Goal: Transaction & Acquisition: Book appointment/travel/reservation

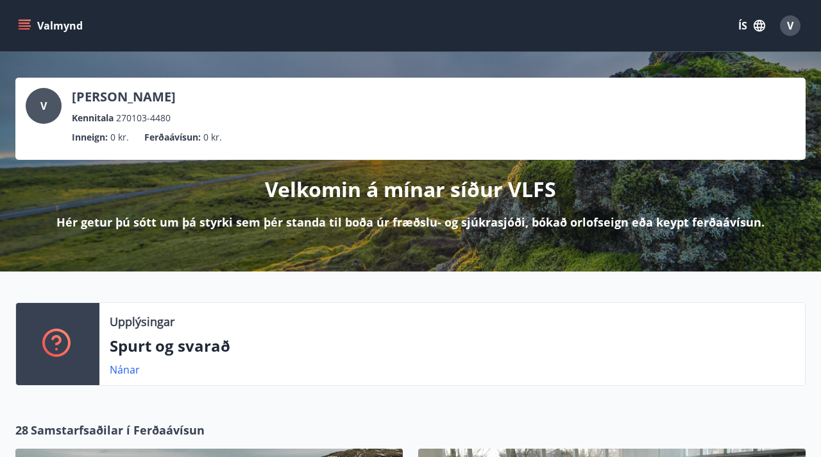
click at [753, 28] on icon "button" at bounding box center [760, 26] width 14 height 14
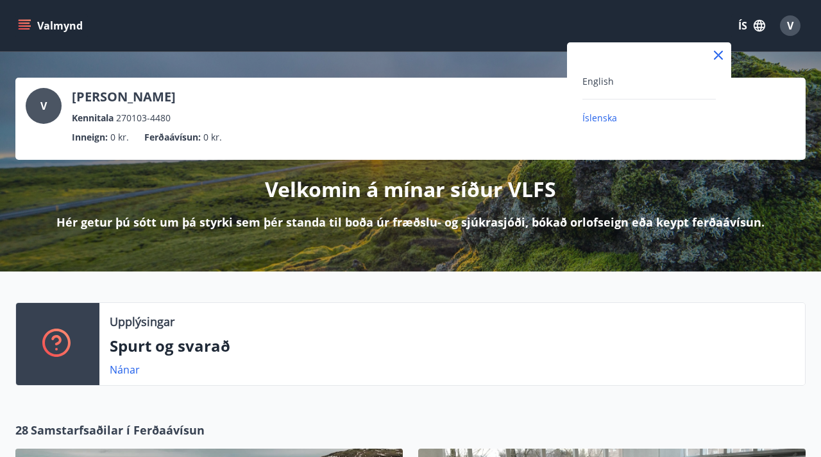
click at [644, 80] on div "English" at bounding box center [649, 80] width 133 height 15
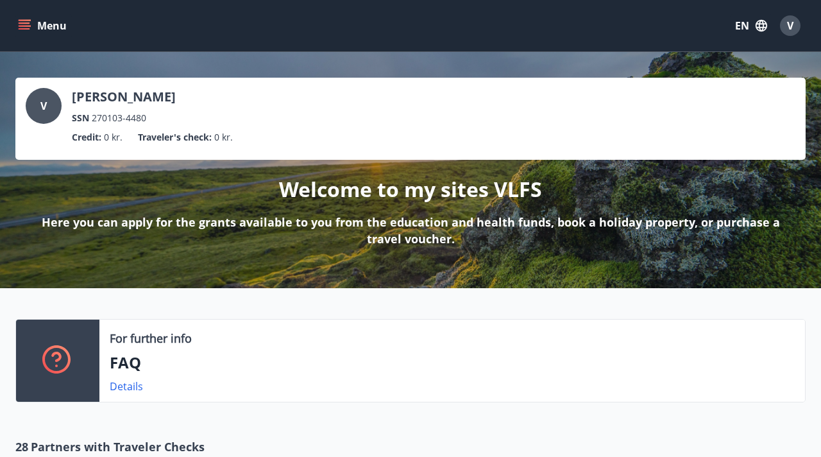
click at [44, 28] on button "Menu" at bounding box center [43, 25] width 56 height 23
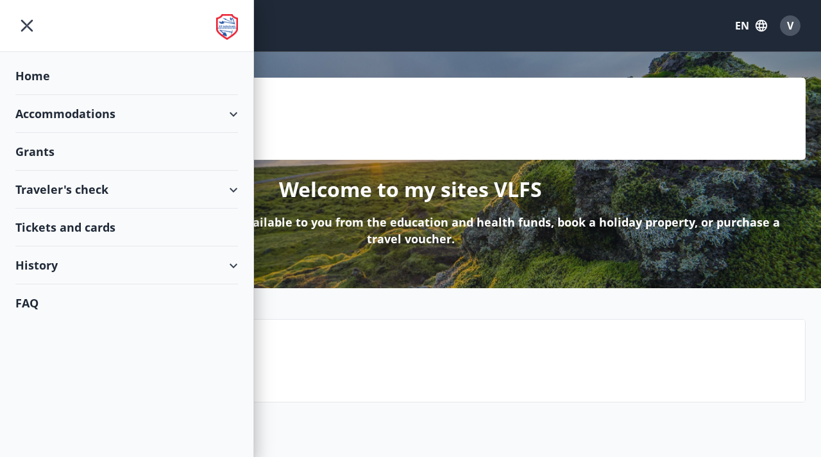
click at [88, 116] on div "Accommodations" at bounding box center [126, 114] width 223 height 38
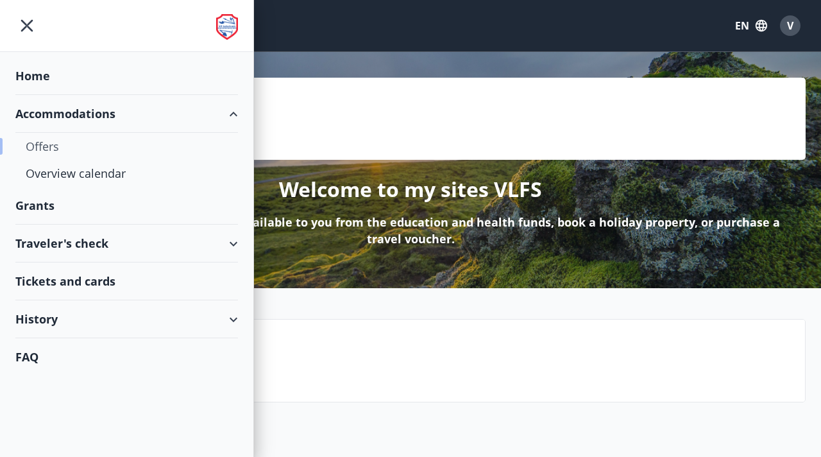
click at [83, 143] on div "Offers" at bounding box center [127, 146] width 202 height 27
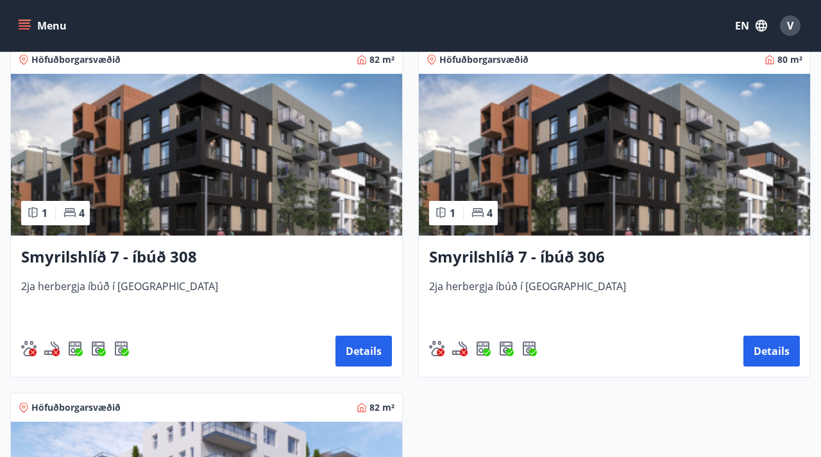
scroll to position [931, 0]
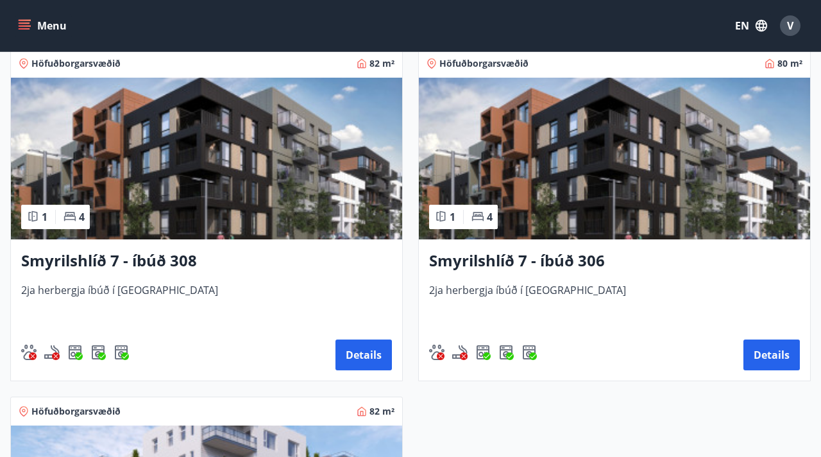
click at [542, 180] on img at bounding box center [614, 159] width 391 height 162
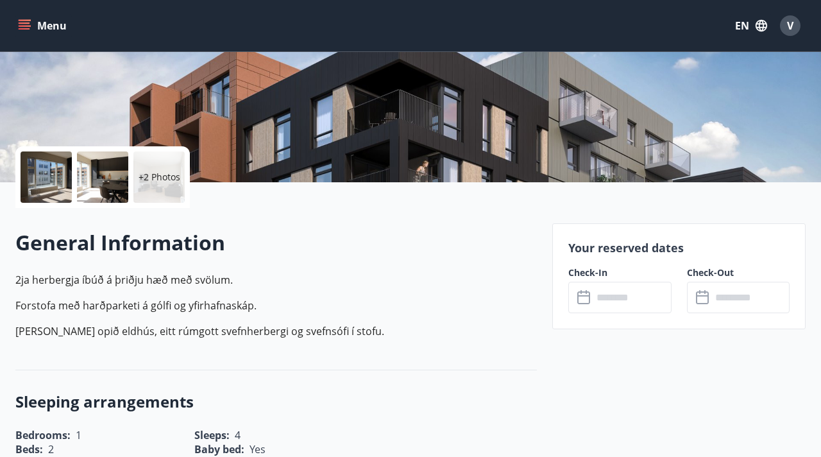
scroll to position [311, 0]
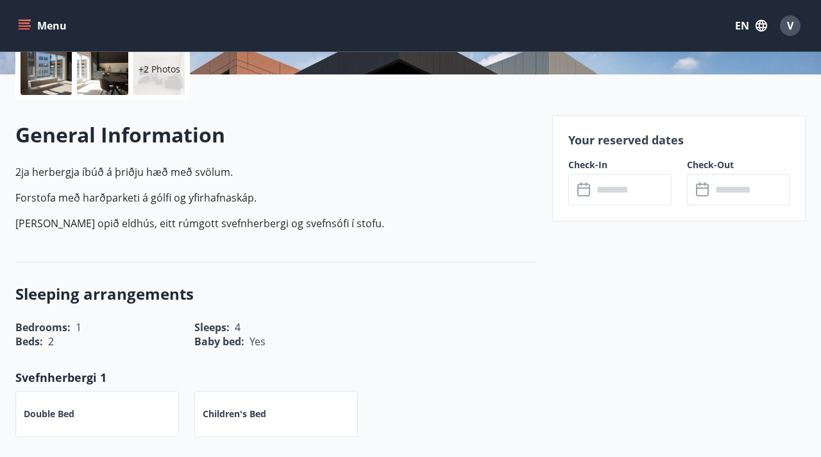
click at [604, 194] on input "text" at bounding box center [632, 189] width 78 height 31
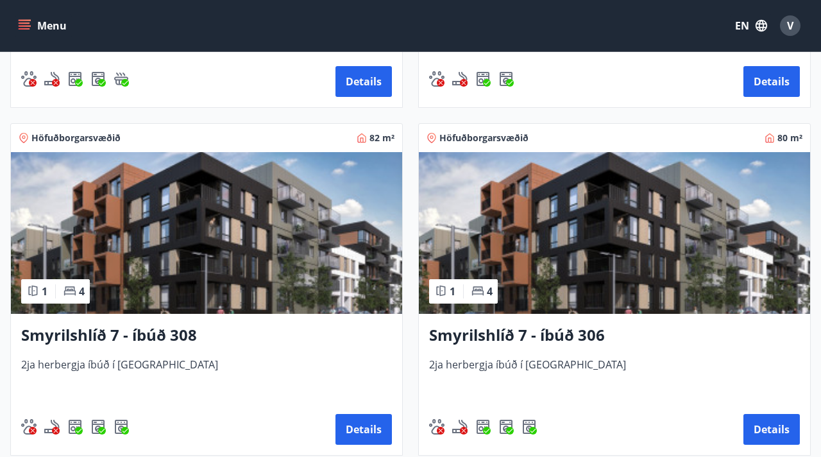
scroll to position [907, 0]
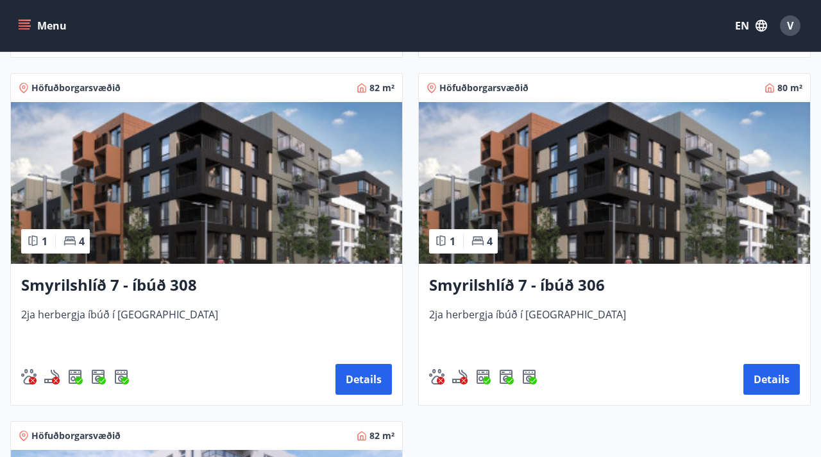
click at [491, 308] on span "2ja herbergja íbúð í [GEOGRAPHIC_DATA]" at bounding box center [614, 328] width 371 height 42
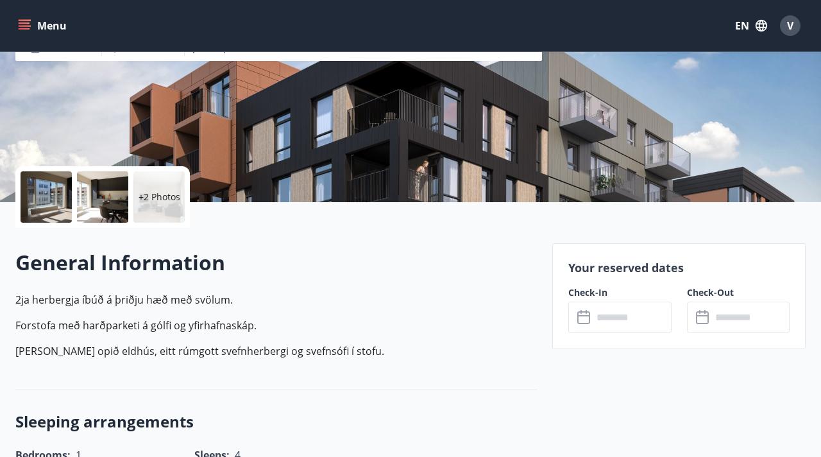
scroll to position [193, 0]
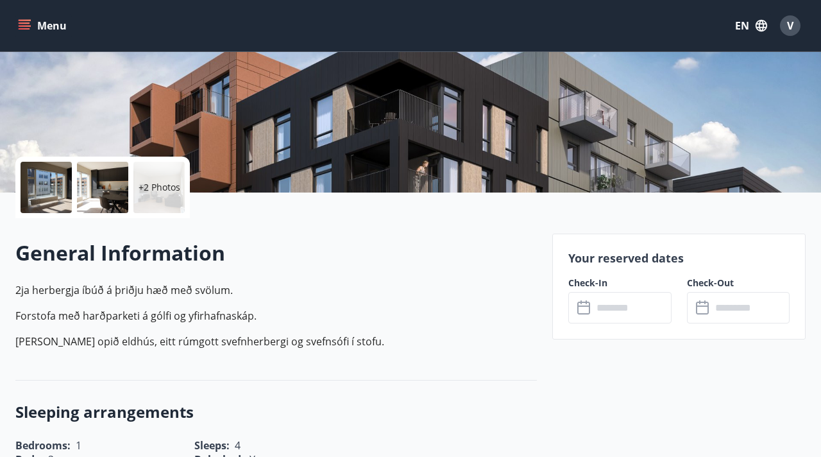
click at [602, 304] on input "text" at bounding box center [632, 307] width 78 height 31
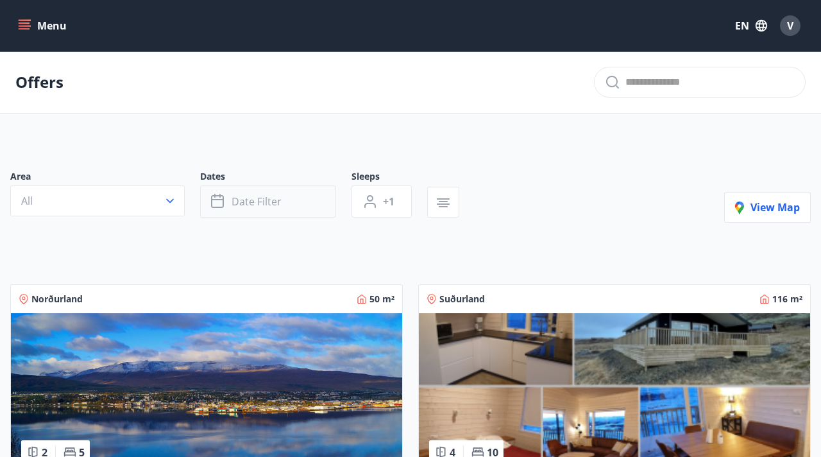
click at [238, 199] on span "Date filter" at bounding box center [257, 201] width 50 height 14
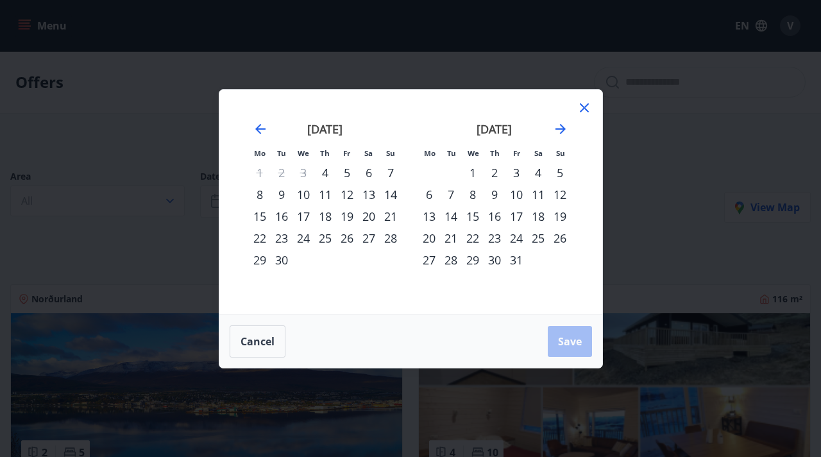
click at [390, 175] on div "7" at bounding box center [391, 173] width 22 height 22
click at [282, 199] on div "9" at bounding box center [282, 195] width 22 height 22
click at [574, 338] on span "Save" at bounding box center [570, 341] width 24 height 14
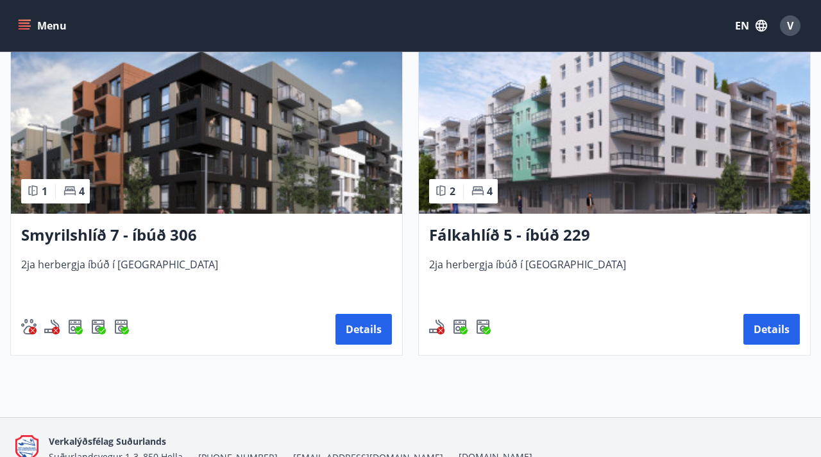
scroll to position [610, 0]
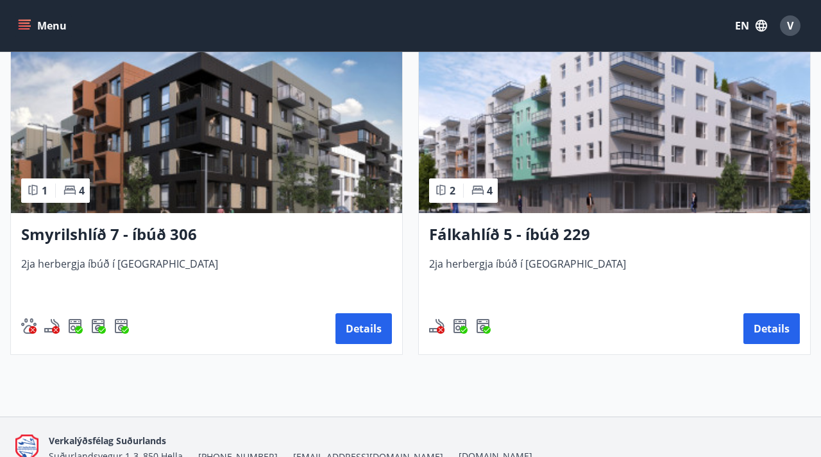
click at [370, 280] on span "2ja herbergja íbúð í [GEOGRAPHIC_DATA]" at bounding box center [206, 278] width 371 height 42
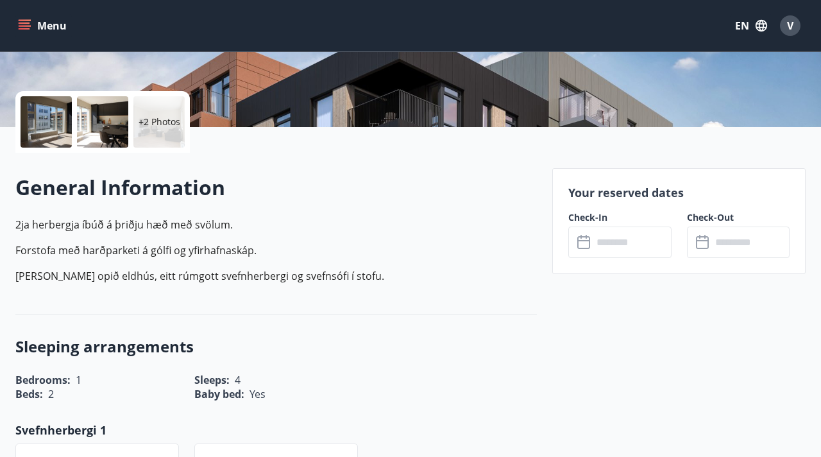
scroll to position [259, 0]
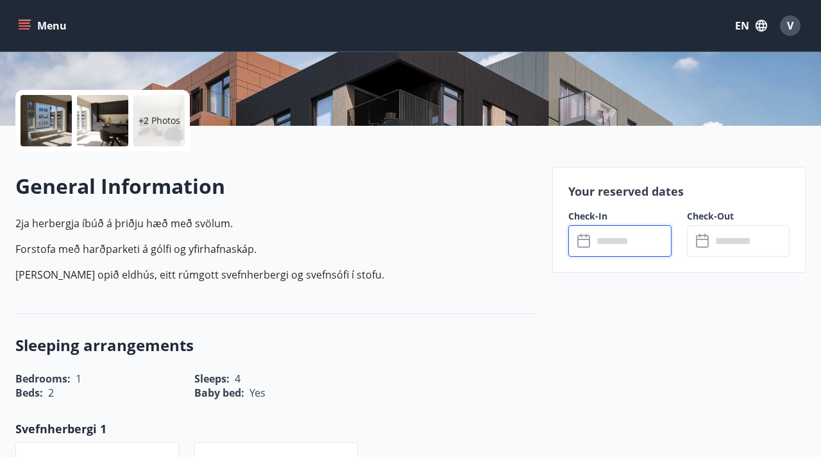
click at [619, 241] on input "text" at bounding box center [632, 240] width 78 height 31
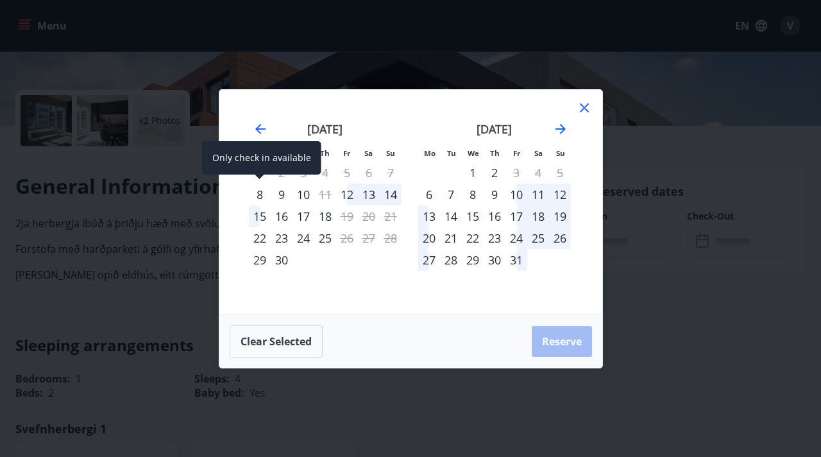
click at [261, 193] on div "8" at bounding box center [260, 195] width 22 height 22
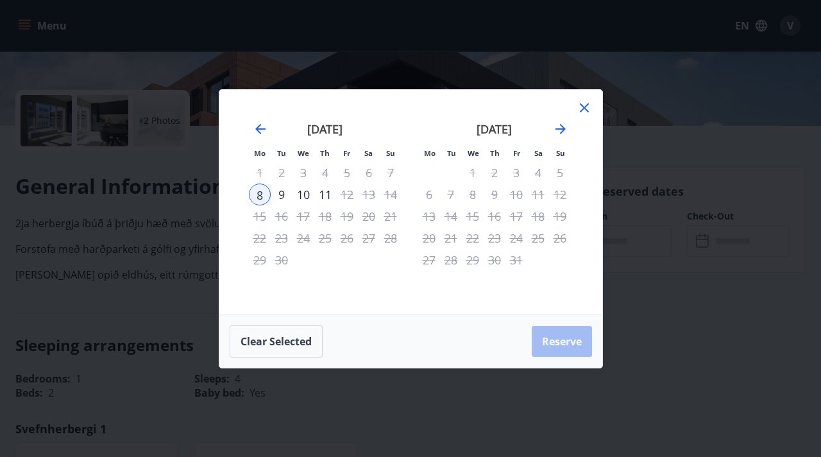
click at [310, 195] on div "10" at bounding box center [304, 195] width 22 height 22
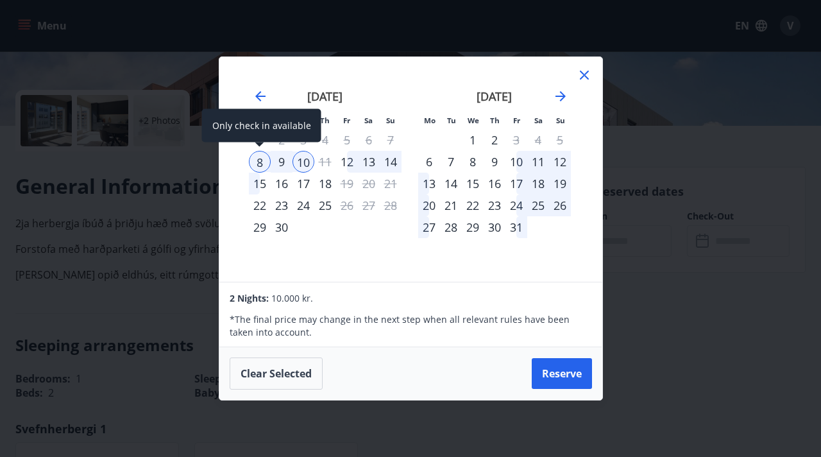
click at [263, 160] on div "8" at bounding box center [260, 162] width 22 height 22
click at [585, 80] on icon at bounding box center [584, 74] width 15 height 15
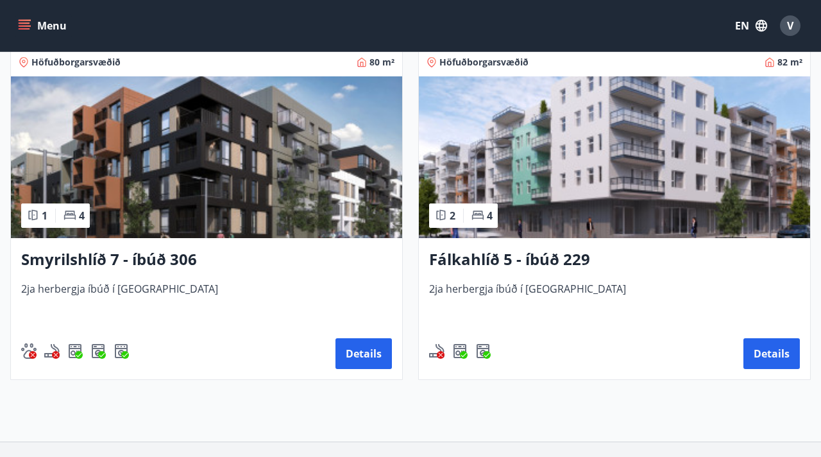
scroll to position [618, 0]
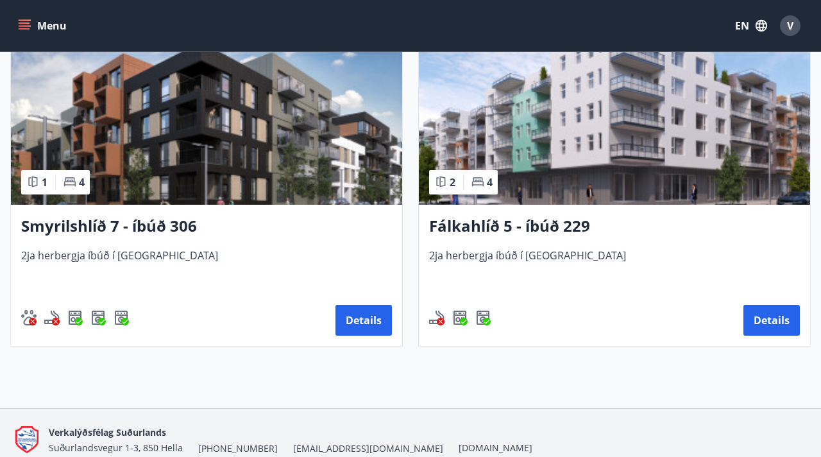
click at [529, 227] on h3 "Fálkahlíð 5 - íbúð 229" at bounding box center [614, 226] width 371 height 23
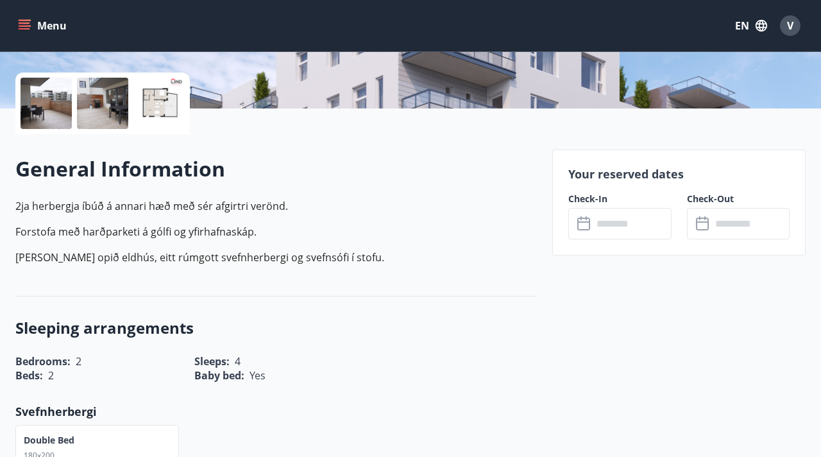
scroll to position [285, 0]
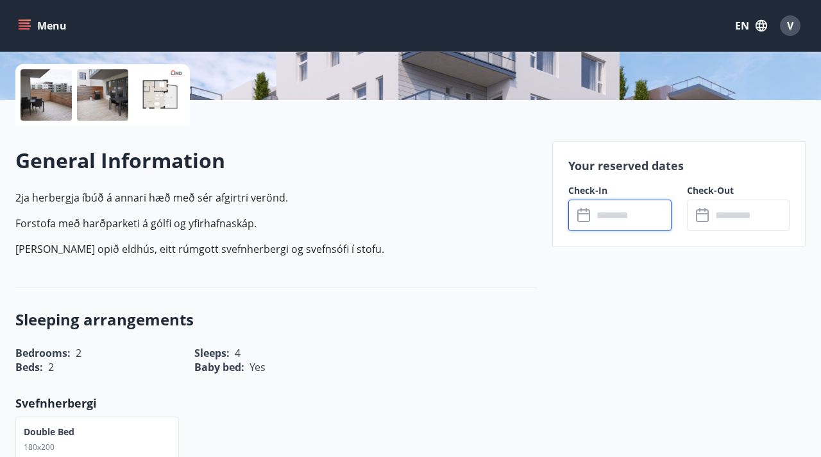
click at [597, 222] on input "text" at bounding box center [632, 215] width 78 height 31
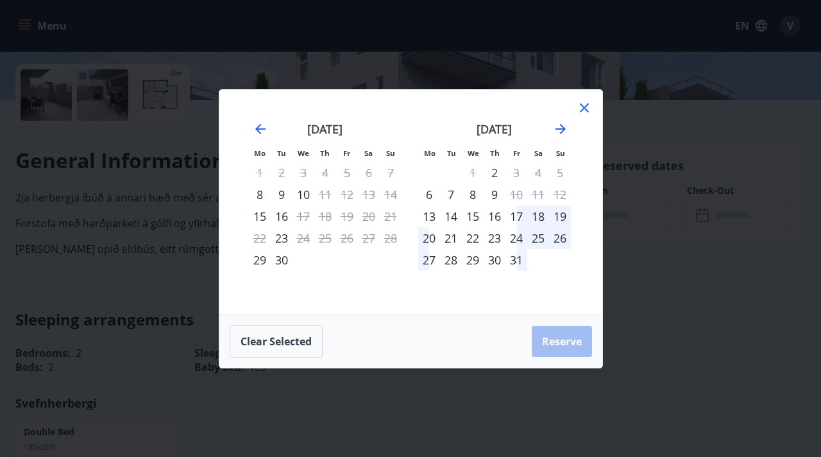
click at [390, 173] on div "7" at bounding box center [391, 173] width 22 height 22
click at [255, 195] on div "8" at bounding box center [260, 195] width 22 height 22
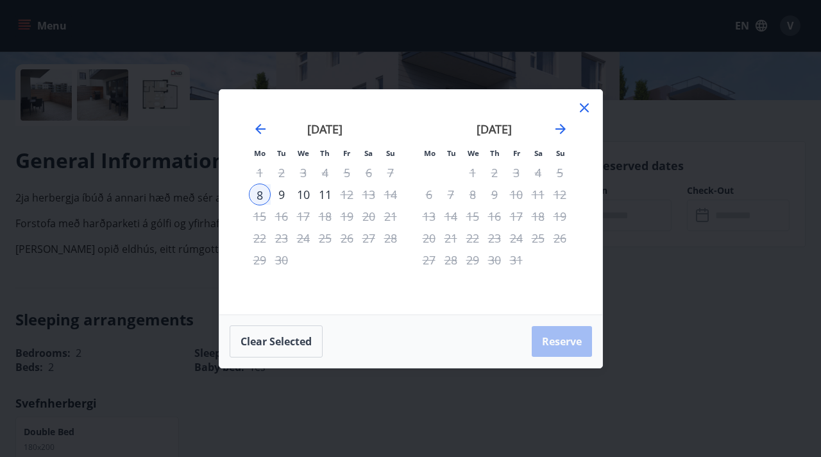
click at [285, 195] on div "9" at bounding box center [282, 195] width 22 height 22
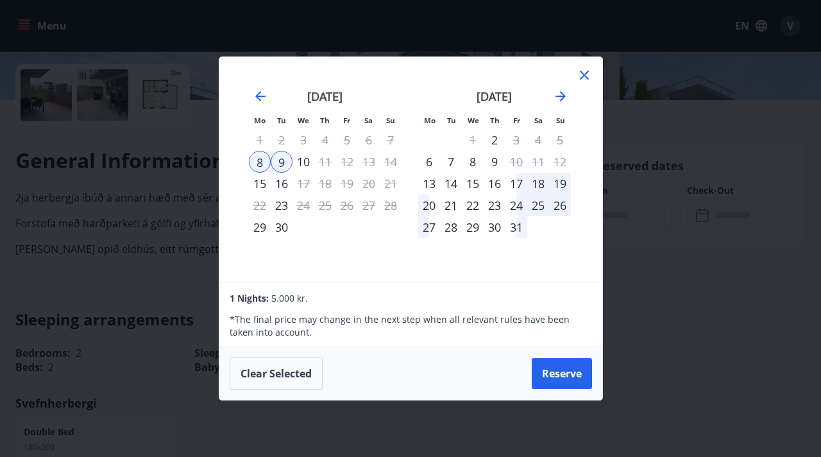
click at [582, 78] on icon at bounding box center [584, 74] width 15 height 15
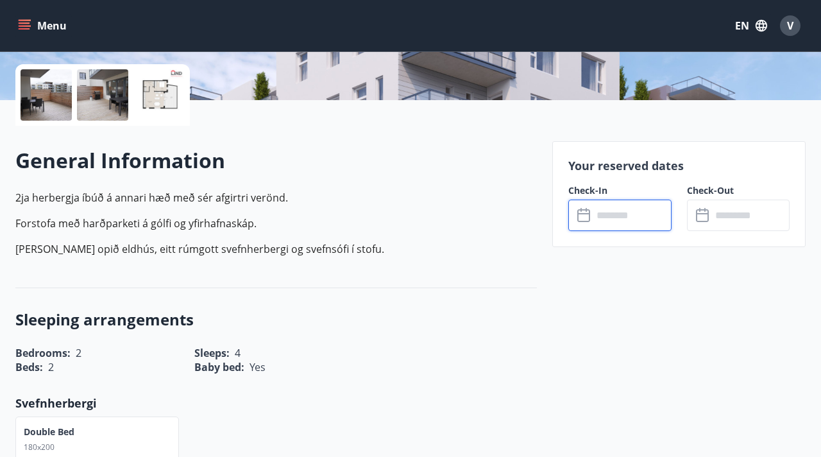
click at [593, 212] on input "text" at bounding box center [632, 215] width 78 height 31
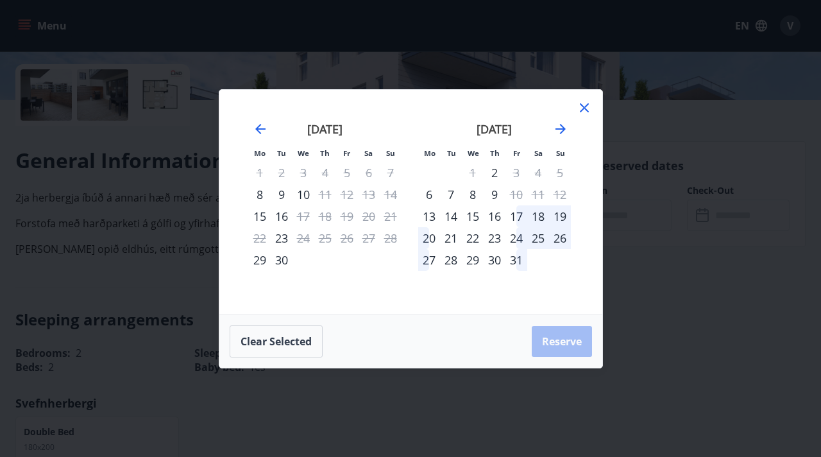
click at [587, 112] on icon at bounding box center [584, 107] width 15 height 15
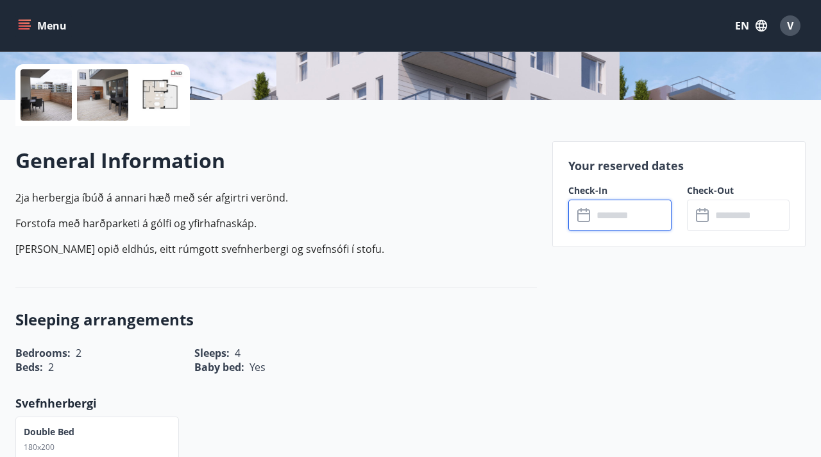
click at [620, 206] on input "text" at bounding box center [632, 215] width 78 height 31
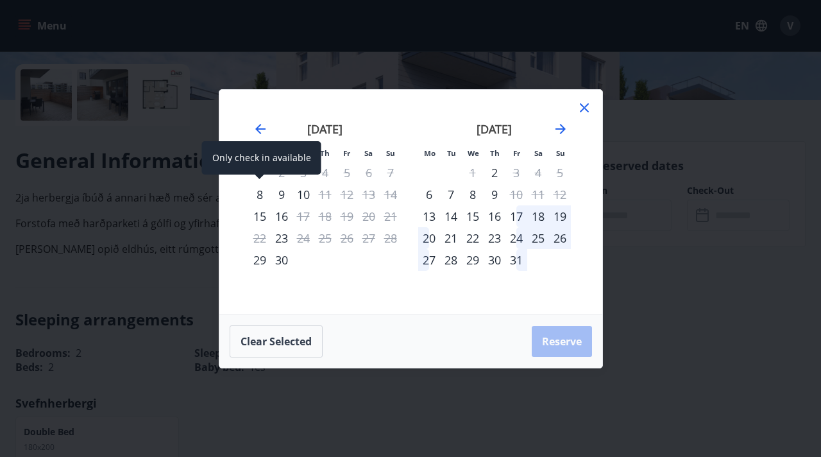
click at [259, 192] on div "8" at bounding box center [260, 195] width 22 height 22
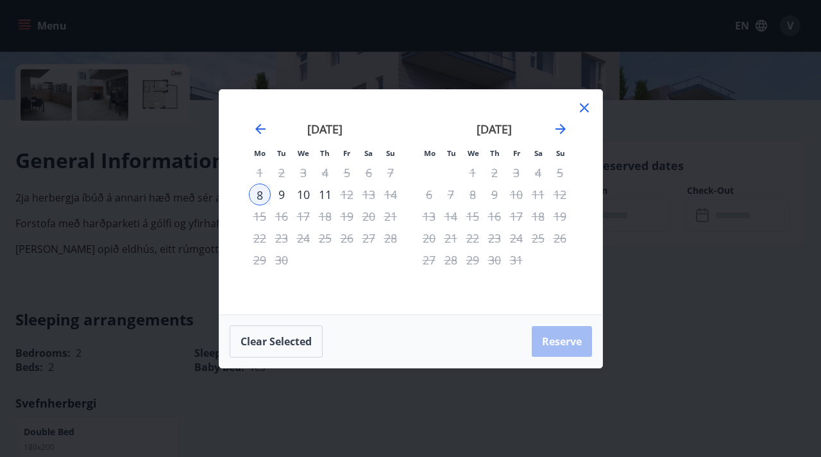
click at [302, 195] on div "10" at bounding box center [304, 195] width 22 height 22
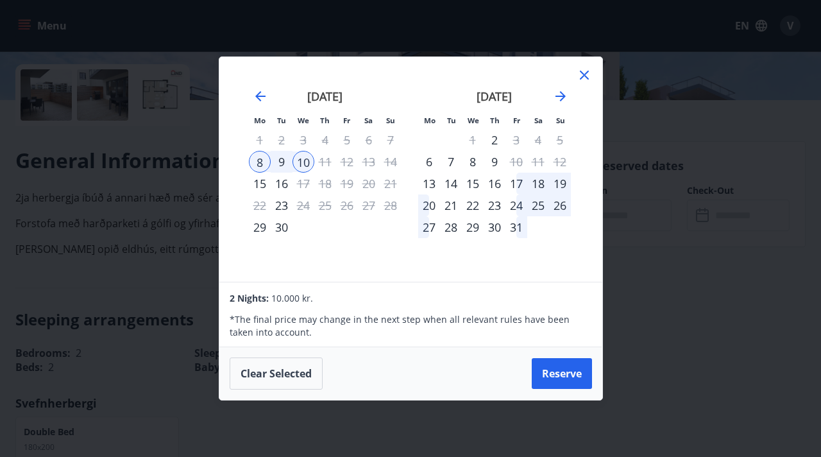
click at [583, 74] on icon at bounding box center [584, 75] width 9 height 9
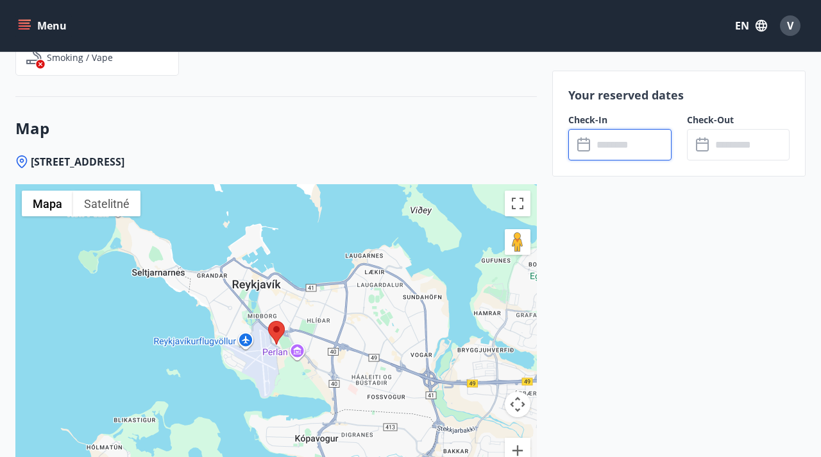
scroll to position [1466, 0]
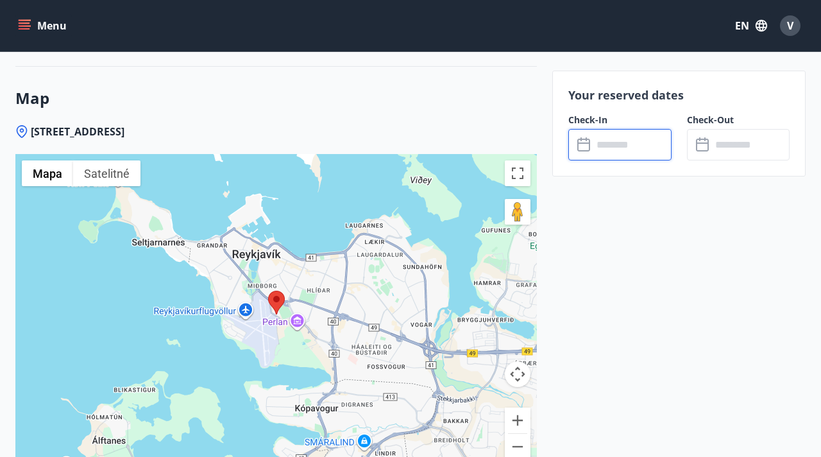
click at [627, 146] on input "text" at bounding box center [632, 144] width 78 height 31
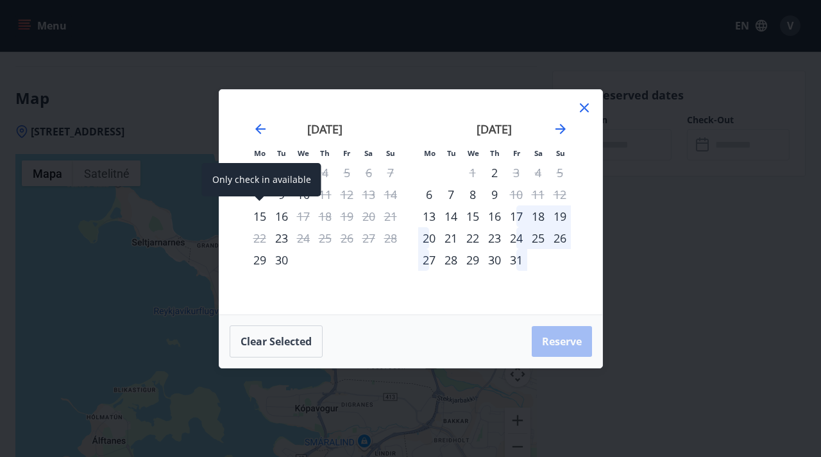
click at [263, 214] on div "15" at bounding box center [260, 216] width 22 height 22
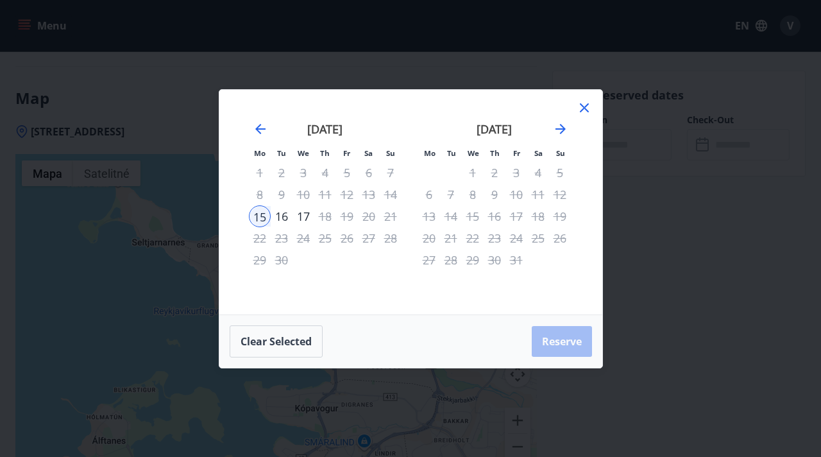
click at [584, 107] on icon at bounding box center [584, 108] width 2 height 2
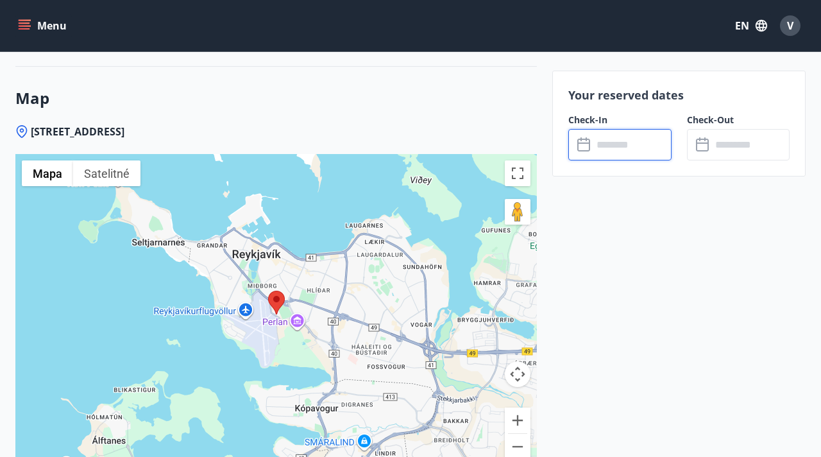
click at [595, 149] on input "text" at bounding box center [632, 144] width 78 height 31
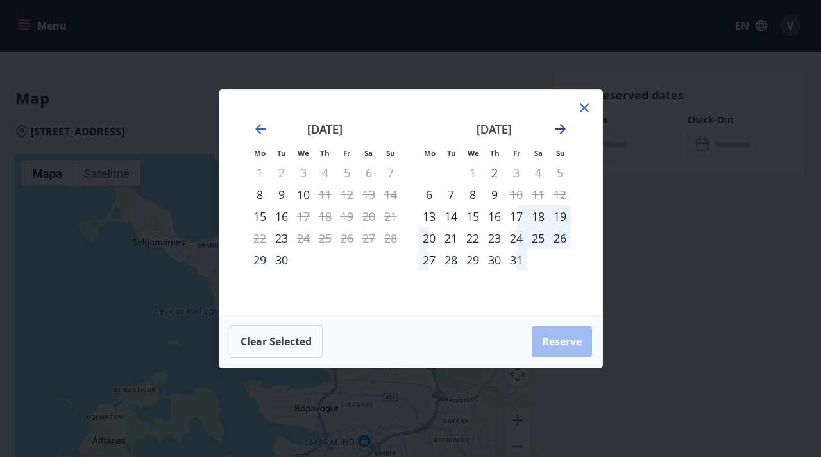
click at [562, 126] on icon "Move forward to switch to the next month." at bounding box center [561, 129] width 10 height 10
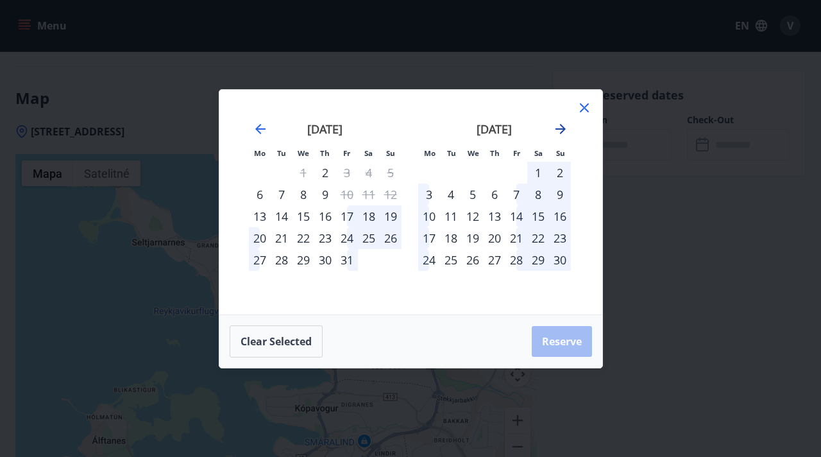
click at [562, 126] on icon "Move forward to switch to the next month." at bounding box center [561, 129] width 10 height 10
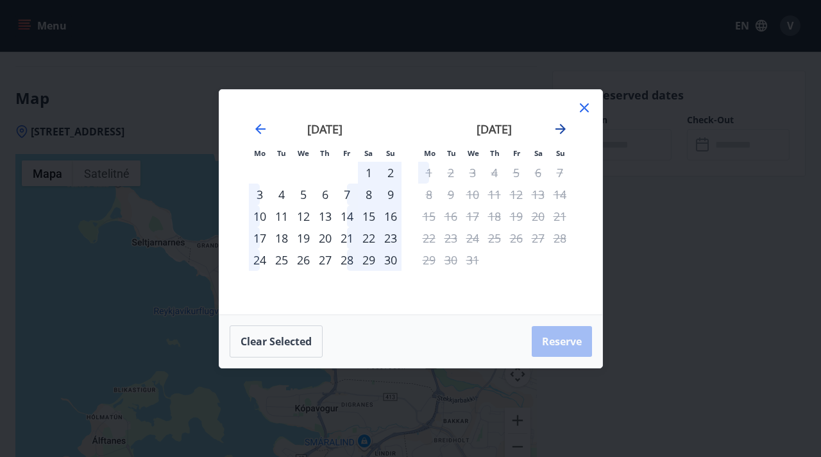
click at [557, 132] on icon "Move forward to switch to the next month." at bounding box center [560, 128] width 15 height 15
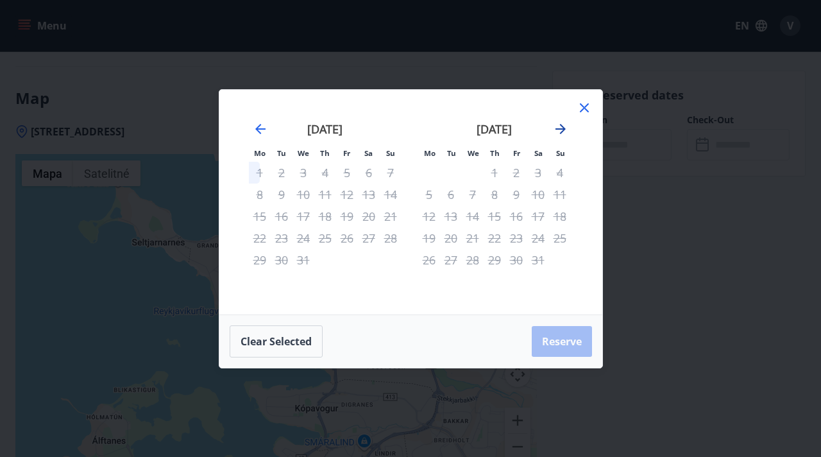
click at [556, 133] on icon "Move forward to switch to the next month." at bounding box center [560, 128] width 15 height 15
click at [558, 133] on icon "Move forward to switch to the next month." at bounding box center [560, 128] width 15 height 15
click at [257, 130] on icon "Move backward to switch to the previous month." at bounding box center [260, 129] width 10 height 10
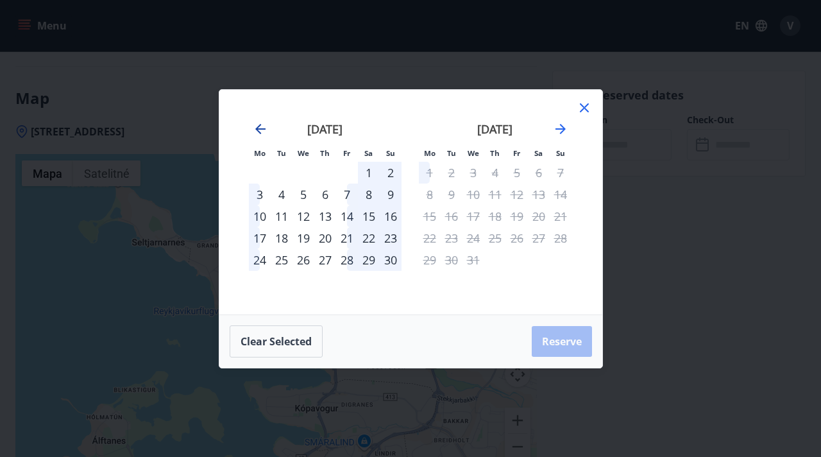
click at [257, 130] on icon "Move backward to switch to the previous month." at bounding box center [260, 129] width 10 height 10
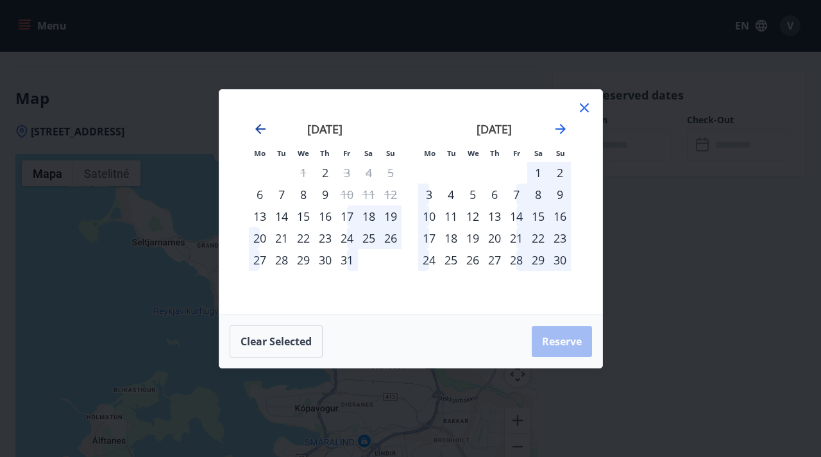
click at [257, 130] on icon "Move backward to switch to the previous month." at bounding box center [260, 129] width 10 height 10
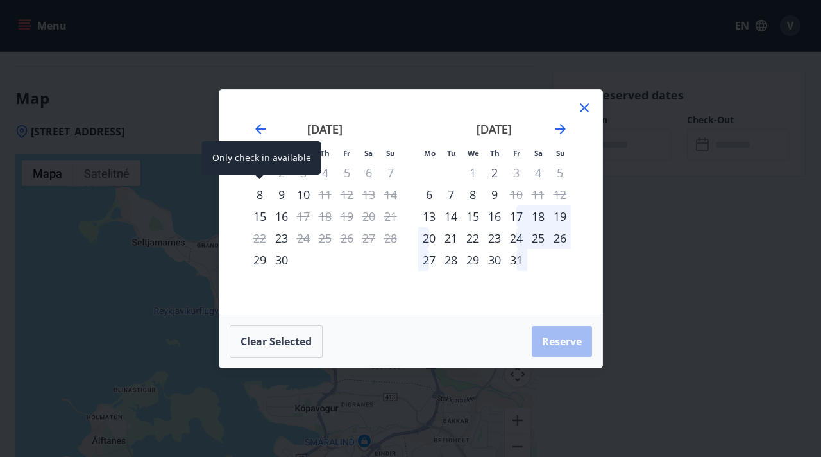
click at [260, 193] on div "8" at bounding box center [260, 195] width 22 height 22
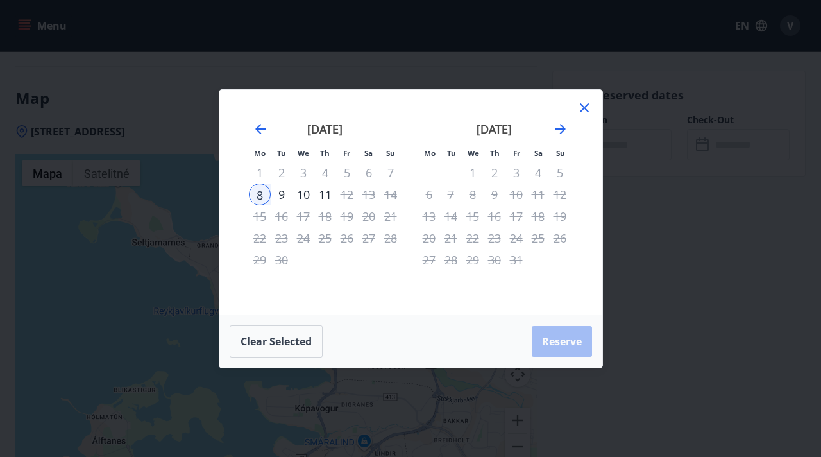
click at [287, 194] on div "9" at bounding box center [282, 195] width 22 height 22
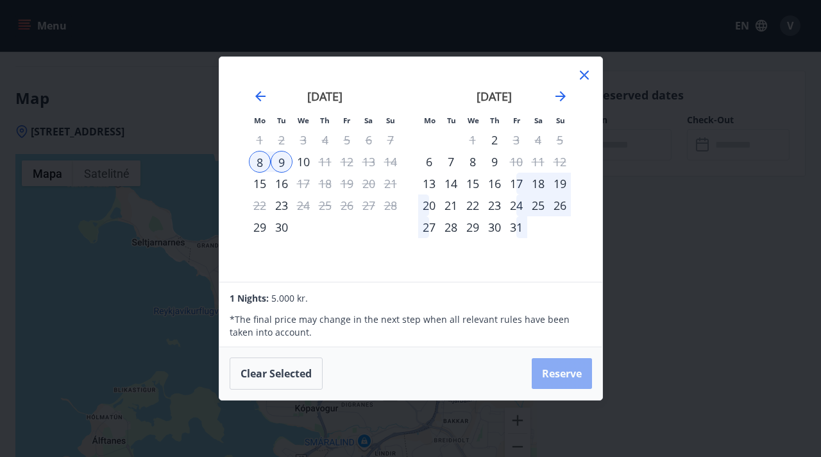
click at [563, 377] on button "Reserve" at bounding box center [562, 373] width 60 height 31
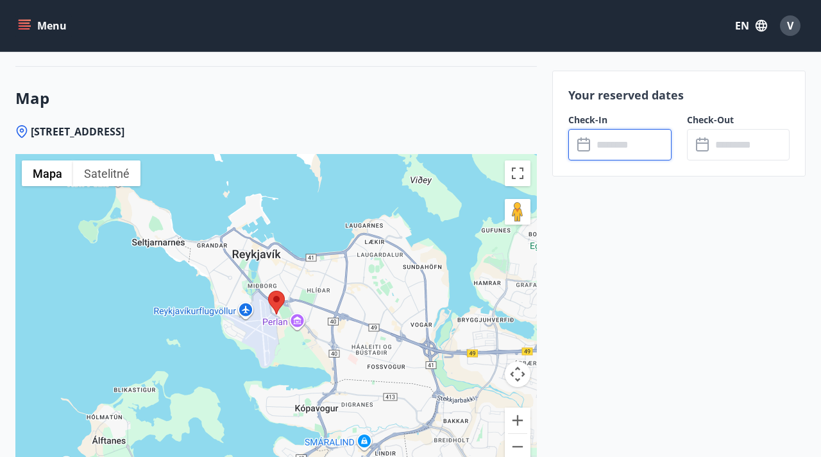
type input "******"
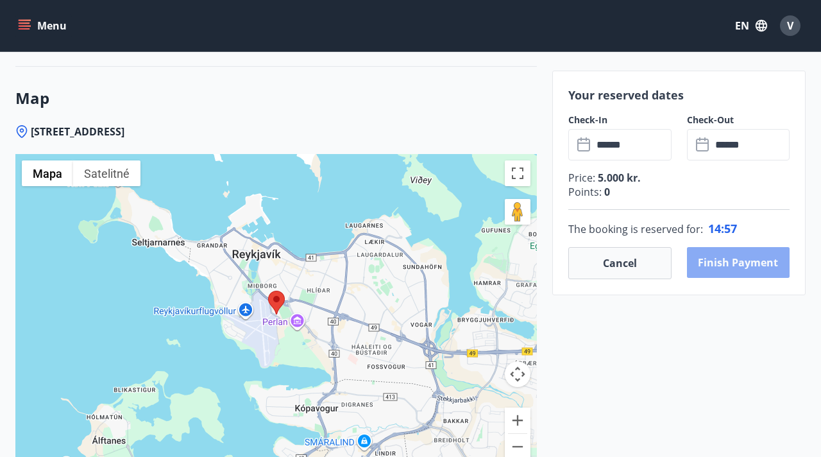
click at [716, 263] on button "Finish payment" at bounding box center [738, 262] width 103 height 31
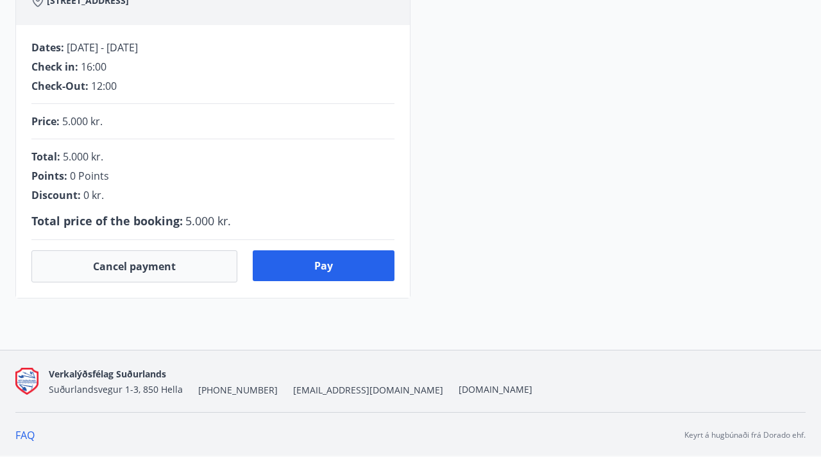
scroll to position [359, 0]
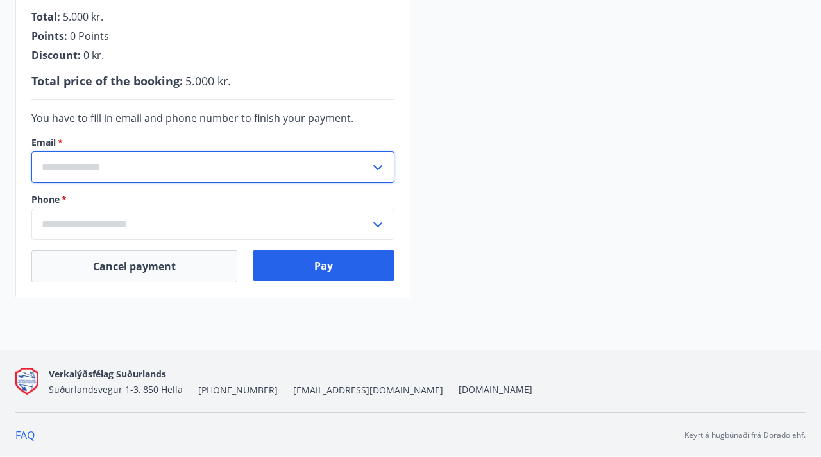
click at [300, 157] on input "text" at bounding box center [200, 166] width 339 height 31
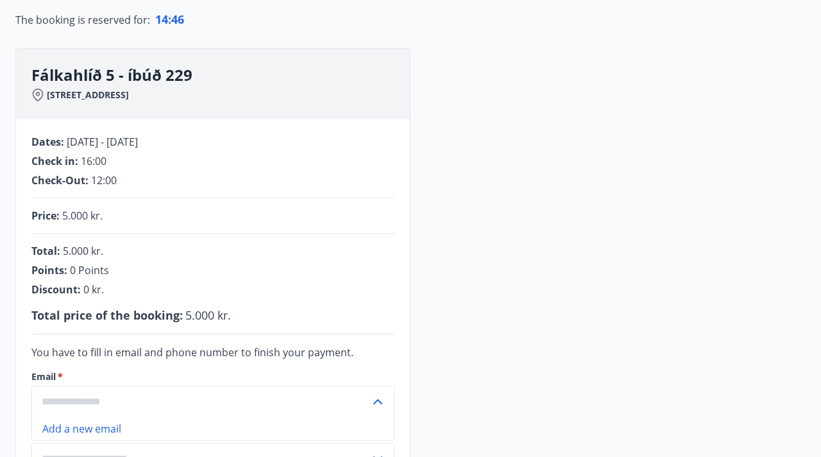
scroll to position [126, 0]
click at [492, 178] on div "Fálkahlíð 5 - íbúð 229 Fálkahlíð 5, 102 Reykjavík Dates : 08.09.2025 - 09.09.20…" at bounding box center [410, 289] width 791 height 485
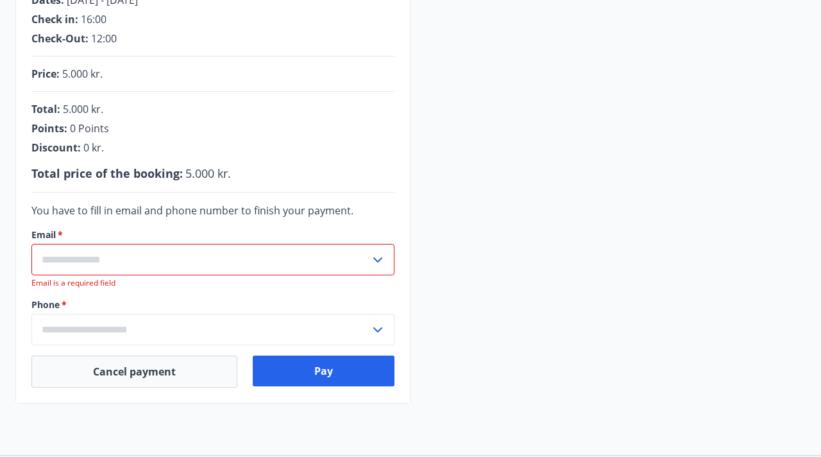
scroll to position [277, 0]
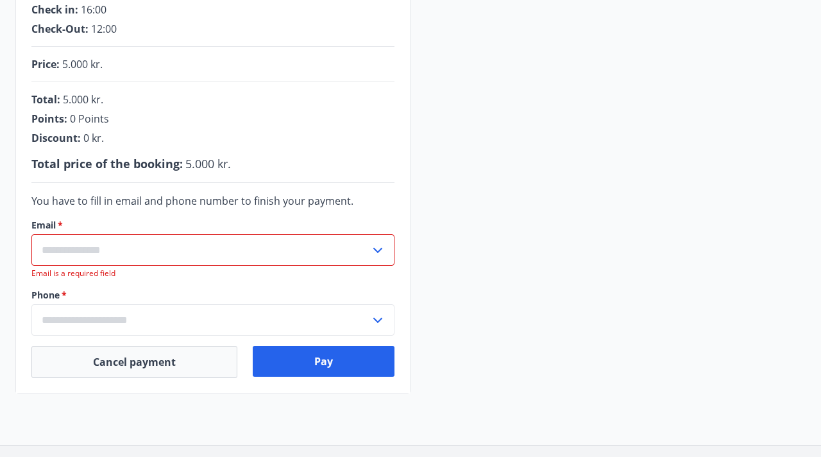
click at [216, 248] on input "text" at bounding box center [200, 249] width 339 height 31
click at [107, 279] on li "Add a new email" at bounding box center [213, 277] width 362 height 23
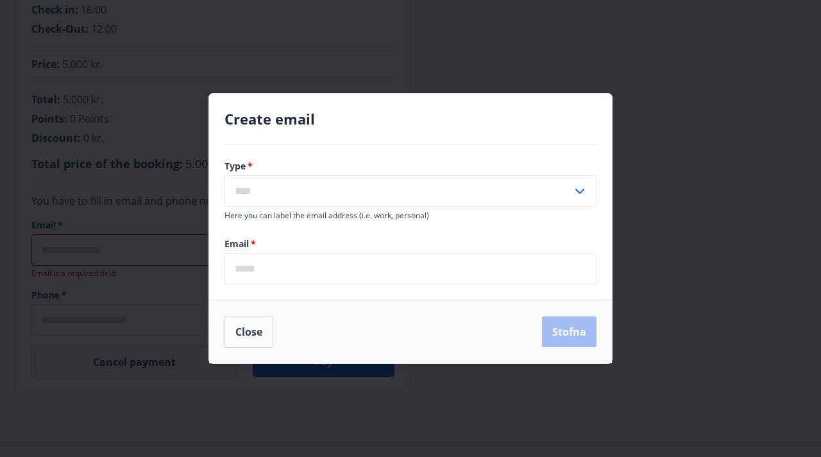
click at [255, 191] on input "text" at bounding box center [399, 190] width 348 height 31
click at [255, 221] on li "Personal" at bounding box center [410, 218] width 371 height 23
type input "********"
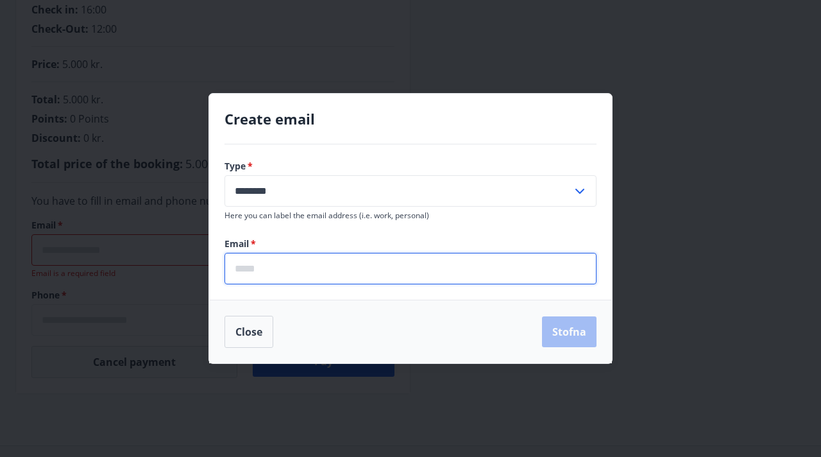
click at [256, 268] on input "email" at bounding box center [411, 268] width 372 height 31
type input "**********"
click at [570, 331] on button "Stofna" at bounding box center [569, 331] width 55 height 31
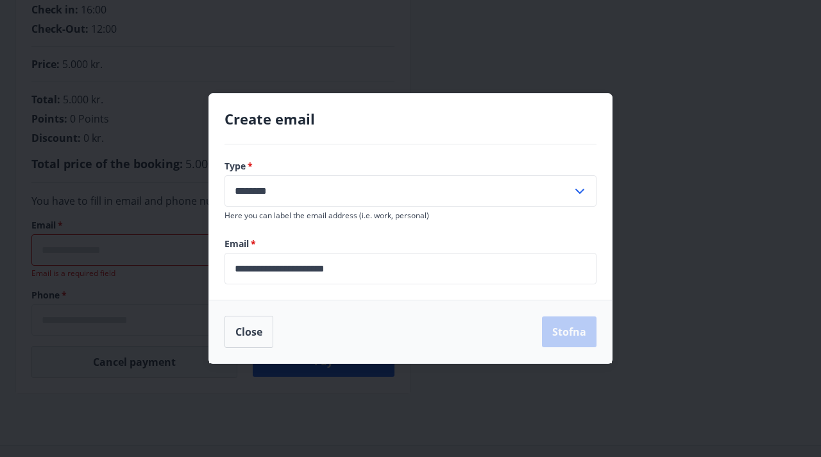
type input "**********"
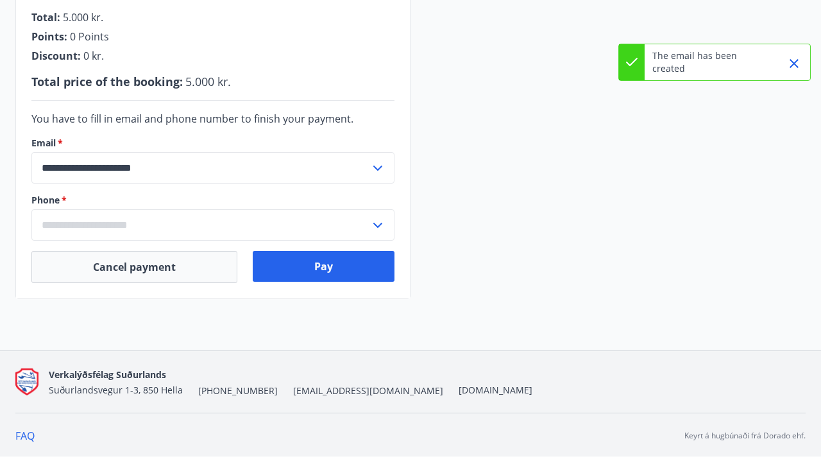
scroll to position [359, 0]
click at [241, 222] on input "text" at bounding box center [200, 224] width 339 height 31
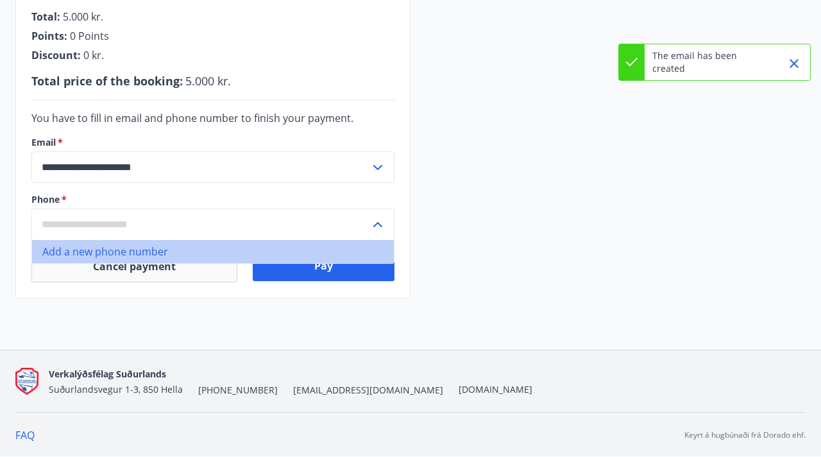
click at [227, 246] on li "Add a new phone number" at bounding box center [213, 251] width 362 height 23
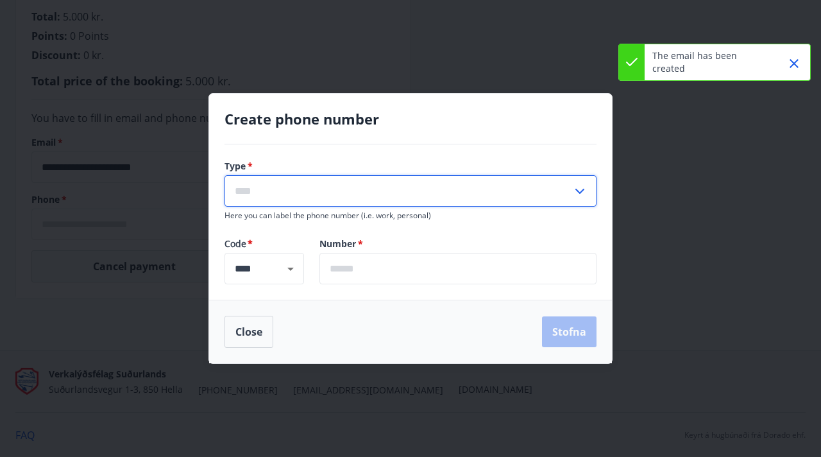
click at [268, 193] on input "text" at bounding box center [399, 190] width 348 height 31
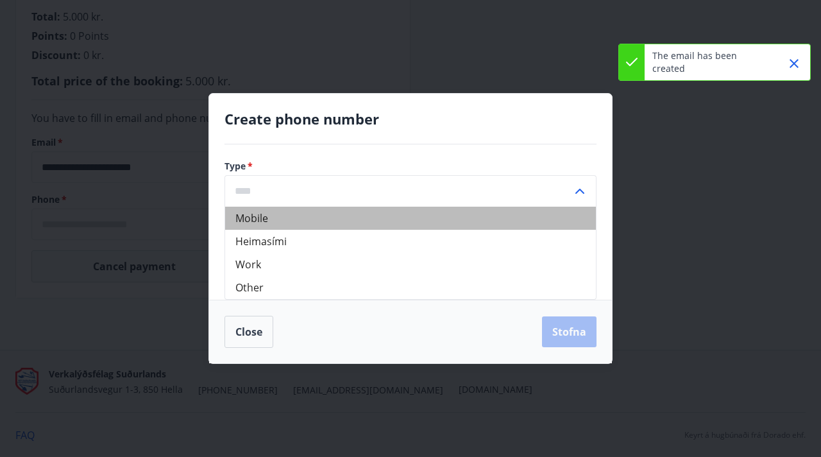
click at [265, 218] on li "Mobile" at bounding box center [410, 218] width 371 height 23
type input "******"
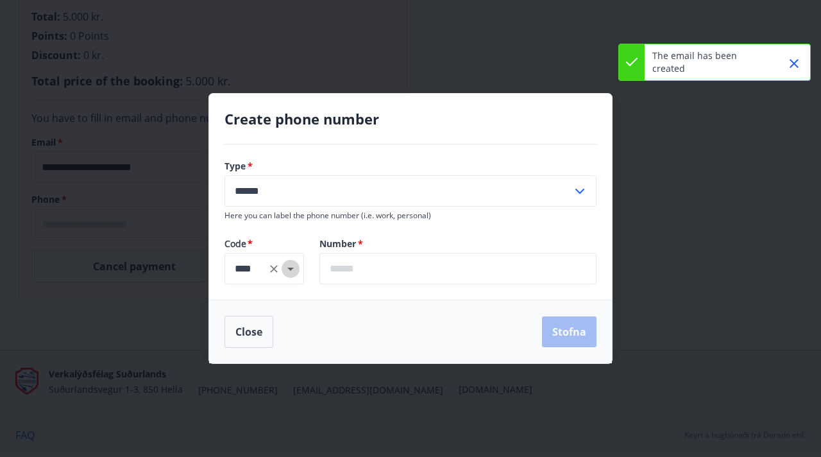
click at [289, 268] on icon "Open" at bounding box center [291, 269] width 6 height 3
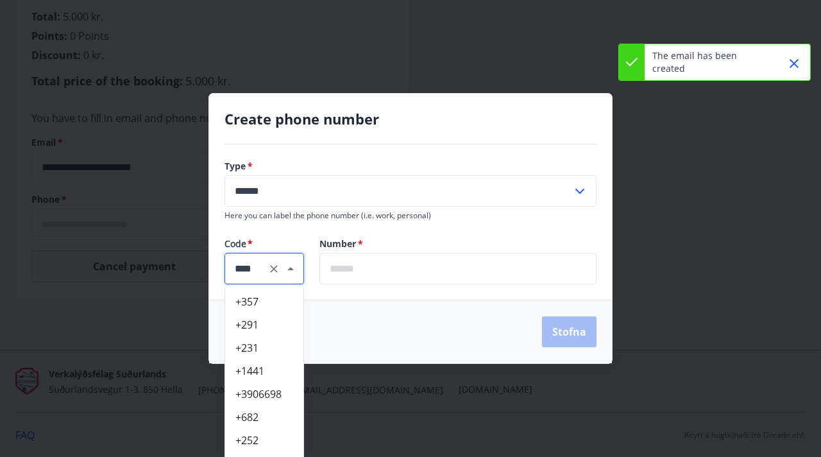
scroll to position [4443, 0]
click at [278, 268] on icon "Clear" at bounding box center [274, 268] width 13 height 13
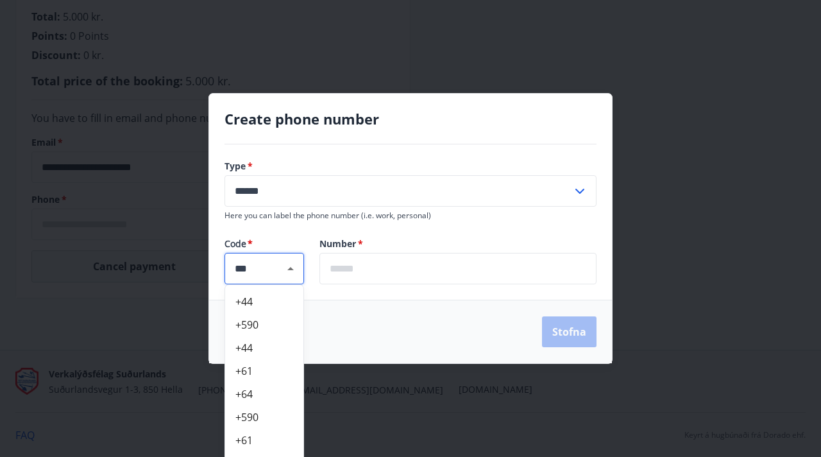
type input "****"
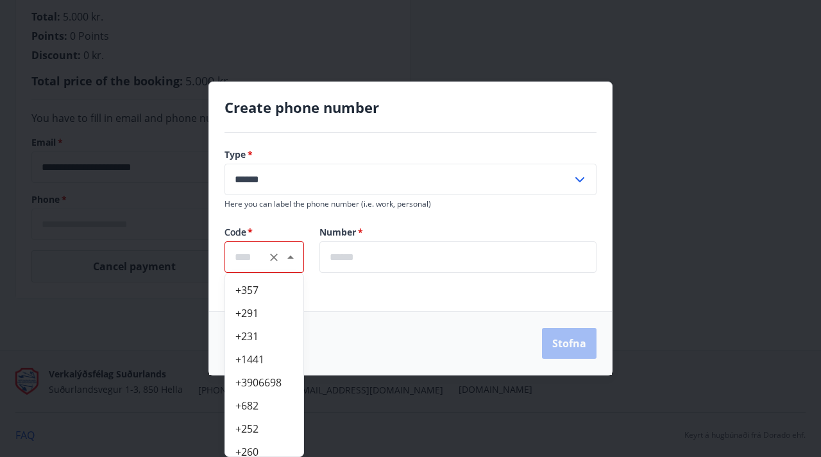
click at [255, 261] on input "text" at bounding box center [264, 257] width 59 height 15
type input "***"
type input "**********"
click at [302, 224] on div "**********" at bounding box center [410, 222] width 403 height 178
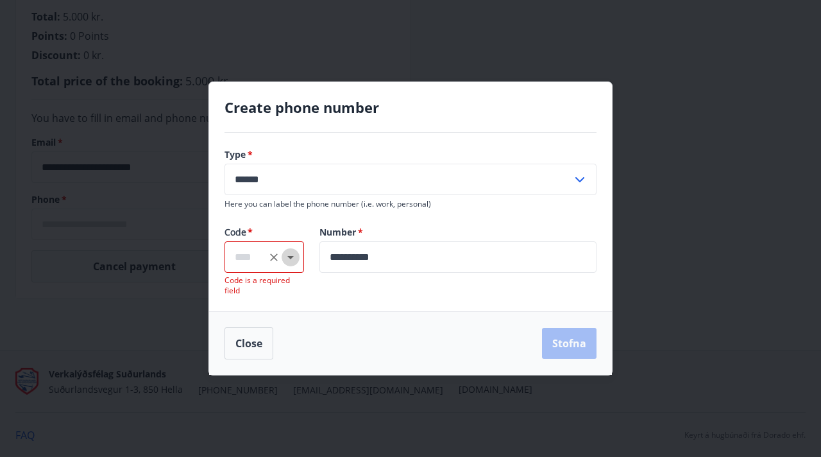
click at [293, 257] on icon "Open" at bounding box center [290, 257] width 15 height 15
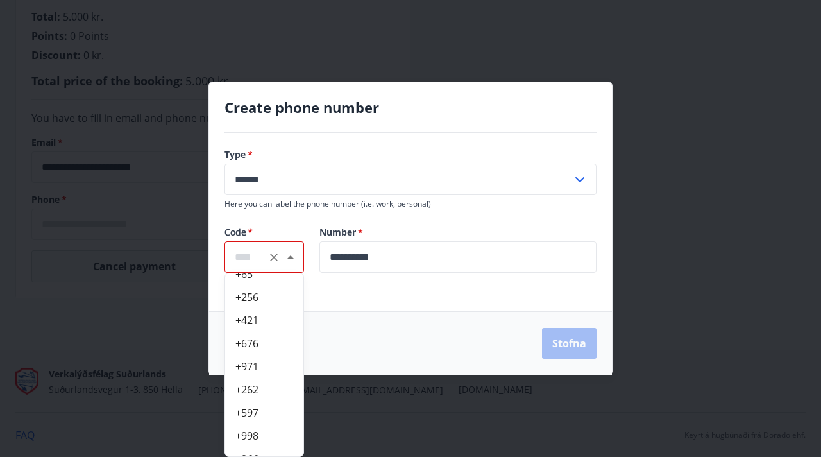
scroll to position [2922, 0]
click at [244, 320] on li "+421" at bounding box center [264, 325] width 78 height 23
type input "****"
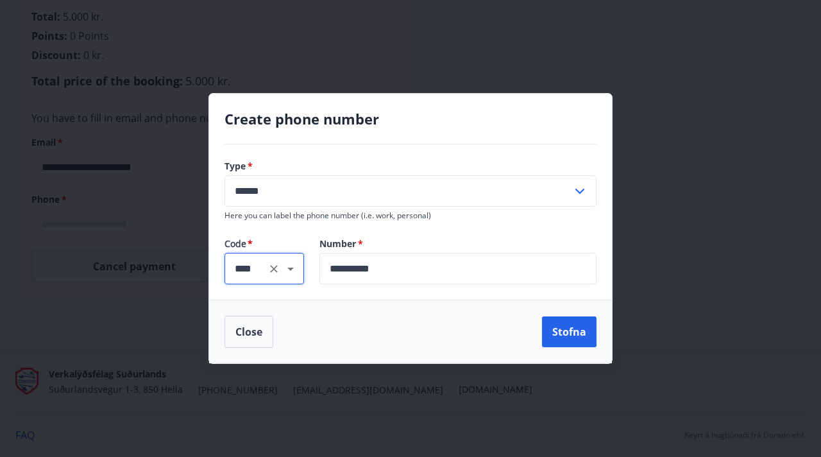
click at [334, 271] on input "**********" at bounding box center [458, 268] width 277 height 31
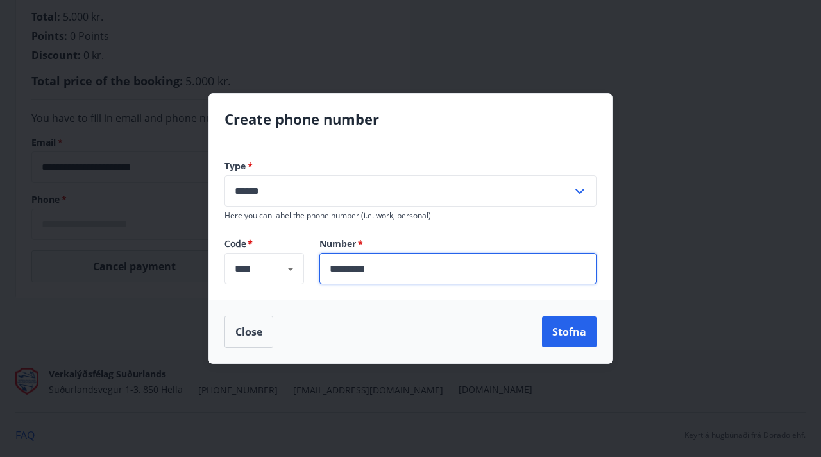
type input "*********"
click at [428, 330] on div "Close Stofna" at bounding box center [411, 332] width 372 height 32
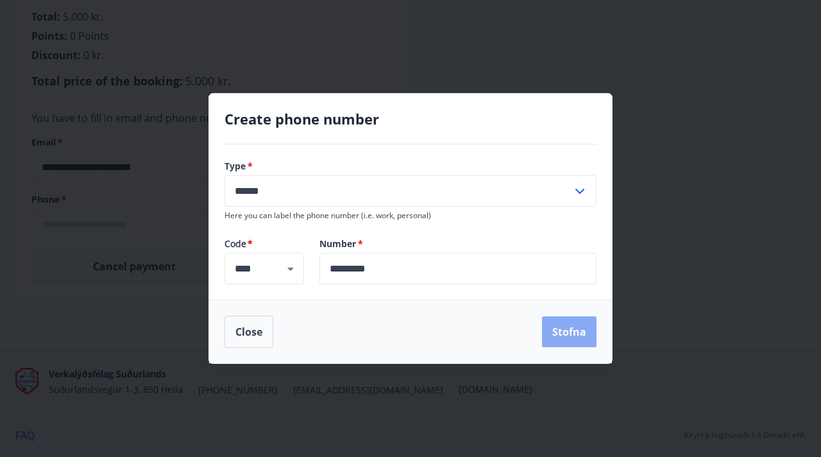
click at [588, 329] on button "Stofna" at bounding box center [569, 331] width 55 height 31
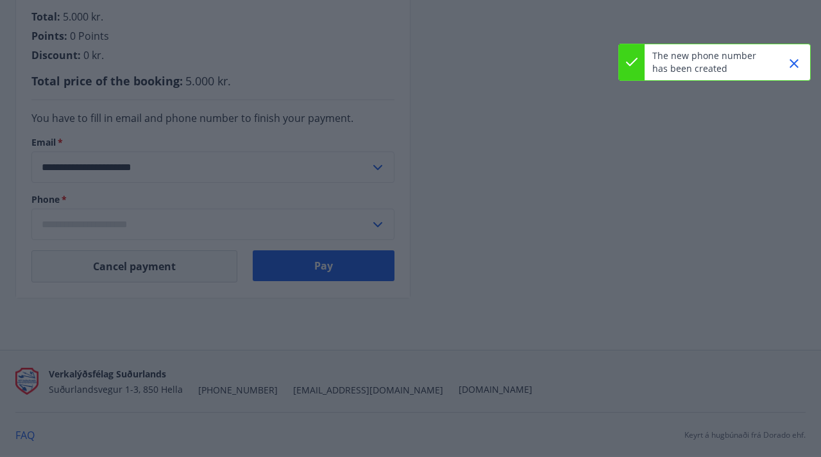
type input "**********"
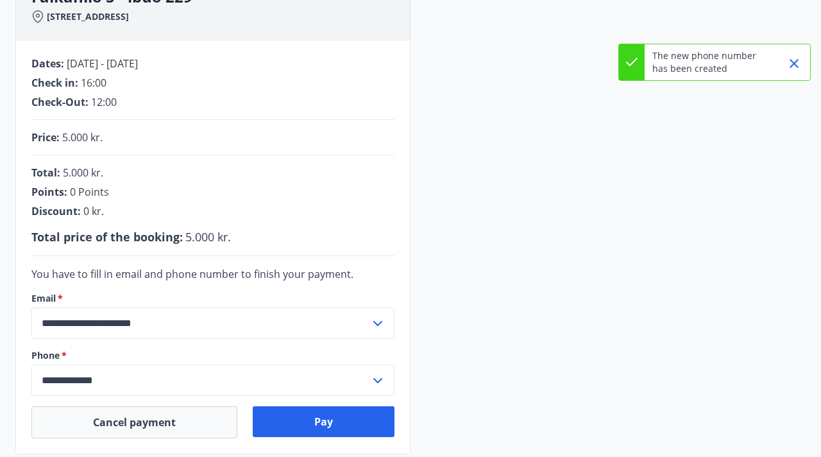
scroll to position [205, 0]
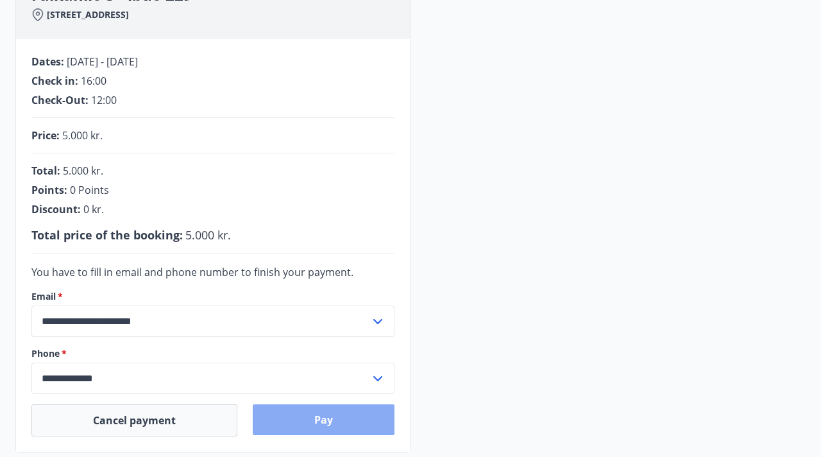
click at [311, 413] on button "Pay" at bounding box center [324, 419] width 142 height 31
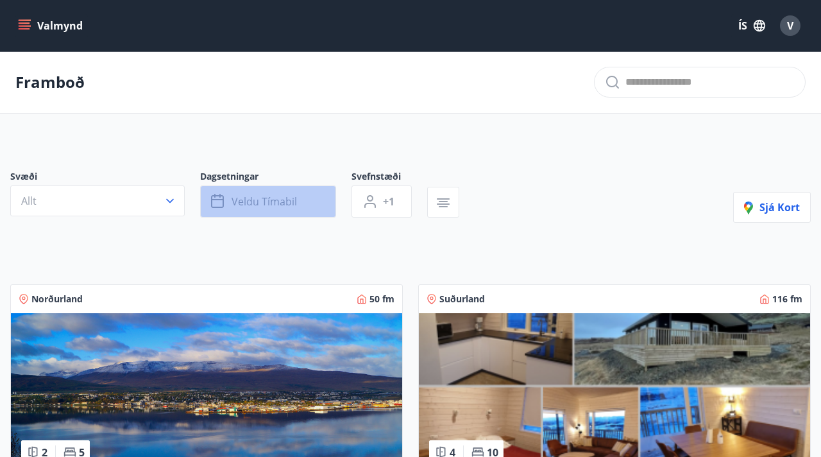
click at [291, 201] on span "Veldu tímabil" at bounding box center [264, 201] width 65 height 14
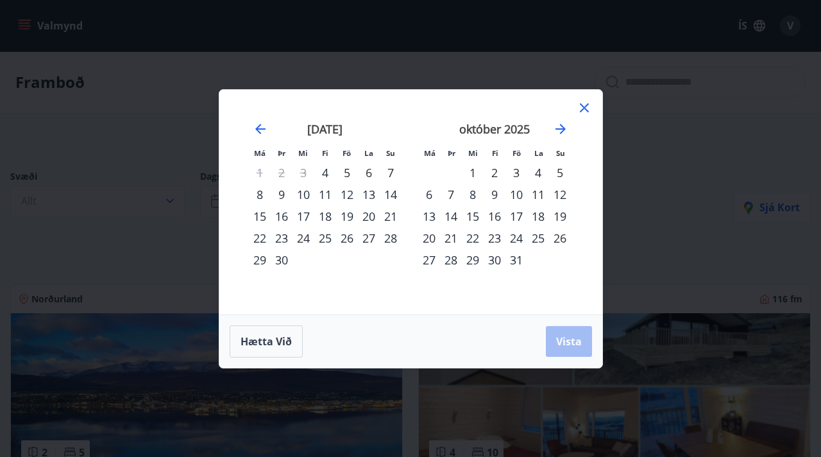
click at [386, 175] on div "7" at bounding box center [391, 173] width 22 height 22
click at [284, 193] on div "9" at bounding box center [282, 195] width 22 height 22
click at [584, 339] on button "Vista" at bounding box center [569, 341] width 46 height 31
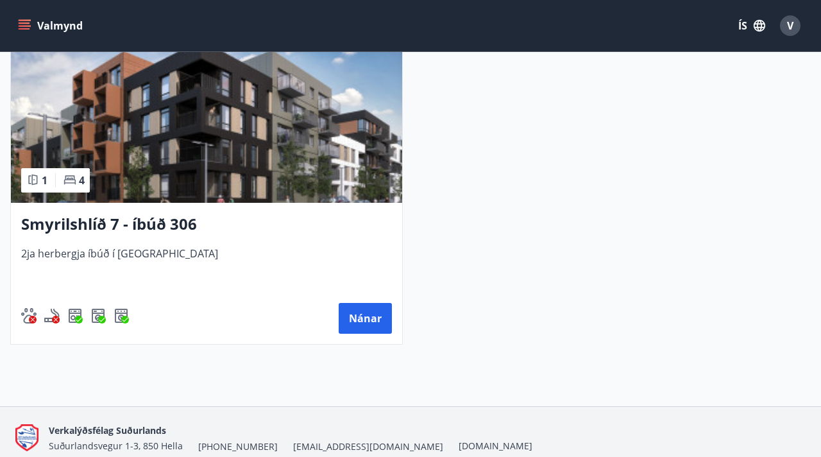
scroll to position [628, 0]
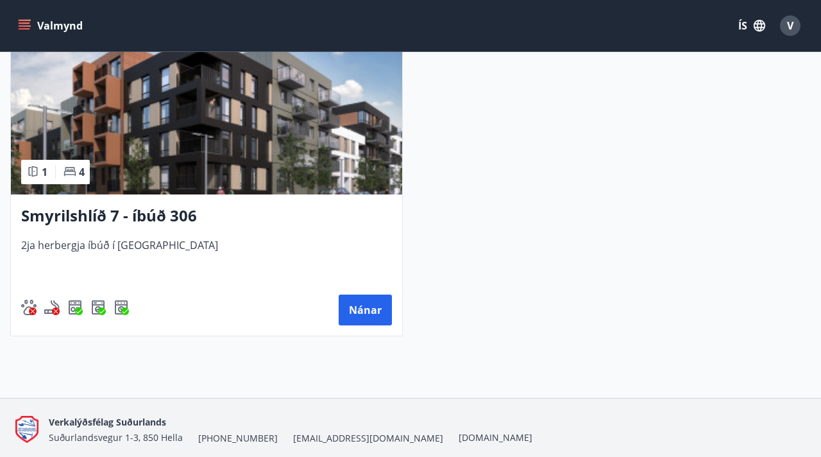
click at [337, 239] on span "2ja herbergja íbúð í [GEOGRAPHIC_DATA]" at bounding box center [206, 259] width 371 height 42
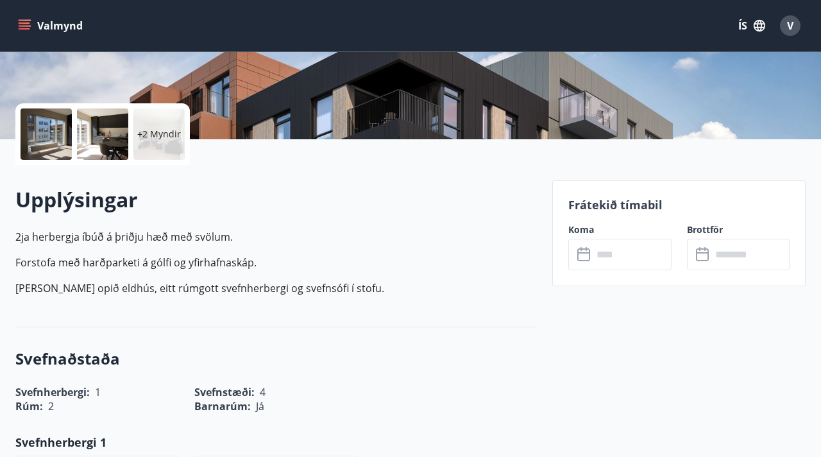
scroll to position [242, 0]
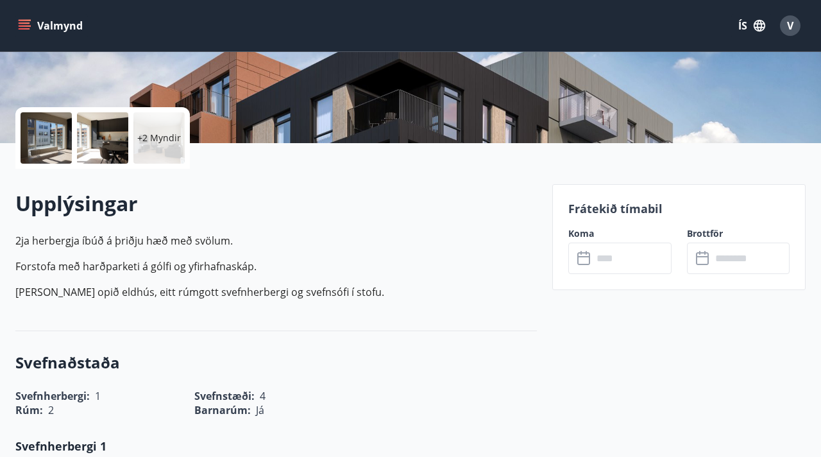
click at [605, 258] on input "text" at bounding box center [632, 258] width 78 height 31
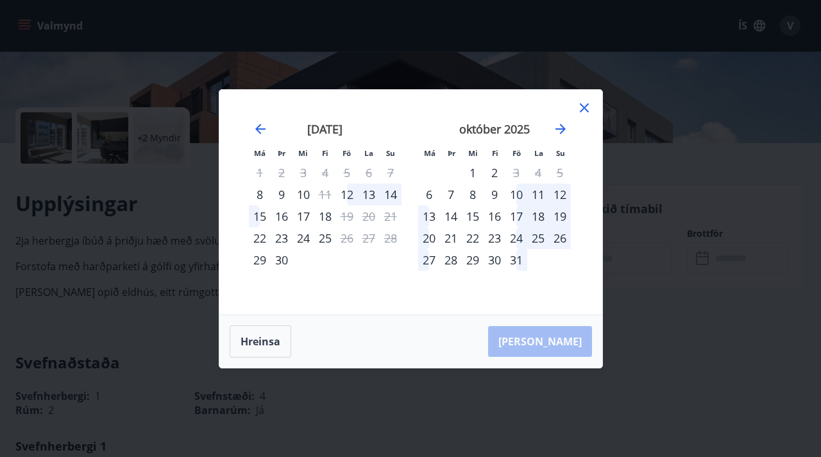
click at [585, 109] on icon at bounding box center [584, 107] width 9 height 9
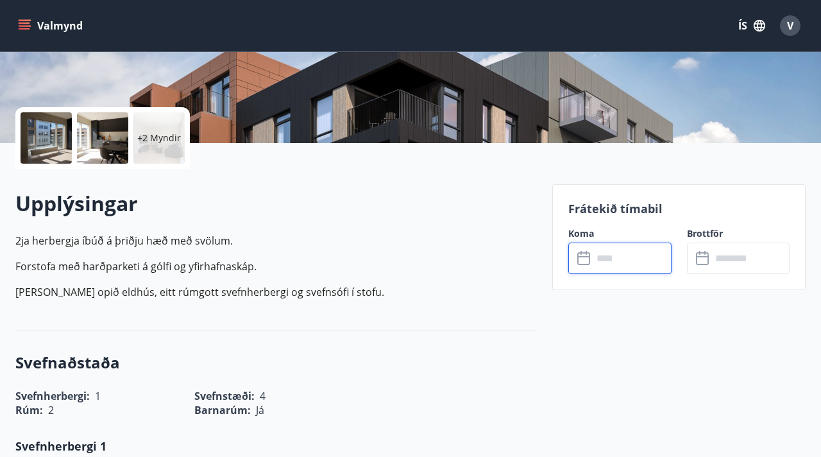
click at [800, 23] on div "V" at bounding box center [790, 25] width 21 height 21
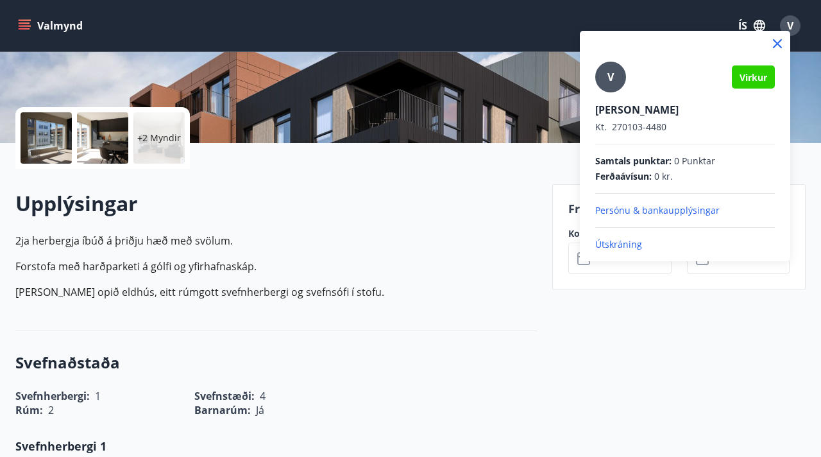
click at [250, 203] on div at bounding box center [410, 228] width 821 height 457
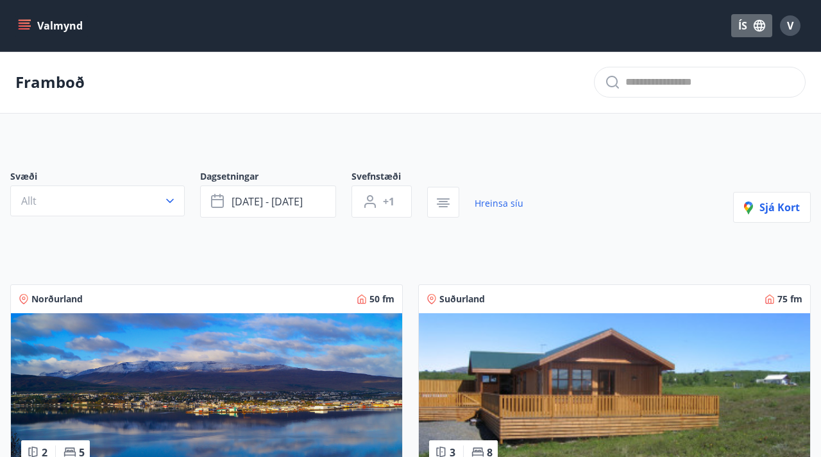
click at [751, 21] on button "ÍS" at bounding box center [752, 25] width 41 height 23
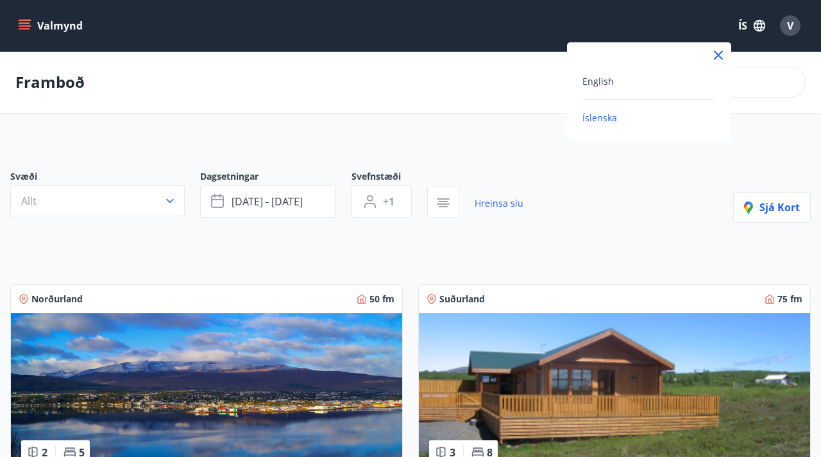
click at [651, 83] on div "English" at bounding box center [649, 80] width 133 height 15
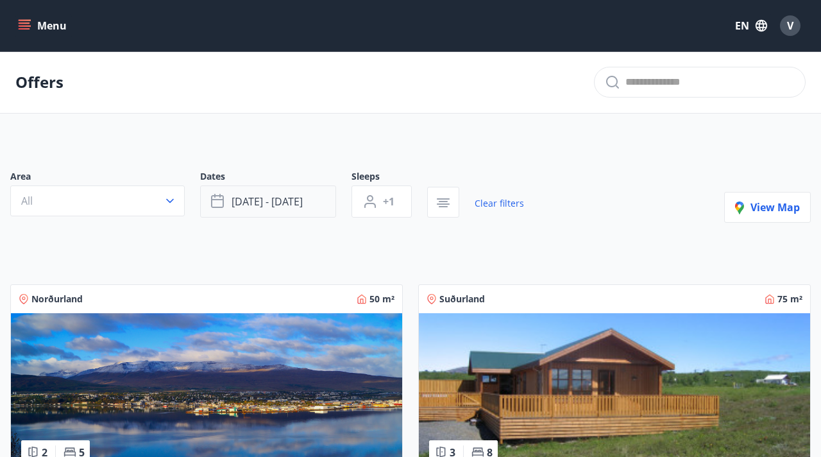
click at [293, 200] on span "[DATE] - [DATE]" at bounding box center [267, 201] width 71 height 14
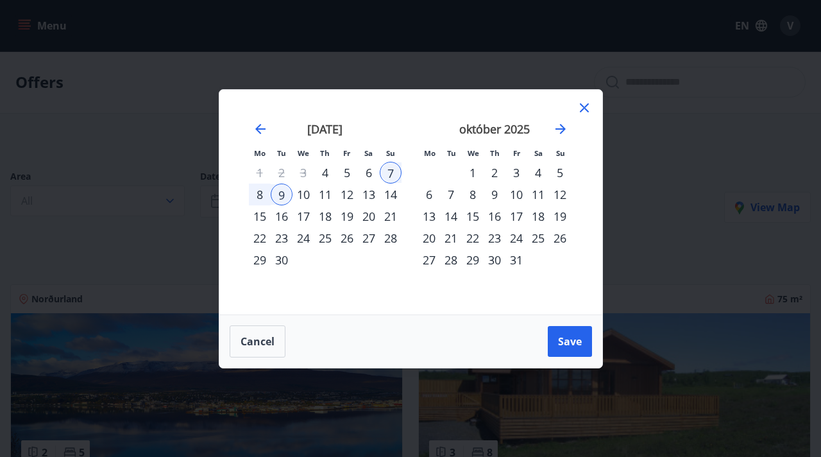
click at [259, 187] on div "8" at bounding box center [260, 195] width 22 height 22
click at [567, 334] on span "Save" at bounding box center [570, 341] width 24 height 14
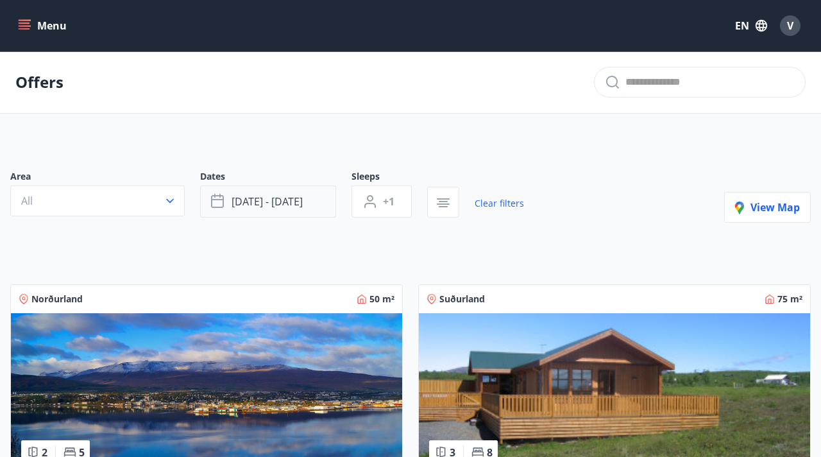
click at [293, 198] on span "[DATE] - [DATE]" at bounding box center [267, 201] width 71 height 14
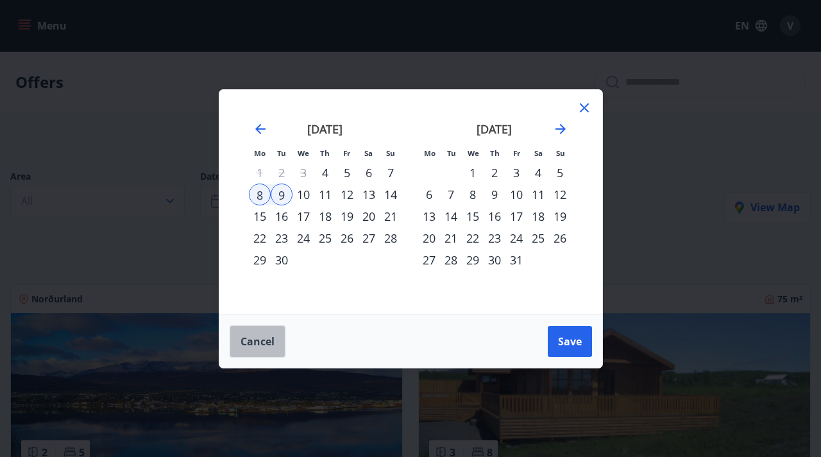
click at [251, 338] on span "Cancel" at bounding box center [258, 341] width 34 height 14
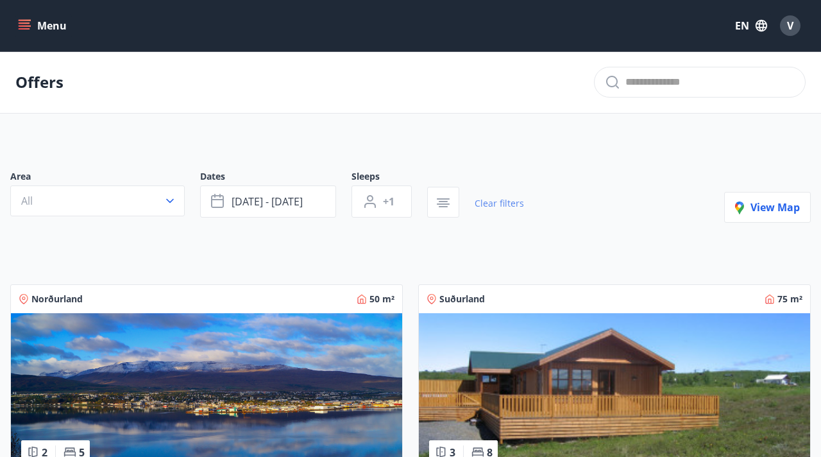
click at [478, 205] on link "Clear filters" at bounding box center [499, 203] width 49 height 28
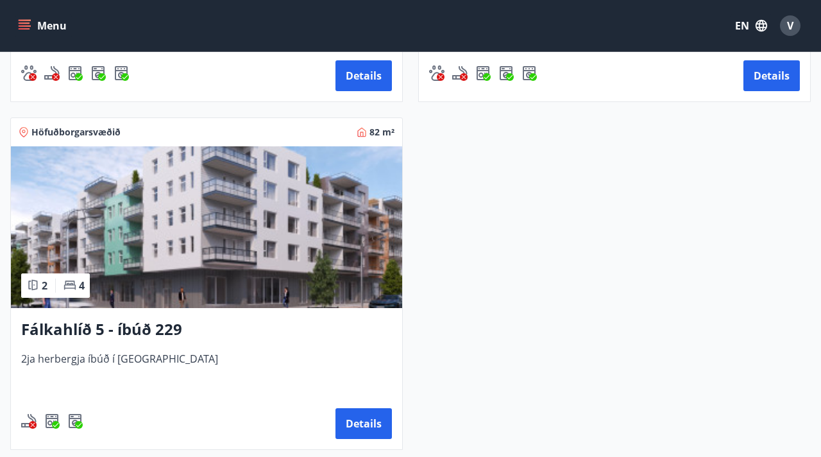
scroll to position [1237, 0]
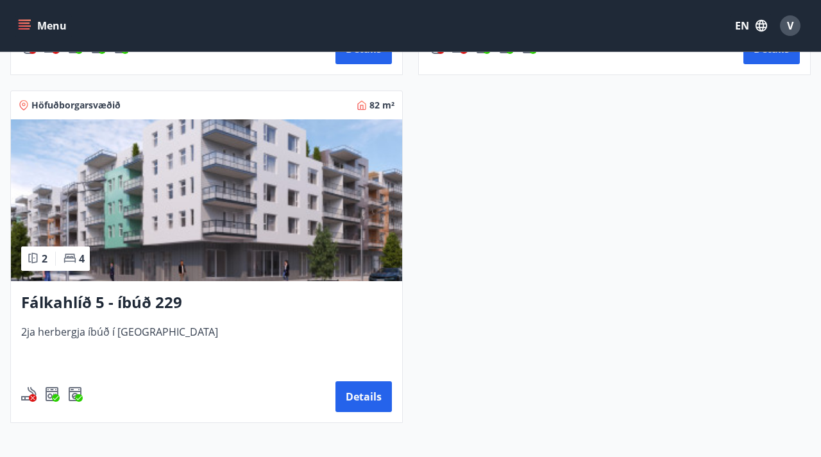
click at [215, 298] on h3 "Fálkahlíð 5 - íbúð 229" at bounding box center [206, 302] width 371 height 23
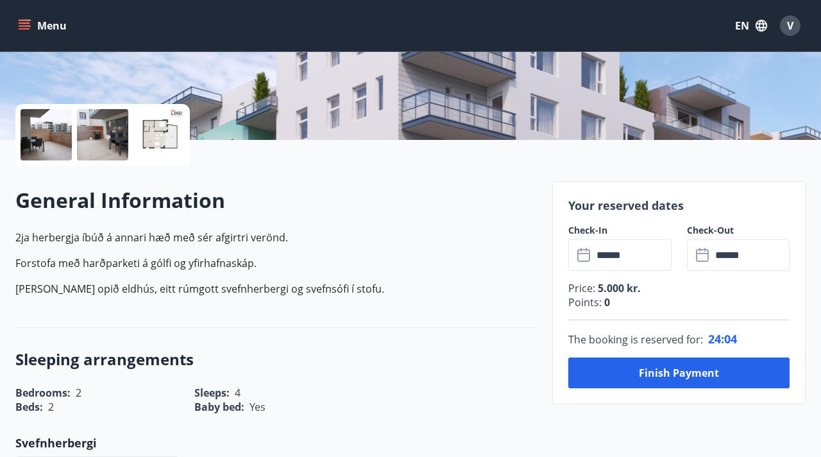
scroll to position [241, 0]
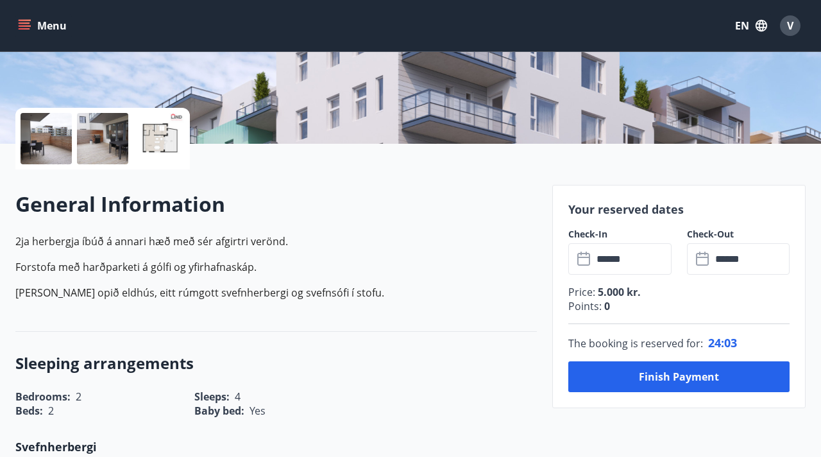
click at [171, 127] on div at bounding box center [158, 138] width 51 height 51
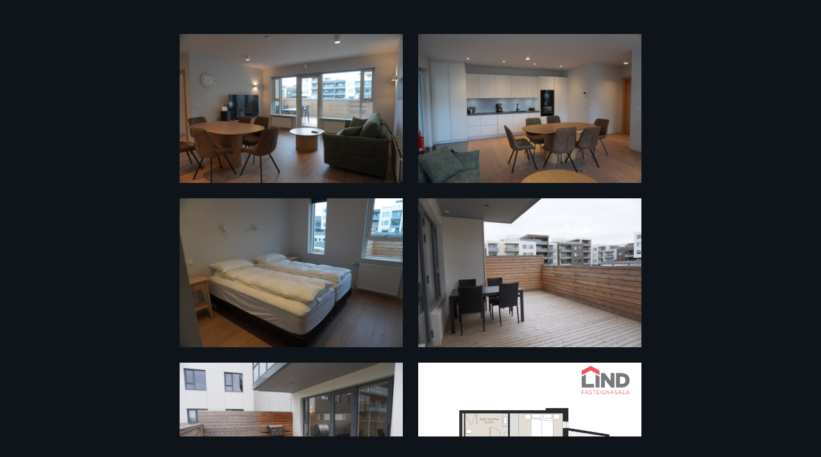
scroll to position [0, 0]
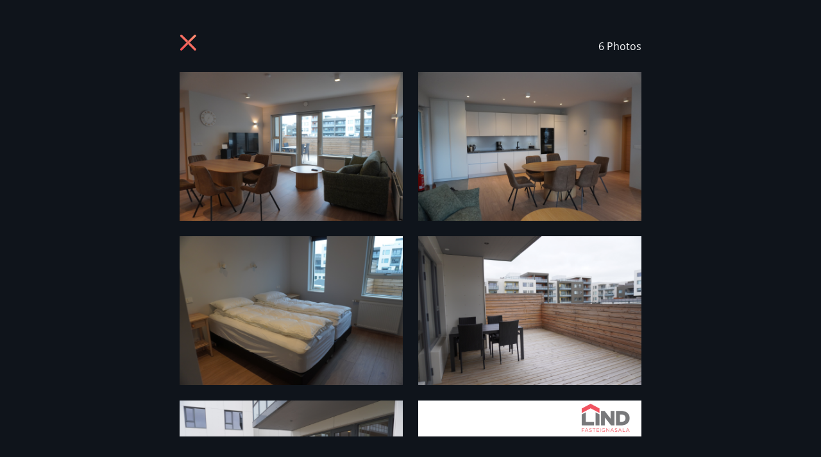
click at [188, 42] on icon at bounding box center [188, 42] width 3 height 3
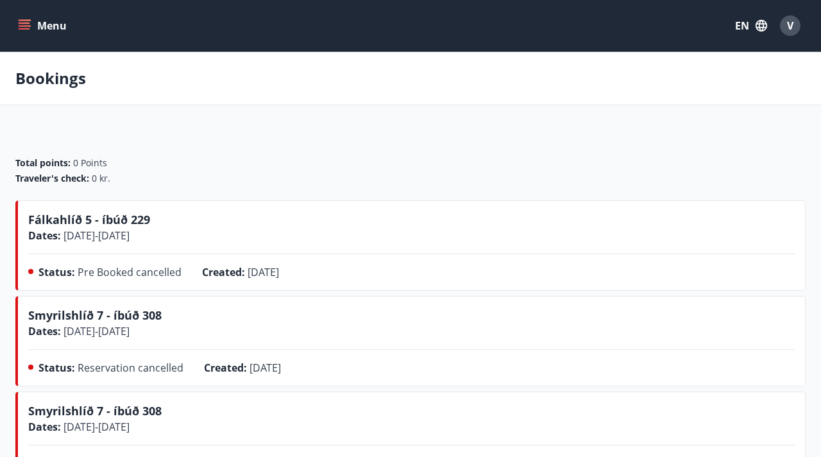
click at [22, 22] on icon "menu" at bounding box center [25, 22] width 12 height 1
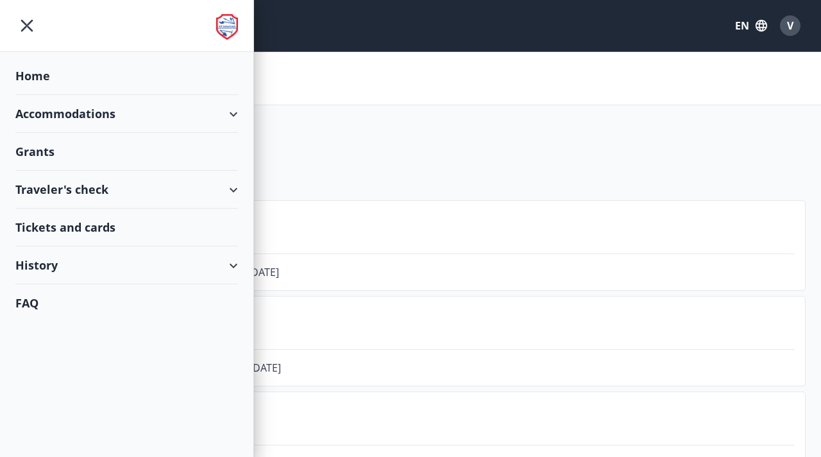
click at [58, 116] on div "Accommodations" at bounding box center [126, 114] width 223 height 38
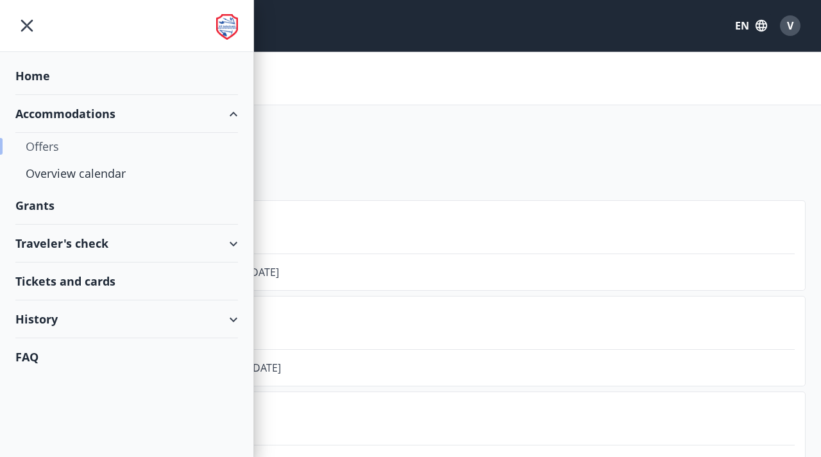
click at [56, 150] on div "Offers" at bounding box center [127, 146] width 202 height 27
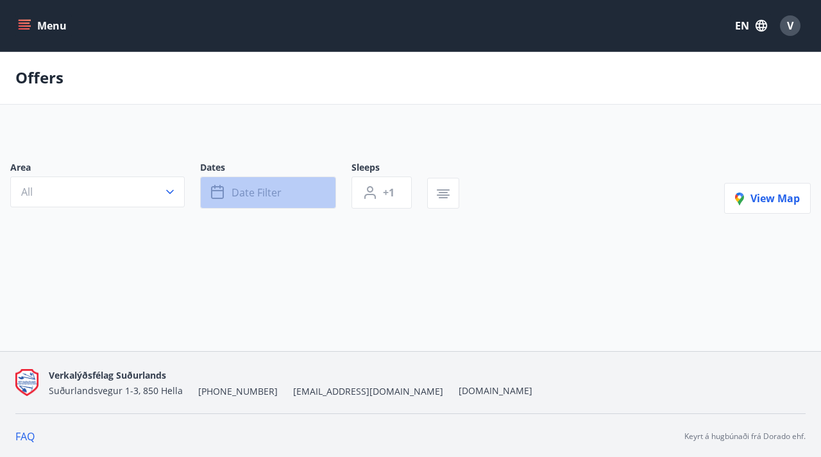
click at [231, 199] on button "Date filter" at bounding box center [268, 192] width 136 height 32
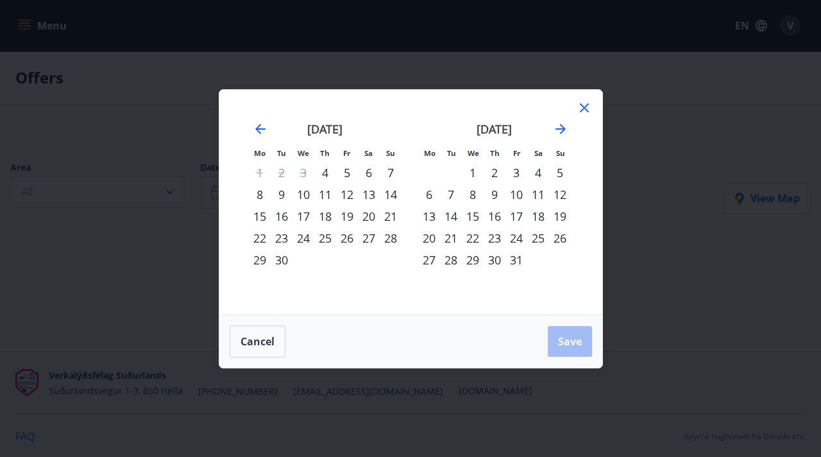
click at [392, 169] on div "7" at bounding box center [391, 173] width 22 height 22
click at [284, 191] on div "9" at bounding box center [282, 195] width 22 height 22
click at [558, 338] on span "Save" at bounding box center [570, 341] width 24 height 14
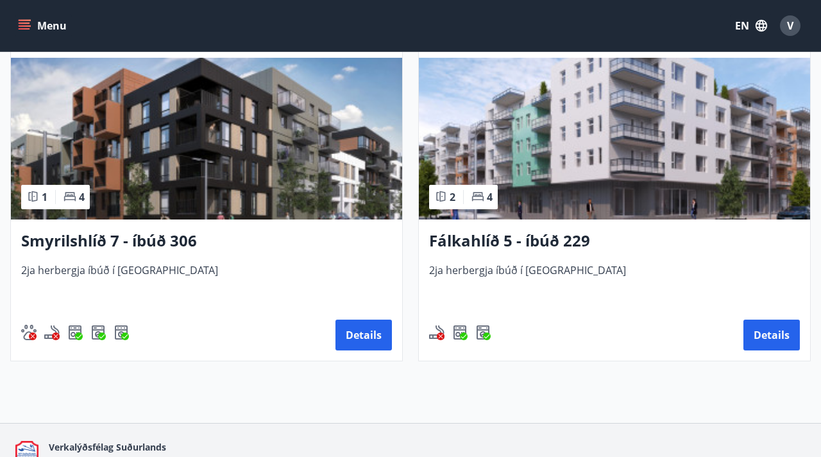
scroll to position [601, 0]
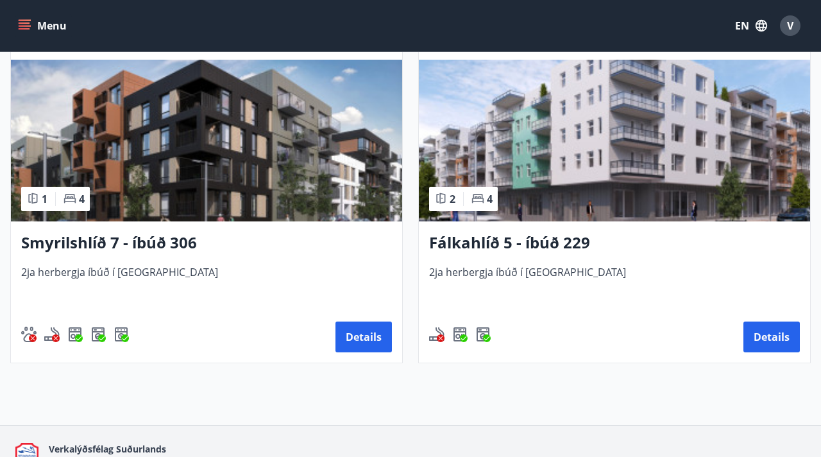
click at [182, 241] on h3 "Smyrilshlíð 7 - íbúð 306" at bounding box center [206, 243] width 371 height 23
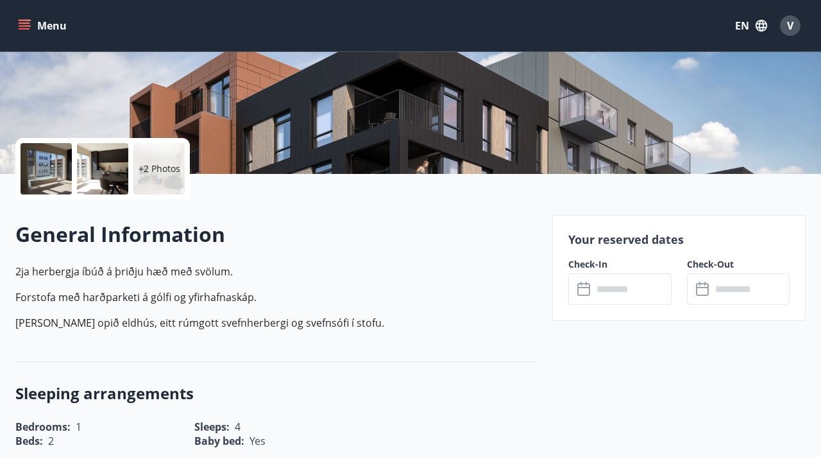
scroll to position [227, 0]
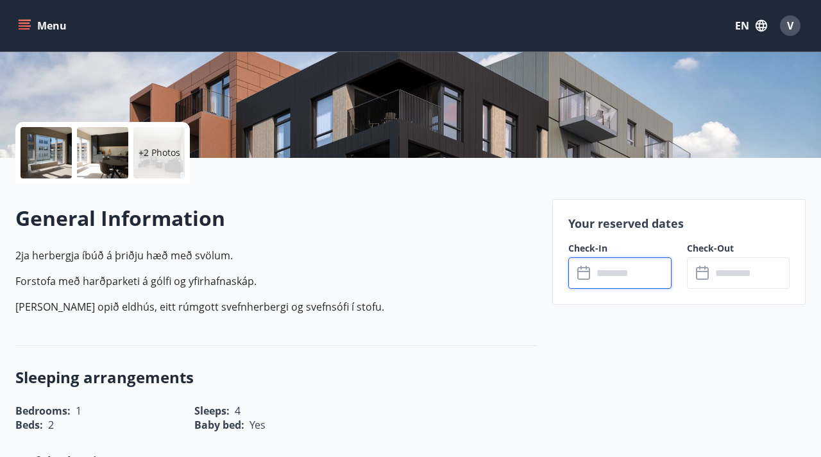
click at [642, 276] on input "text" at bounding box center [632, 272] width 78 height 31
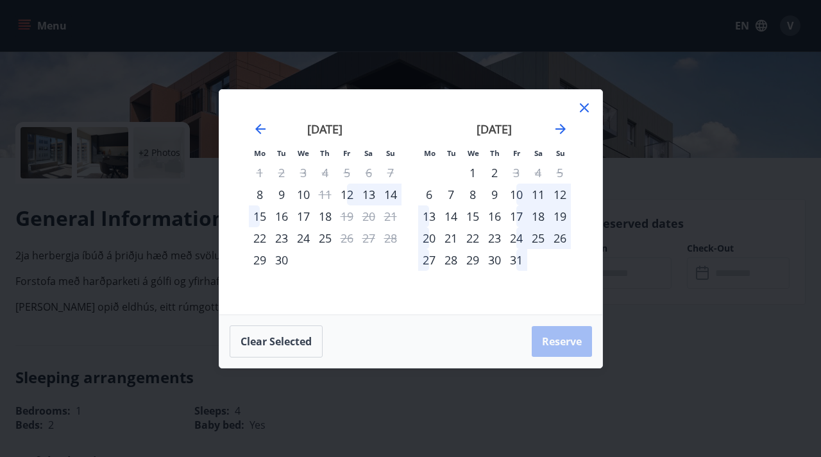
click at [391, 171] on div "7" at bounding box center [391, 173] width 22 height 22
click at [585, 105] on icon at bounding box center [584, 107] width 15 height 15
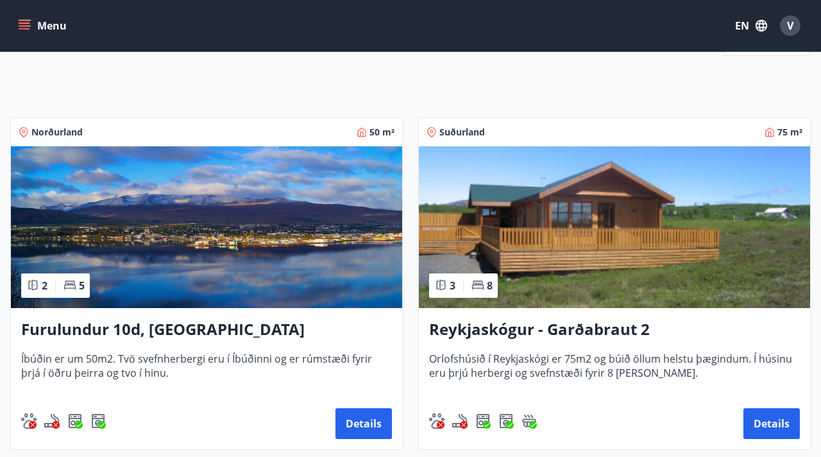
scroll to position [168, 0]
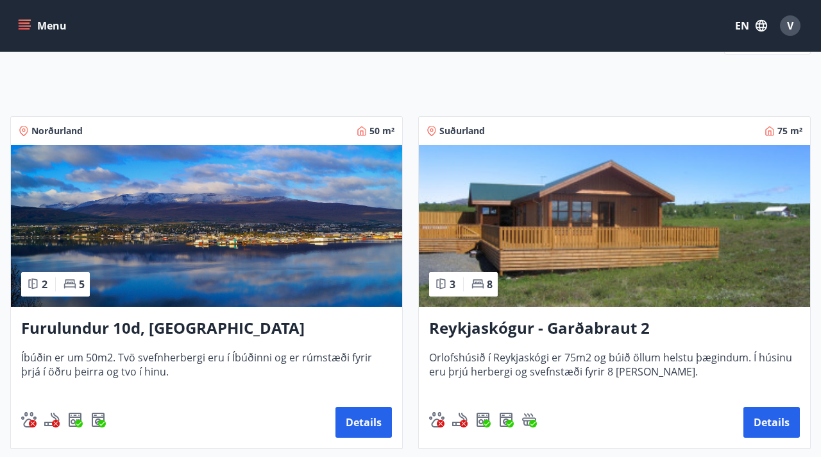
click at [275, 244] on img at bounding box center [206, 226] width 391 height 162
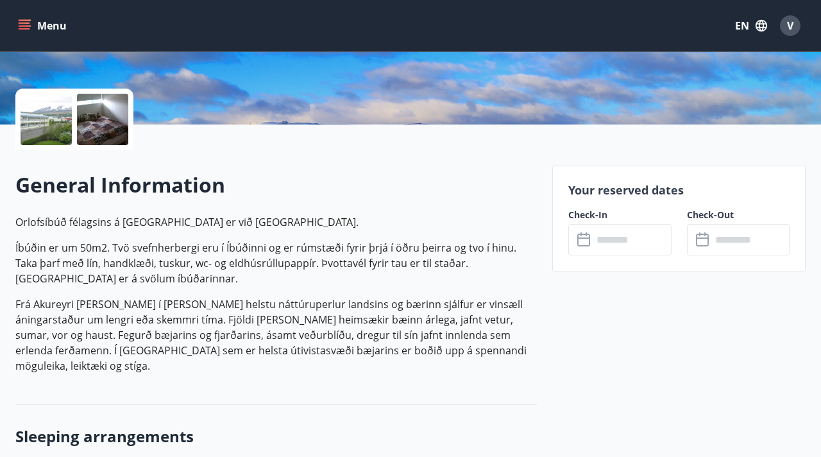
scroll to position [283, 0]
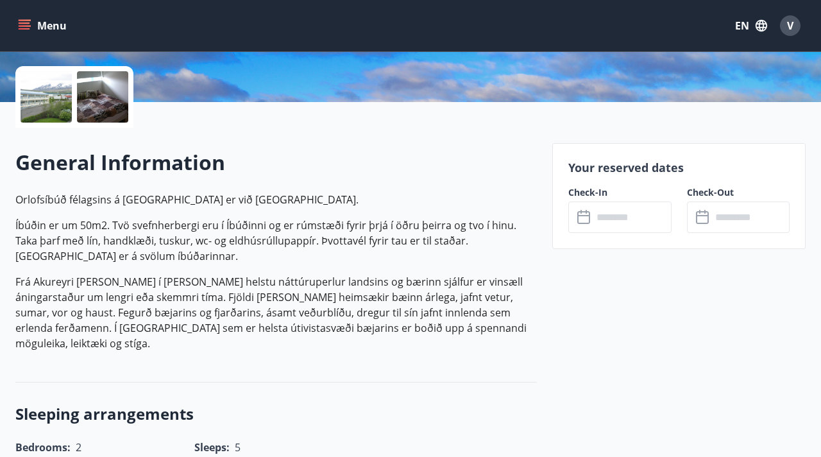
click at [590, 220] on icon at bounding box center [584, 217] width 13 height 13
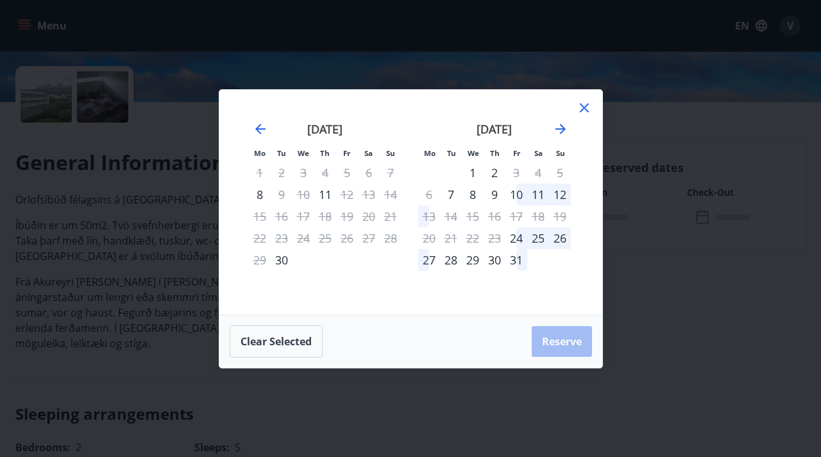
click at [583, 103] on icon at bounding box center [584, 107] width 15 height 15
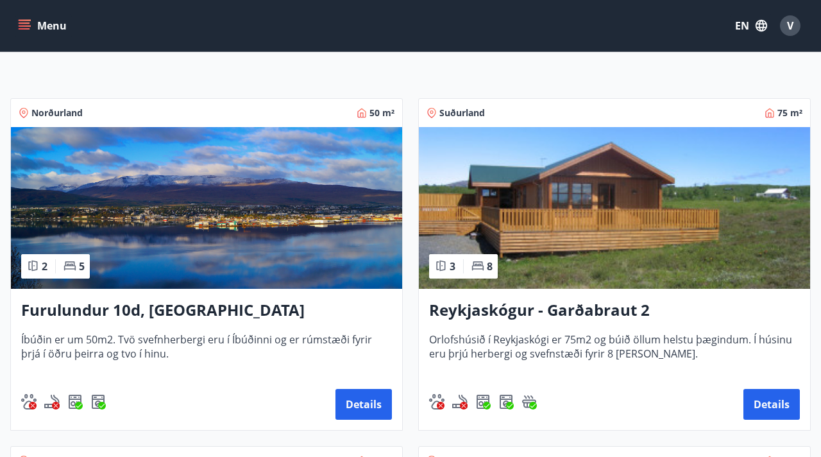
scroll to position [193, 0]
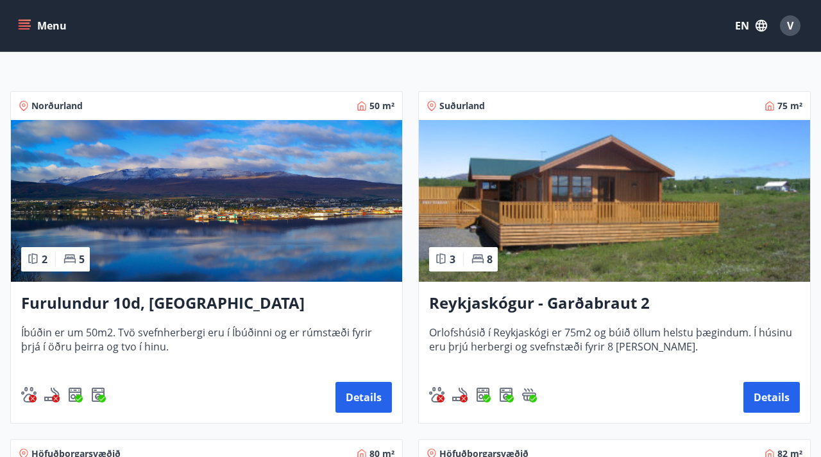
click at [556, 264] on img at bounding box center [614, 201] width 391 height 162
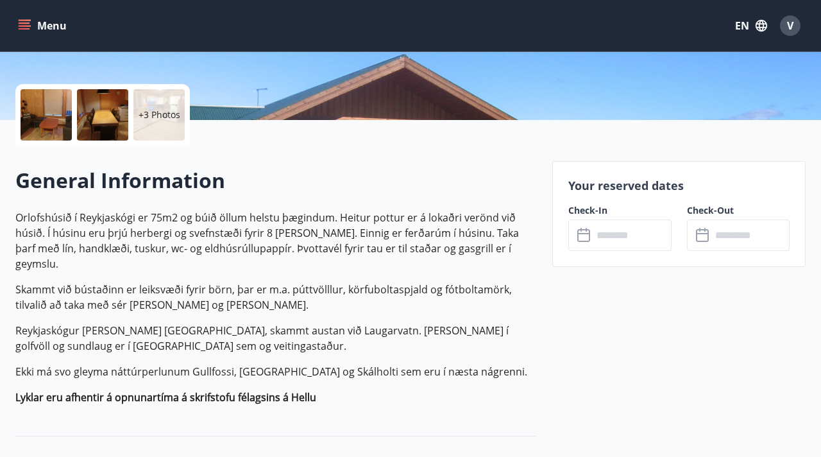
scroll to position [266, 0]
click at [616, 246] on input "text" at bounding box center [632, 234] width 78 height 31
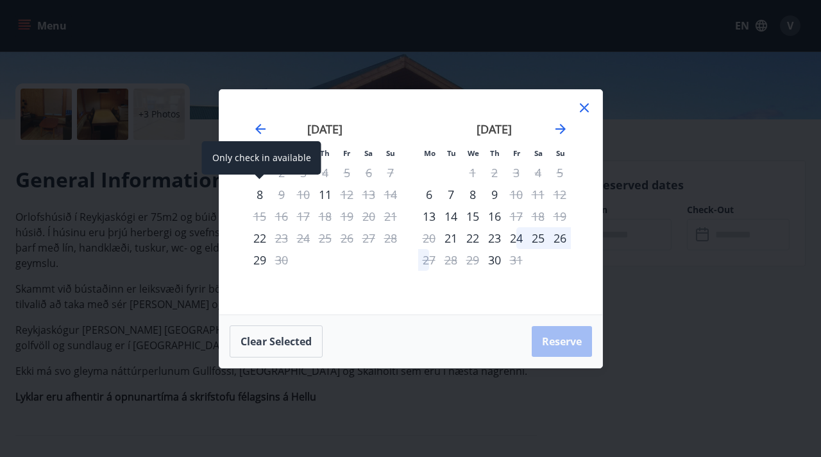
click at [261, 194] on div "8" at bounding box center [260, 195] width 22 height 22
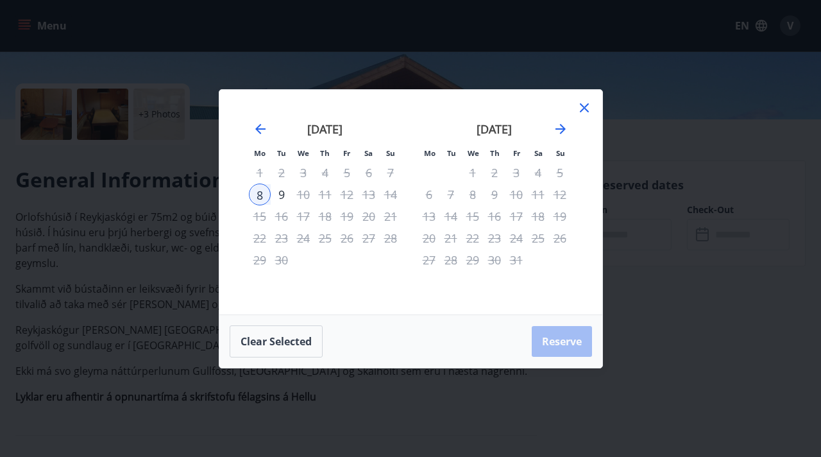
click at [581, 108] on icon at bounding box center [584, 107] width 15 height 15
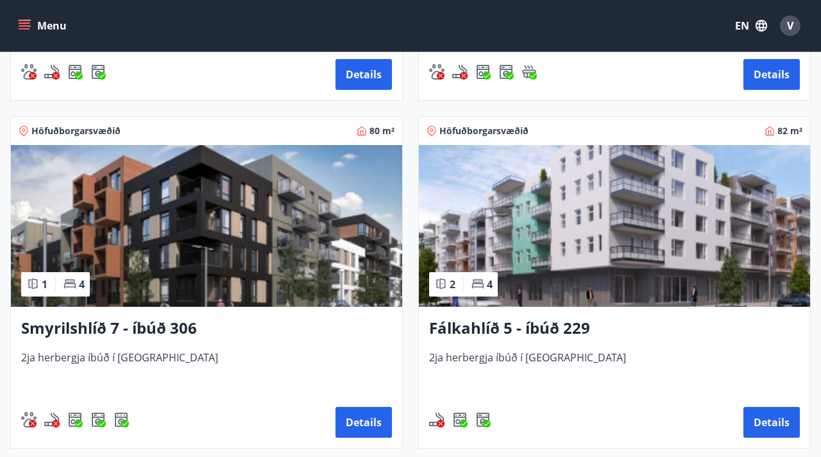
click at [529, 336] on h3 "Fálkahlíð 5 - íbúð 229" at bounding box center [614, 328] width 371 height 23
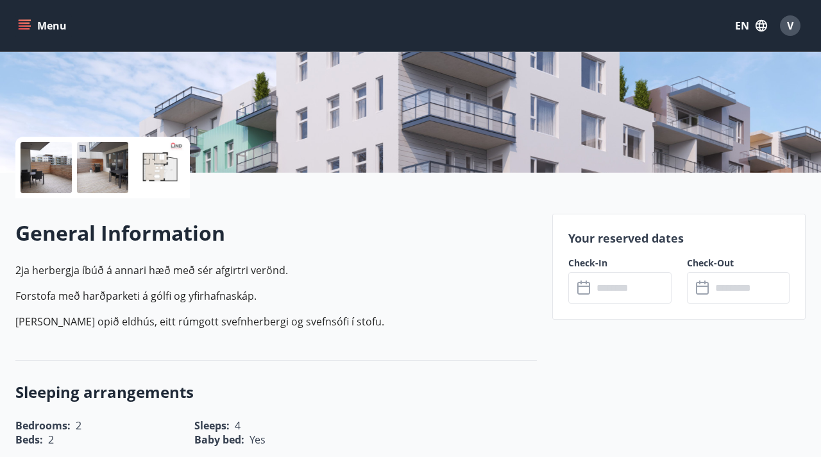
scroll to position [217, 0]
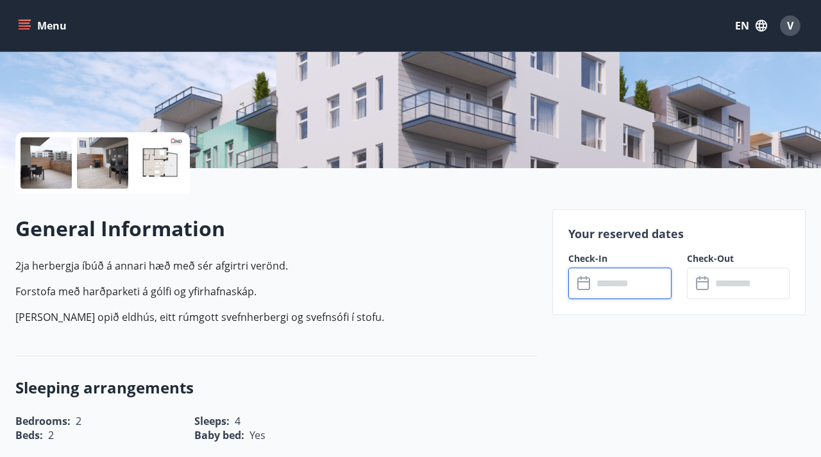
click at [629, 282] on input "text" at bounding box center [632, 283] width 78 height 31
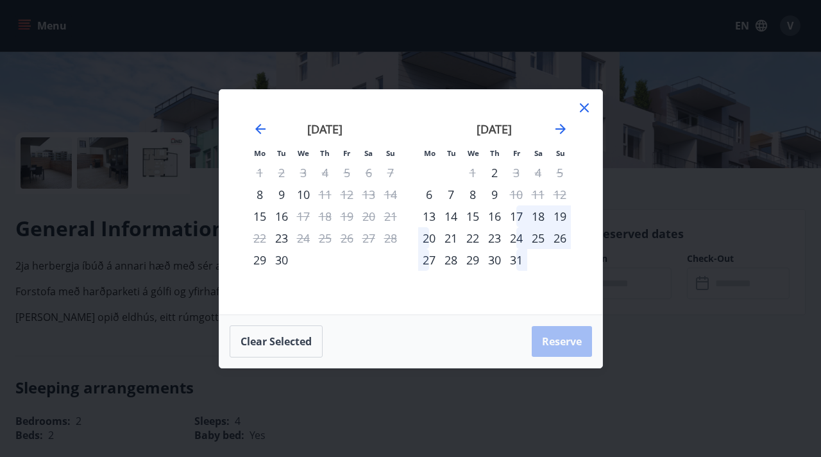
click at [589, 110] on icon at bounding box center [584, 107] width 15 height 15
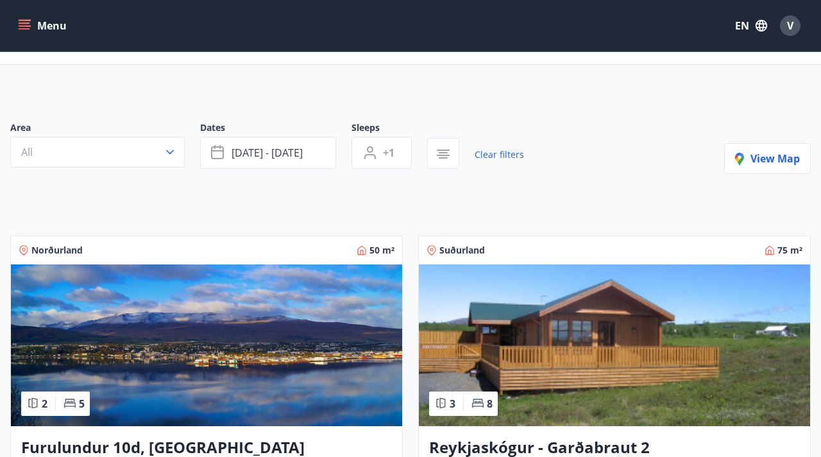
scroll to position [46, 0]
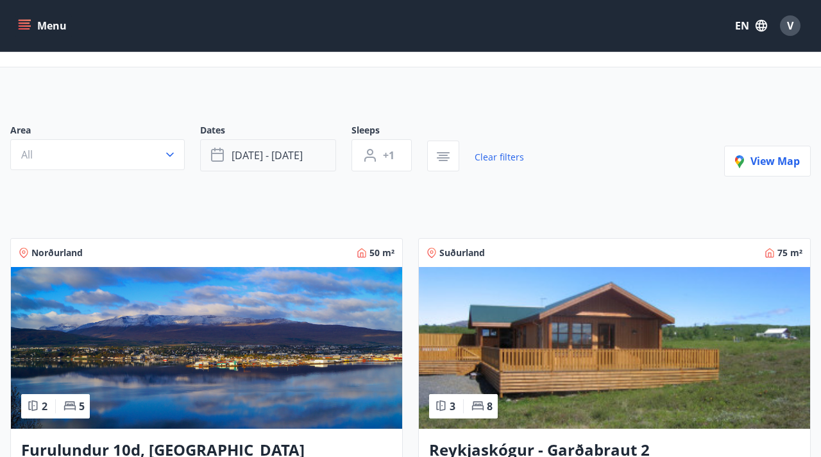
click at [258, 160] on span "[DATE] - [DATE]" at bounding box center [267, 155] width 71 height 14
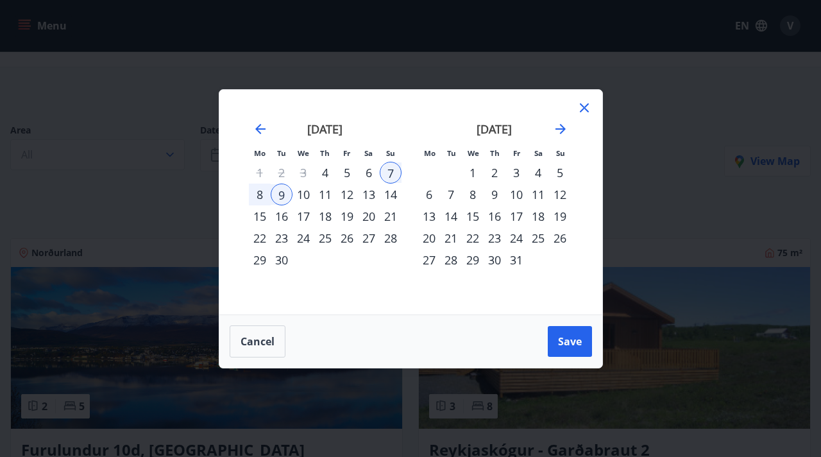
click at [588, 103] on icon at bounding box center [584, 107] width 9 height 9
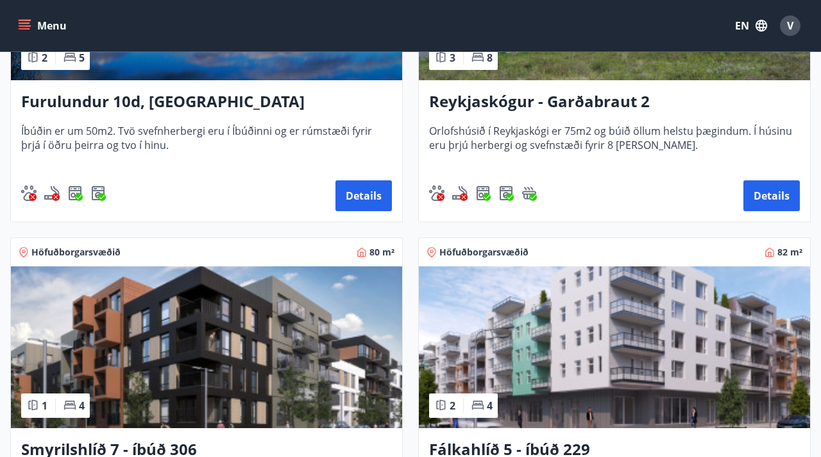
click at [261, 324] on img at bounding box center [206, 347] width 391 height 162
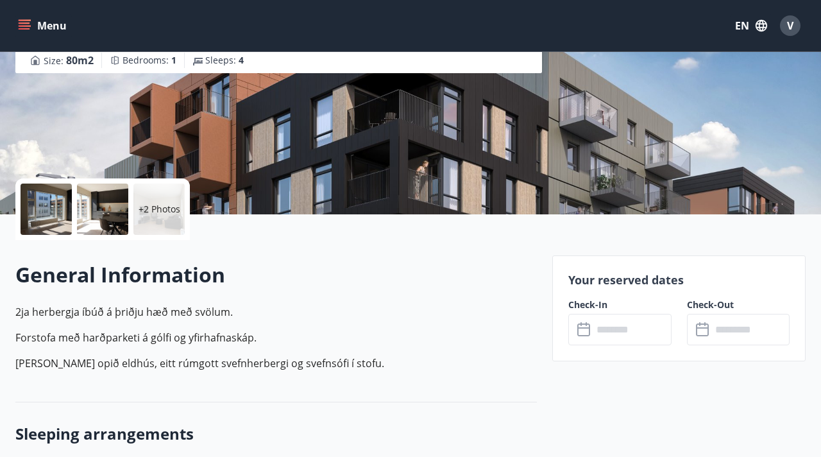
scroll to position [244, 0]
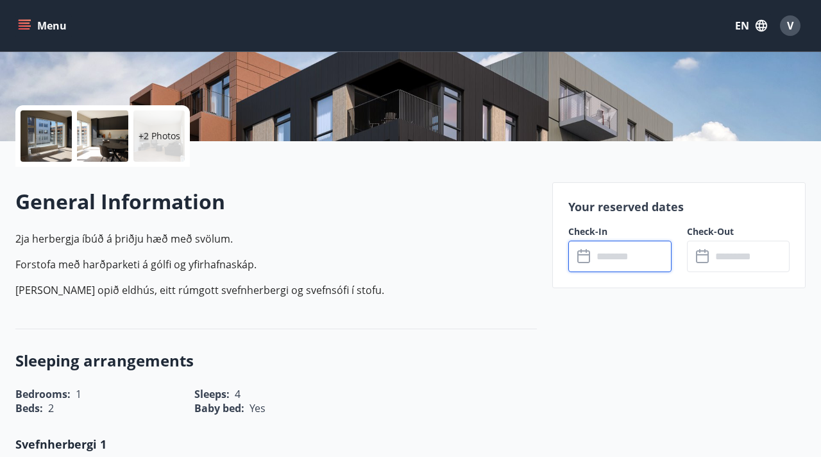
click at [601, 253] on input "text" at bounding box center [632, 256] width 78 height 31
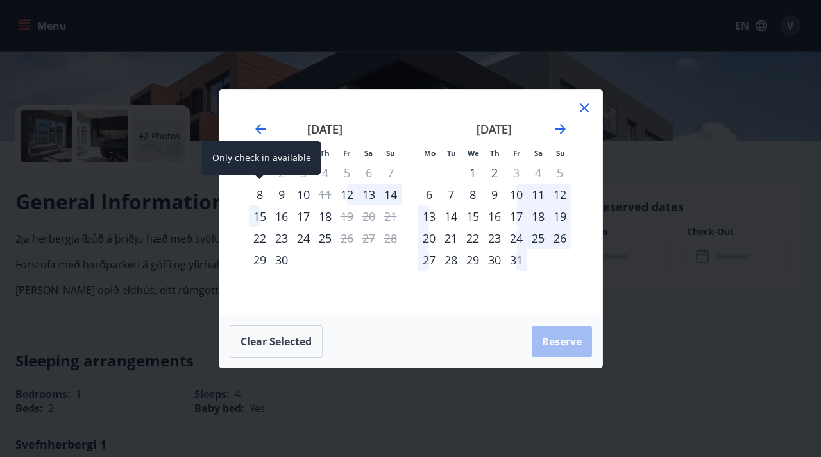
click at [259, 191] on div "8" at bounding box center [260, 195] width 22 height 22
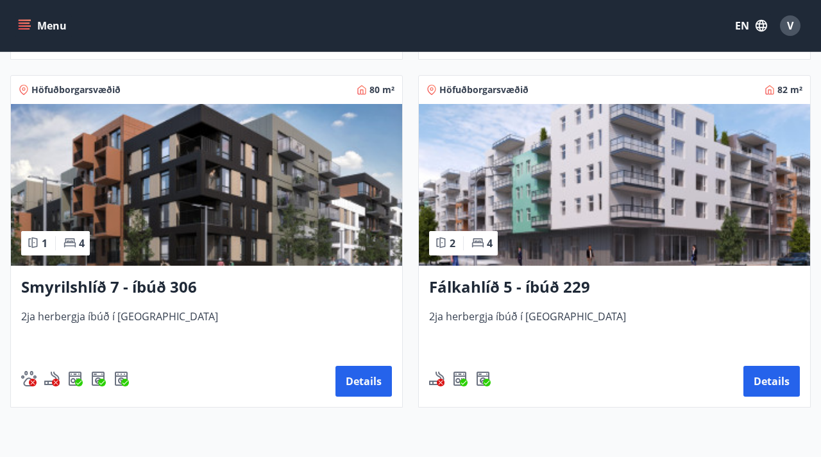
scroll to position [559, 0]
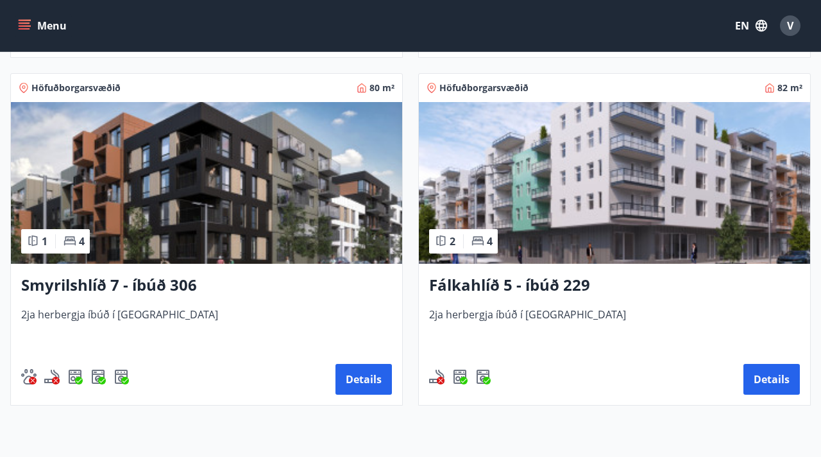
click at [280, 222] on img at bounding box center [206, 183] width 391 height 162
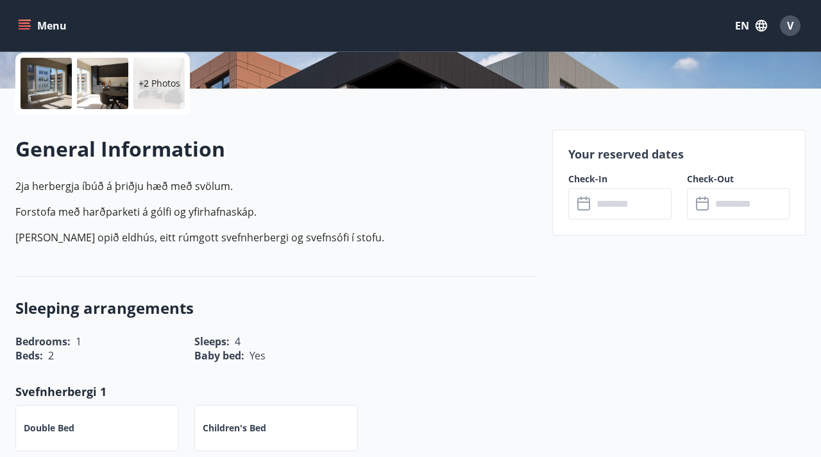
scroll to position [310, 0]
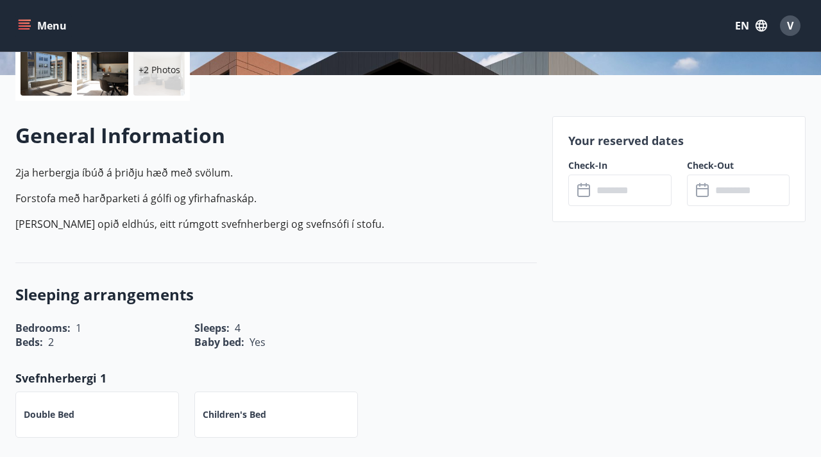
click at [592, 191] on icon at bounding box center [585, 190] width 15 height 15
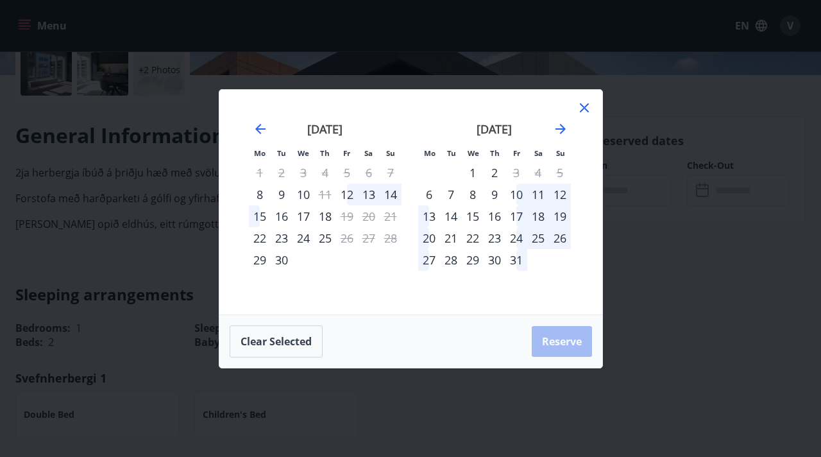
click at [395, 170] on div "7" at bounding box center [391, 173] width 22 height 22
click at [391, 169] on div "7" at bounding box center [391, 173] width 22 height 22
click at [326, 237] on div "25" at bounding box center [325, 238] width 22 height 22
click at [325, 233] on div "25" at bounding box center [325, 238] width 22 height 22
click at [322, 239] on div "25" at bounding box center [325, 238] width 22 height 22
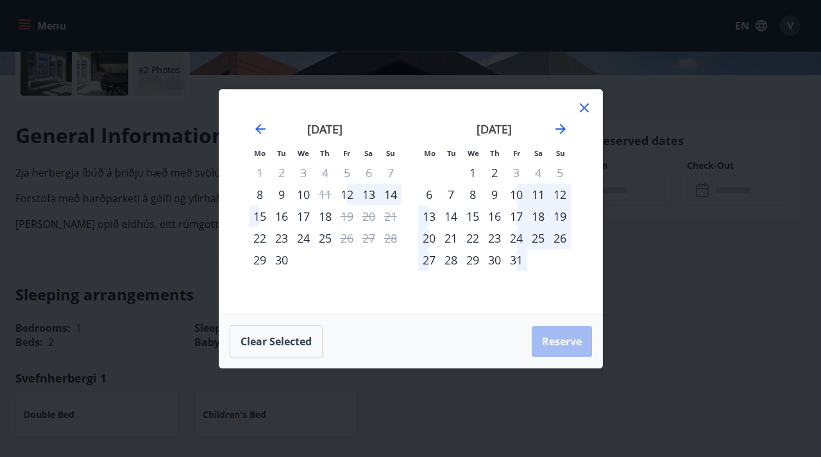
click at [329, 236] on div "25" at bounding box center [325, 238] width 22 height 22
click at [304, 235] on div "24" at bounding box center [304, 238] width 22 height 22
click at [263, 193] on div "8" at bounding box center [260, 195] width 22 height 22
click at [261, 129] on icon "Move backward to switch to the previous month." at bounding box center [260, 129] width 10 height 10
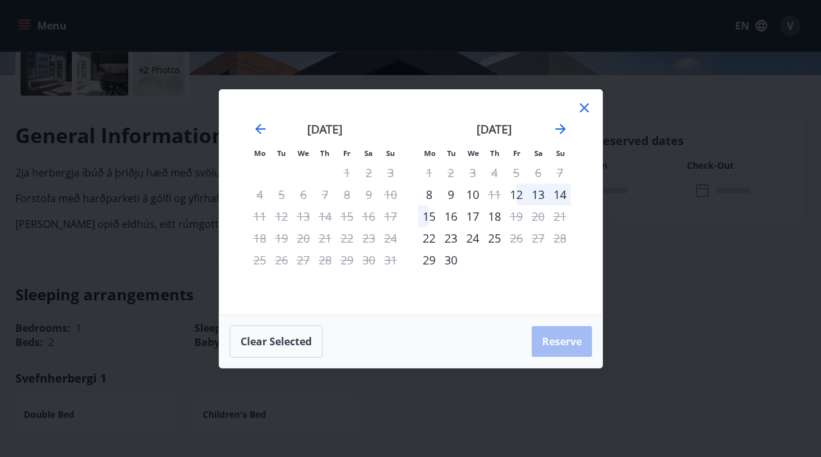
click at [577, 107] on icon at bounding box center [584, 107] width 15 height 15
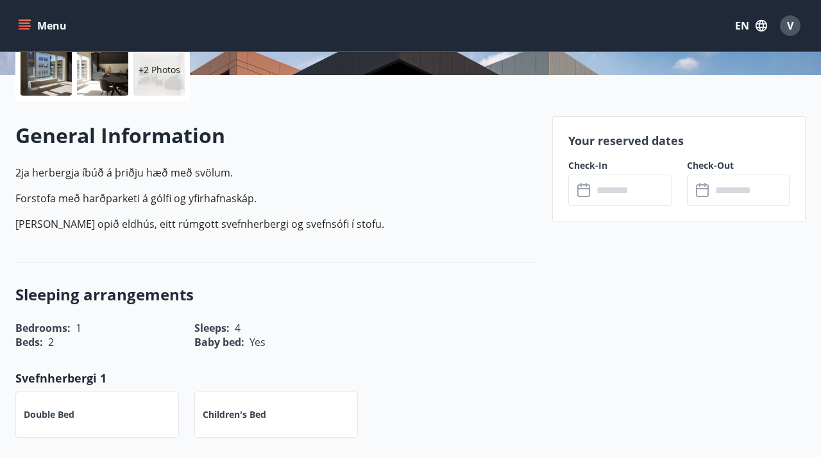
click at [599, 202] on input "text" at bounding box center [632, 190] width 78 height 31
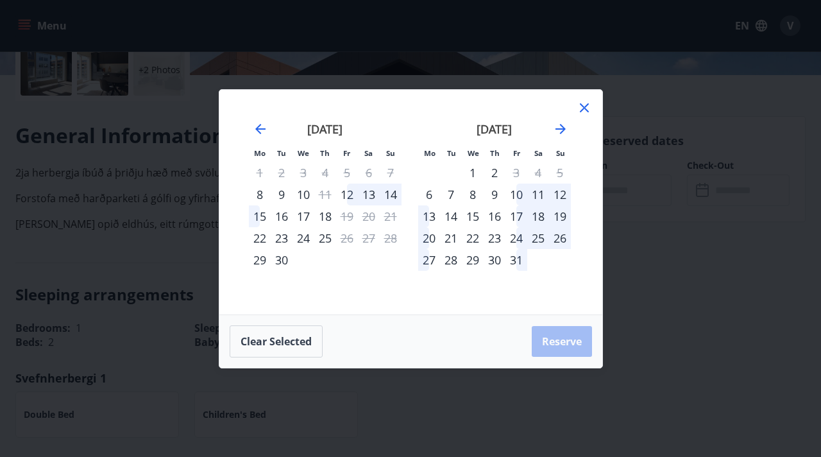
click at [327, 240] on div "25" at bounding box center [325, 238] width 22 height 22
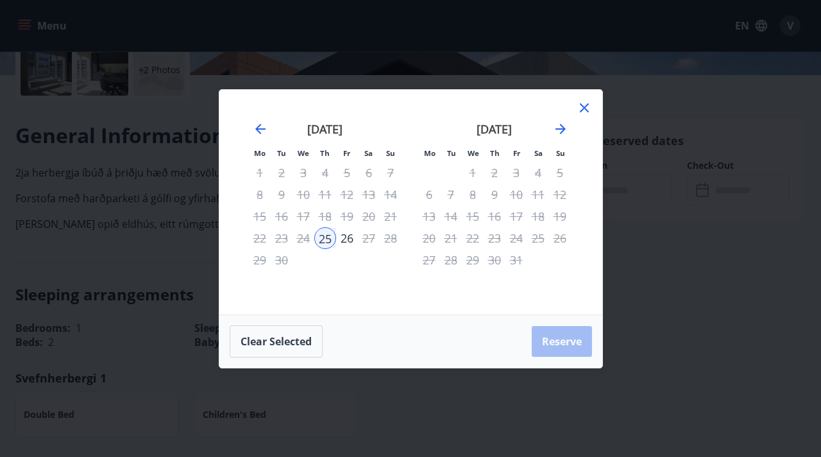
click at [586, 108] on icon at bounding box center [584, 107] width 9 height 9
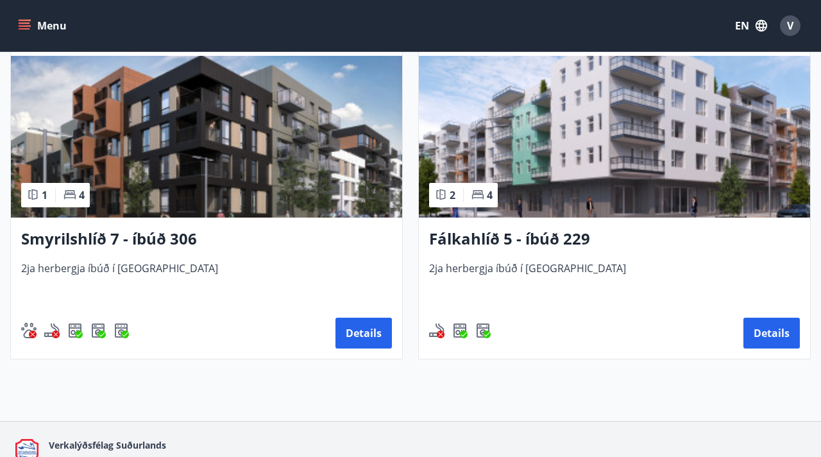
click at [445, 236] on h3 "Fálkahlíð 5 - íbúð 229" at bounding box center [614, 239] width 371 height 23
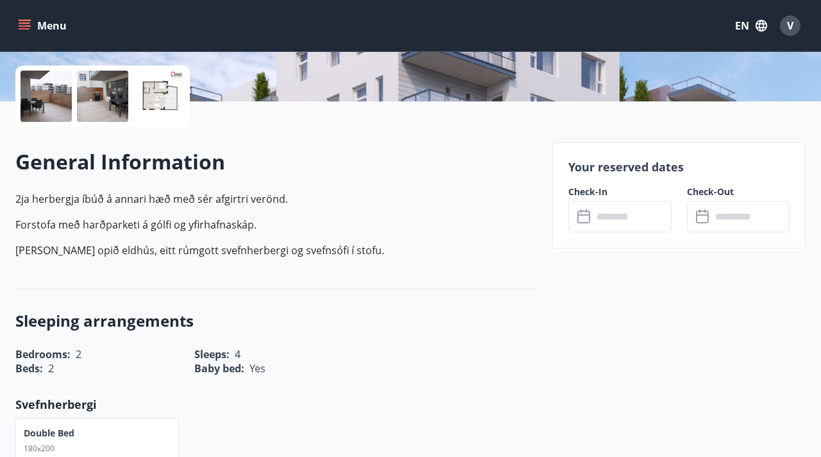
scroll to position [286, 0]
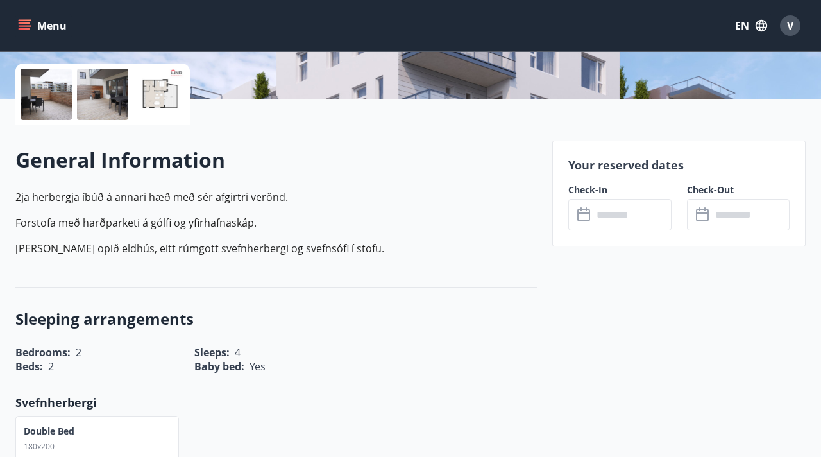
click at [602, 214] on input "text" at bounding box center [632, 214] width 78 height 31
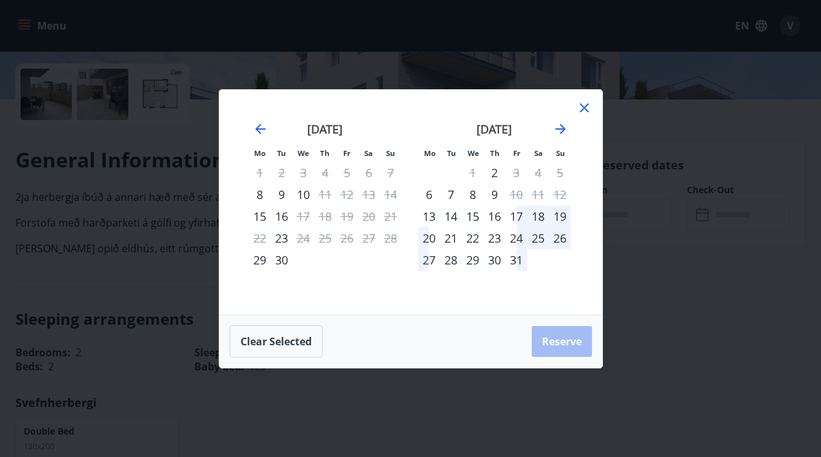
click at [594, 103] on div "Mo Tu We Th Fr Sa Su Mo Tu We Th Fr Sa Su [DATE] 1 2 3 4 5 6 7 8 9 10 11 12 13 …" at bounding box center [410, 202] width 383 height 225
click at [587, 105] on icon at bounding box center [584, 107] width 9 height 9
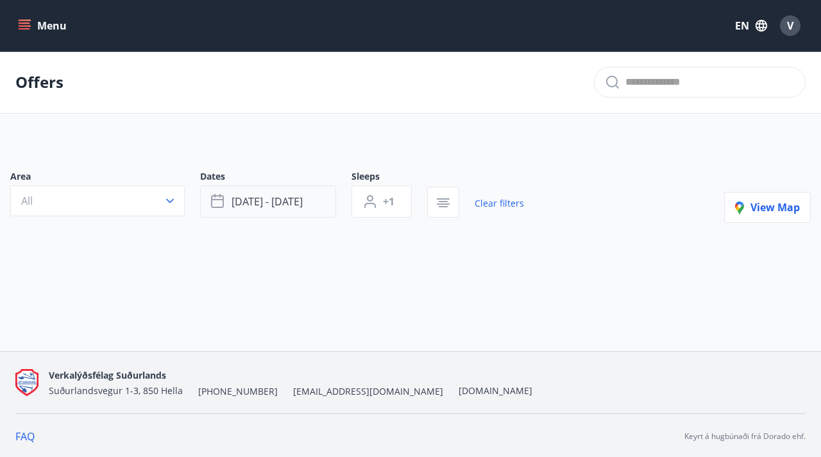
click at [298, 209] on button "[DATE] - [DATE]" at bounding box center [268, 201] width 136 height 32
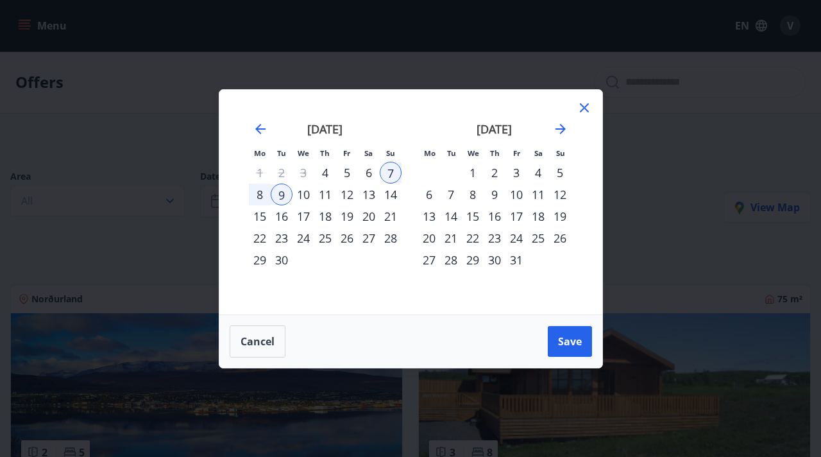
click at [345, 237] on div "26" at bounding box center [347, 238] width 22 height 22
click at [392, 240] on div "28" at bounding box center [391, 238] width 22 height 22
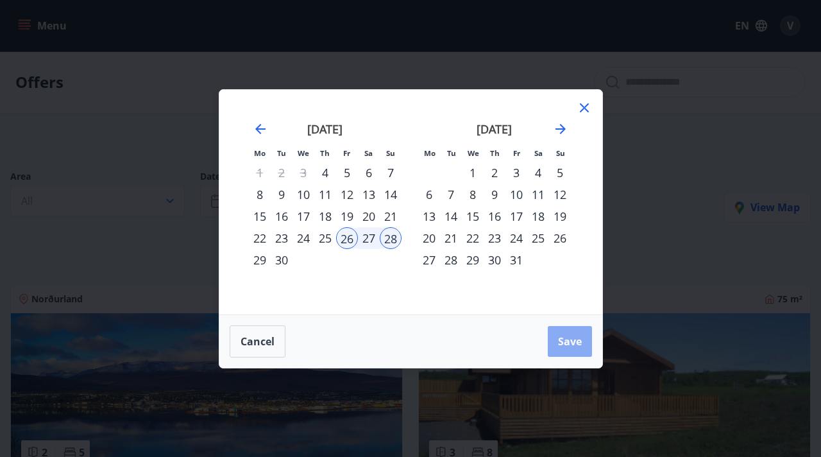
click at [558, 339] on span "Save" at bounding box center [570, 341] width 24 height 14
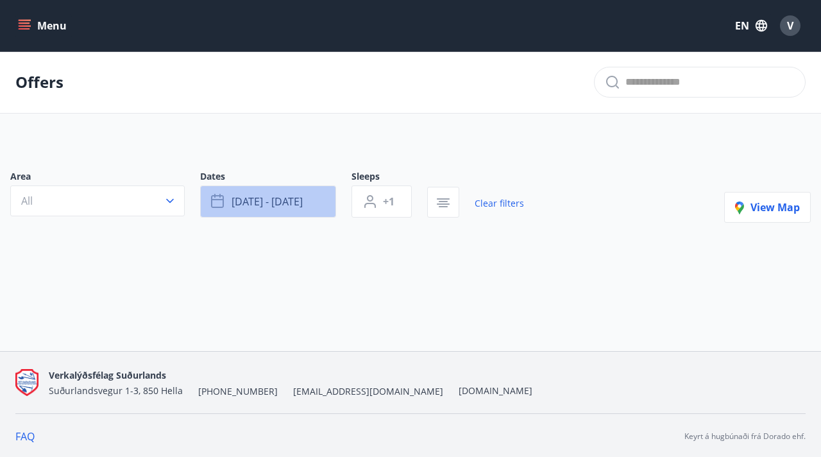
click at [325, 203] on button "[DATE] - [DATE]" at bounding box center [268, 201] width 136 height 32
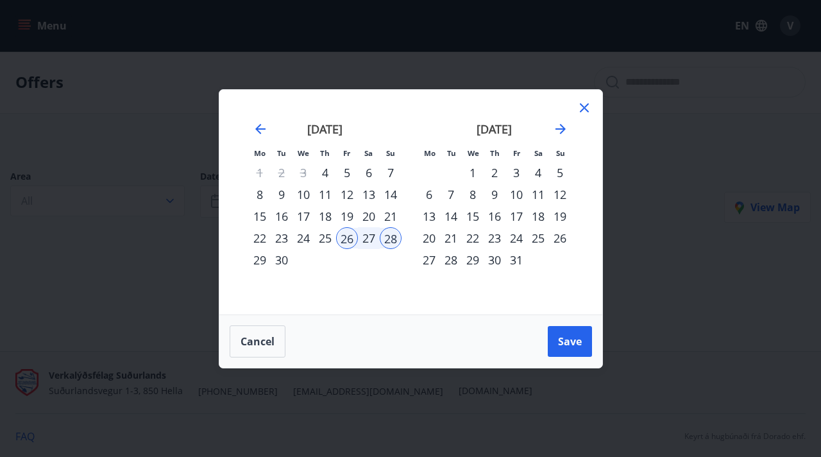
click at [328, 243] on div "25" at bounding box center [325, 238] width 22 height 22
click at [562, 327] on button "Save" at bounding box center [570, 341] width 44 height 31
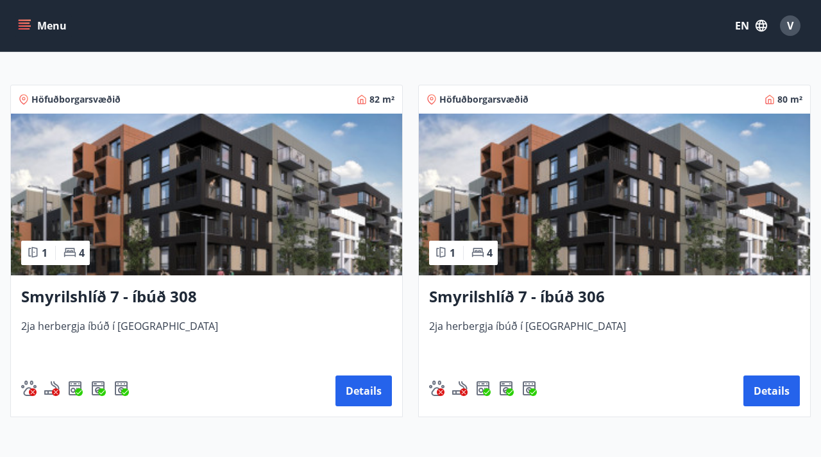
scroll to position [198, 0]
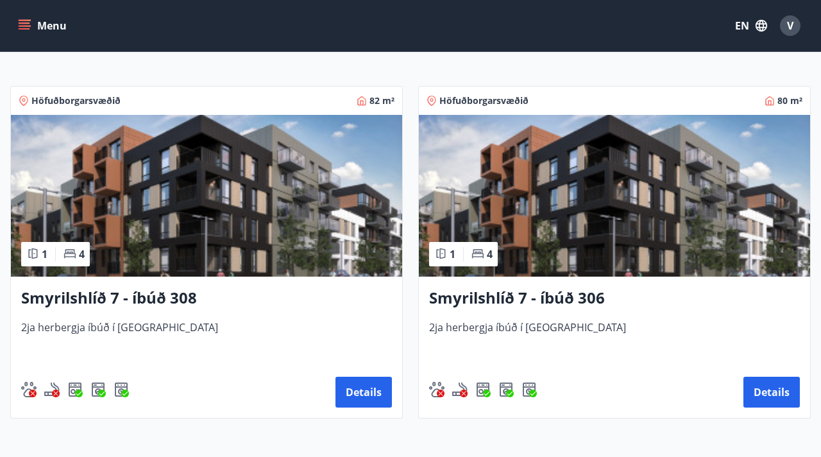
click at [288, 292] on h3 "Smyrilshlíð 7 - íbúð 308" at bounding box center [206, 298] width 371 height 23
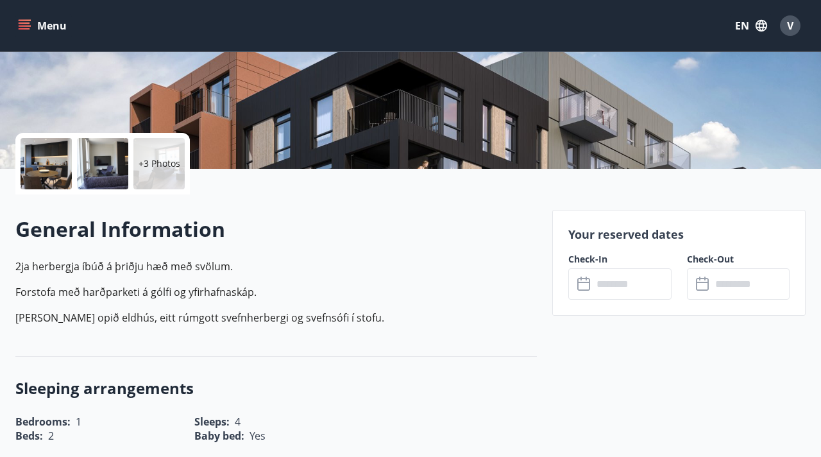
scroll to position [218, 0]
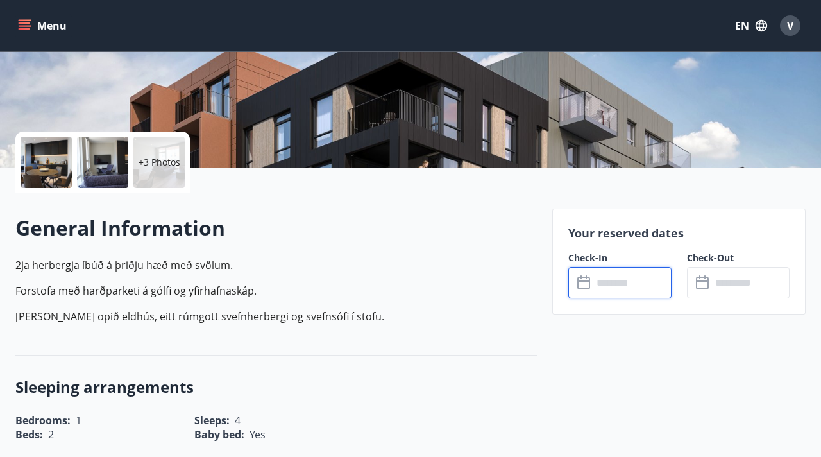
click at [614, 288] on input "text" at bounding box center [632, 282] width 78 height 31
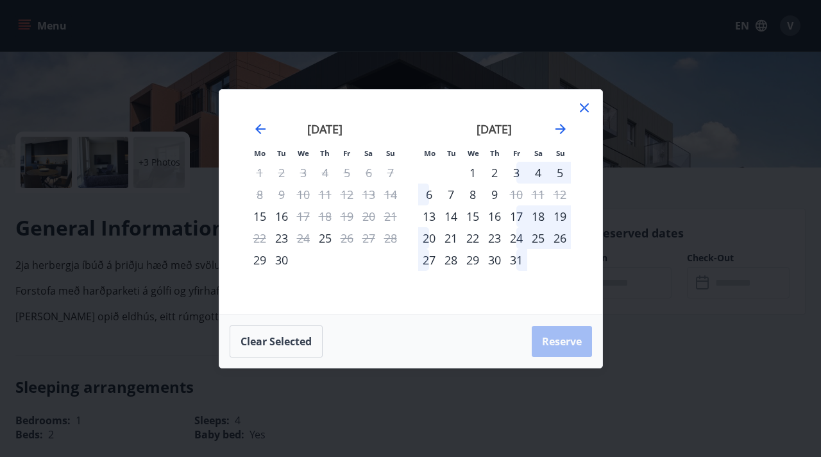
click at [587, 107] on icon at bounding box center [584, 107] width 15 height 15
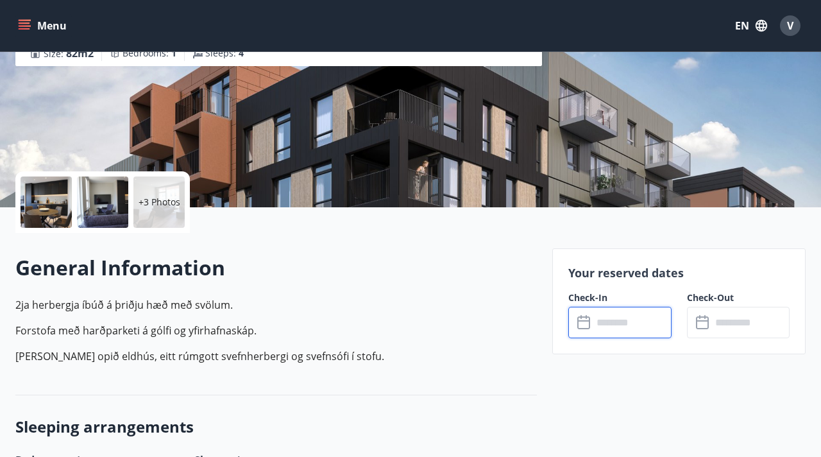
scroll to position [176, 0]
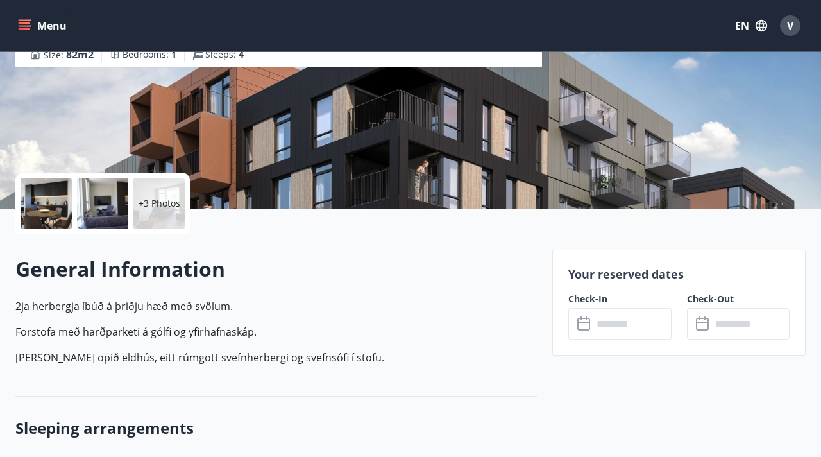
click at [579, 328] on icon at bounding box center [585, 323] width 15 height 15
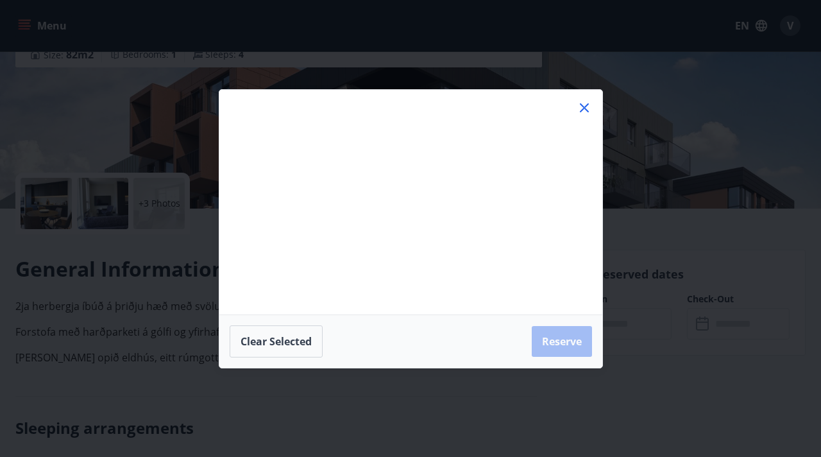
click at [601, 324] on div "Clear selected Reserve" at bounding box center [410, 341] width 383 height 53
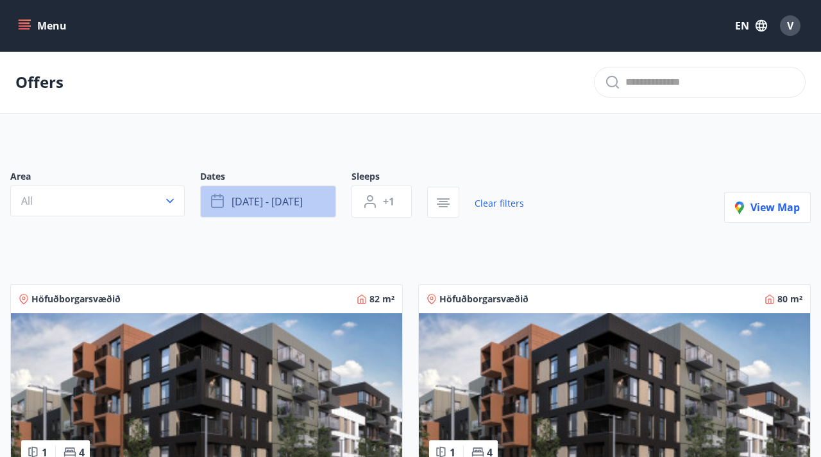
click at [253, 202] on span "[DATE] - [DATE]" at bounding box center [267, 201] width 71 height 14
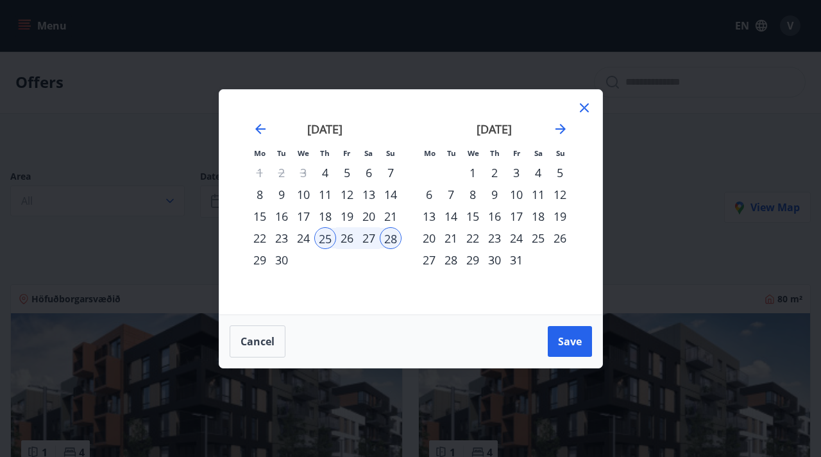
click at [399, 167] on div "7" at bounding box center [391, 173] width 22 height 22
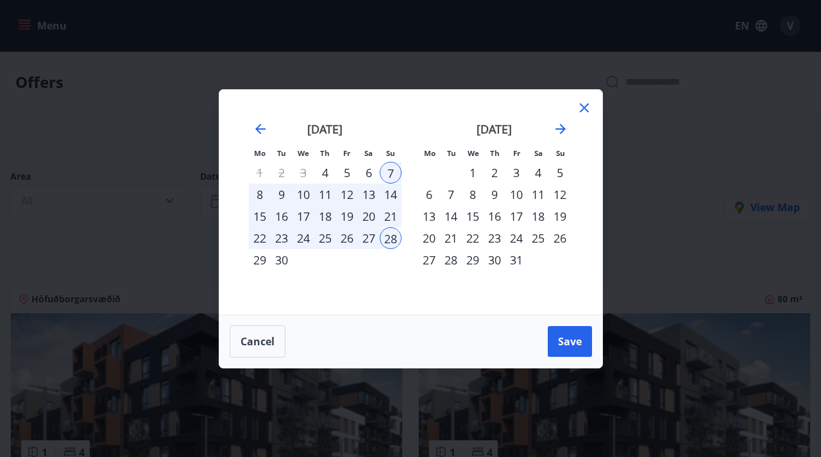
click at [286, 193] on div "9" at bounding box center [282, 195] width 22 height 22
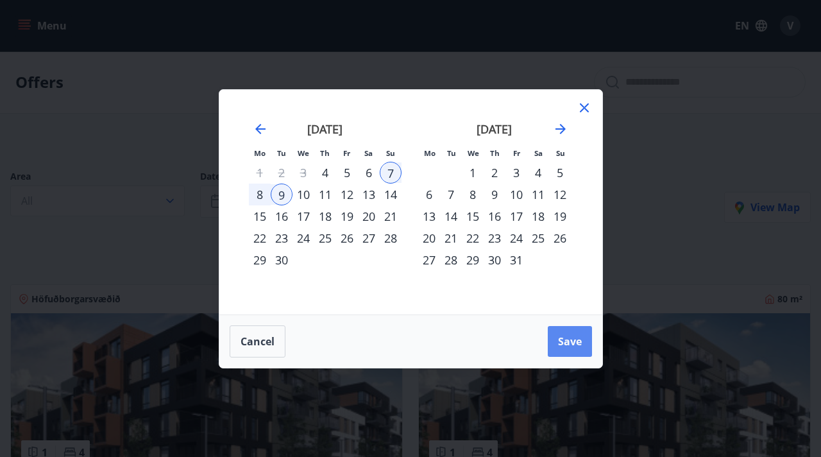
click at [569, 337] on span "Save" at bounding box center [570, 341] width 24 height 14
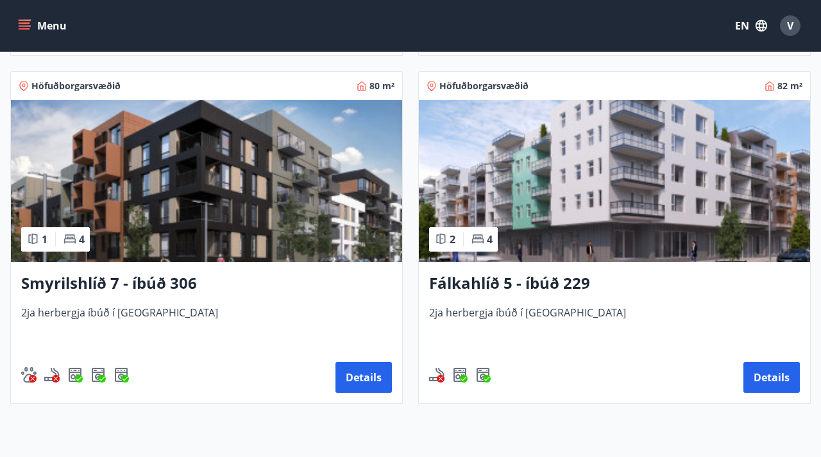
scroll to position [562, 0]
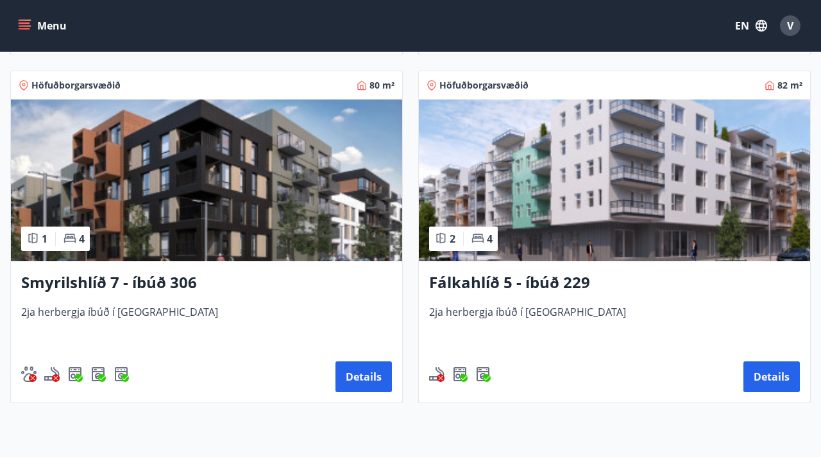
click at [294, 303] on div "Smyrilshlíð 7 - íbúð 306 2ja herbergja íbúð í [GEOGRAPHIC_DATA] Details" at bounding box center [206, 331] width 391 height 141
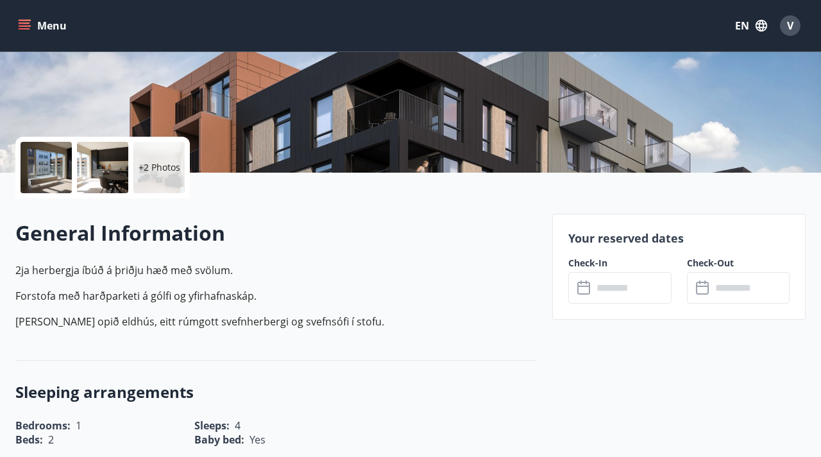
scroll to position [234, 0]
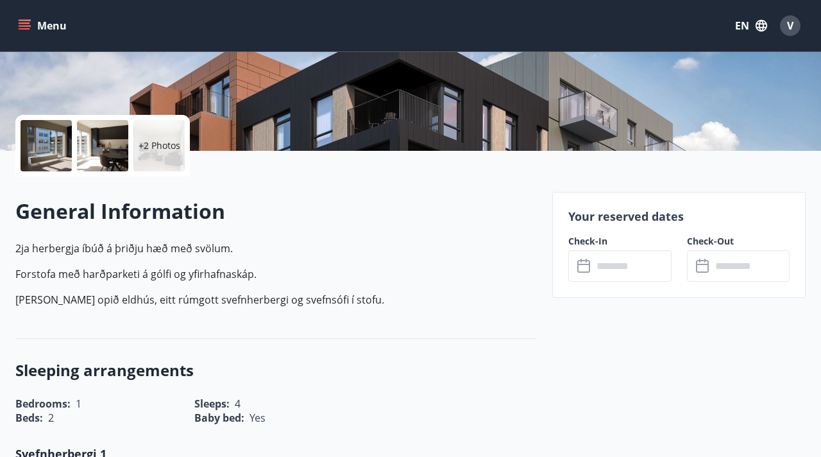
click at [616, 263] on input "text" at bounding box center [632, 265] width 78 height 31
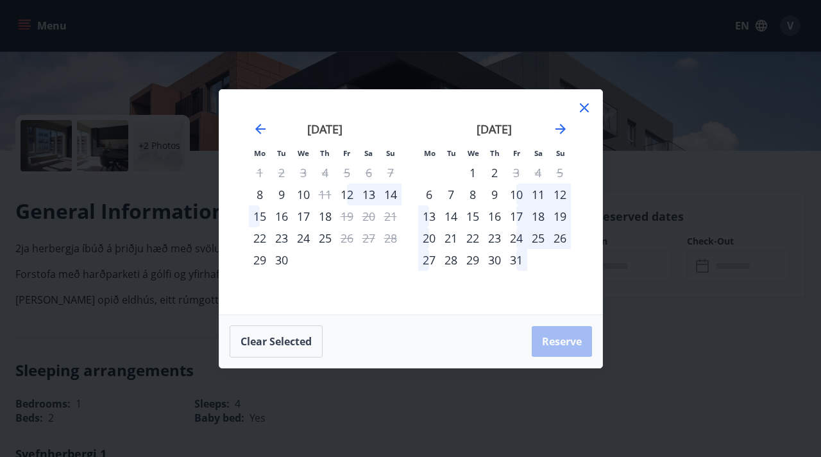
click at [588, 114] on icon at bounding box center [584, 107] width 15 height 15
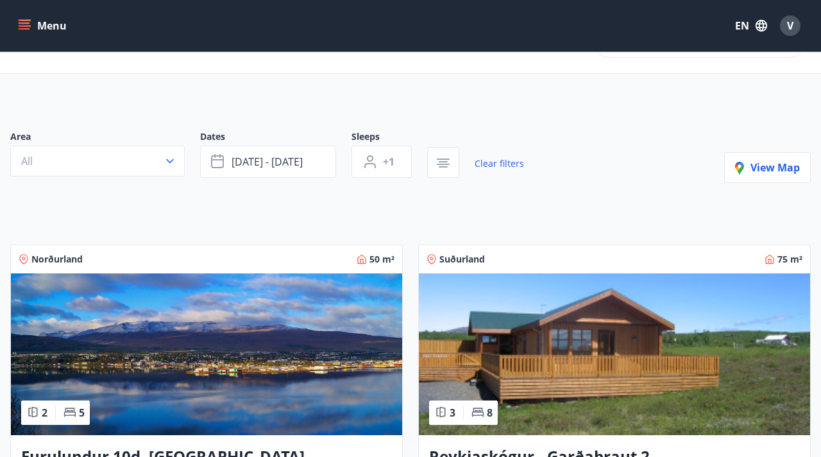
scroll to position [41, 0]
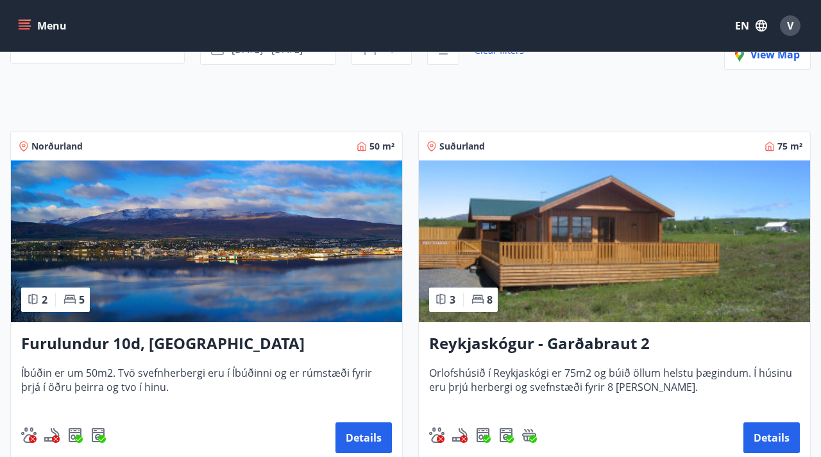
click at [514, 273] on img at bounding box center [614, 241] width 391 height 162
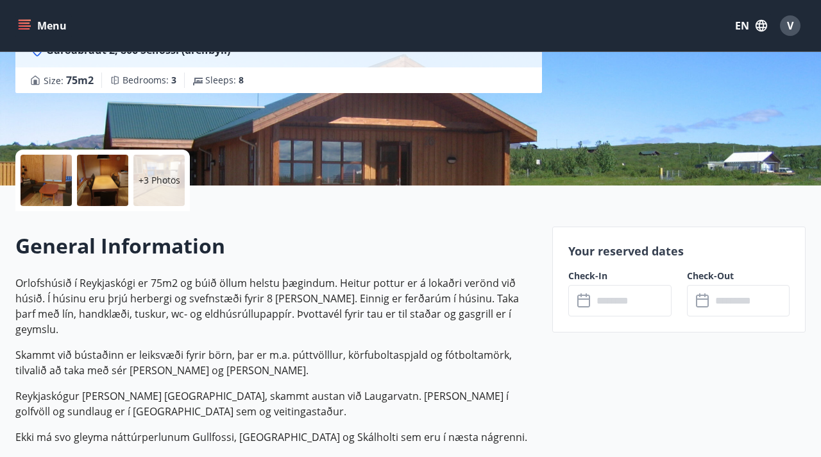
scroll to position [203, 0]
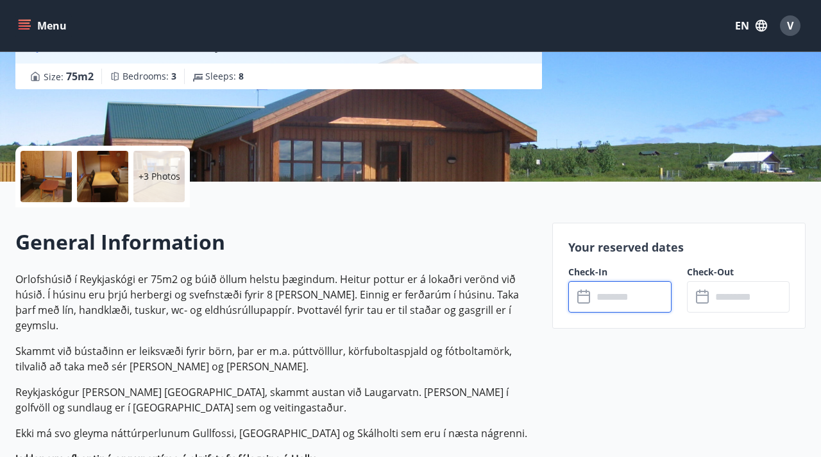
click at [615, 293] on input "text" at bounding box center [632, 296] width 78 height 31
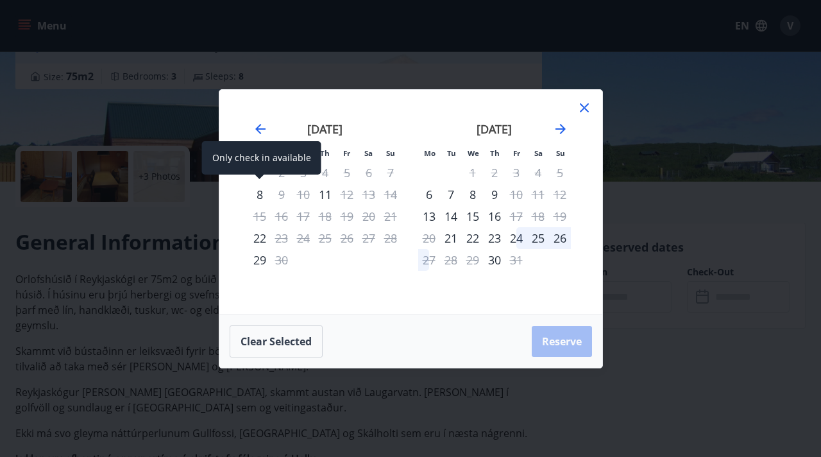
click at [259, 194] on div "8" at bounding box center [260, 195] width 22 height 22
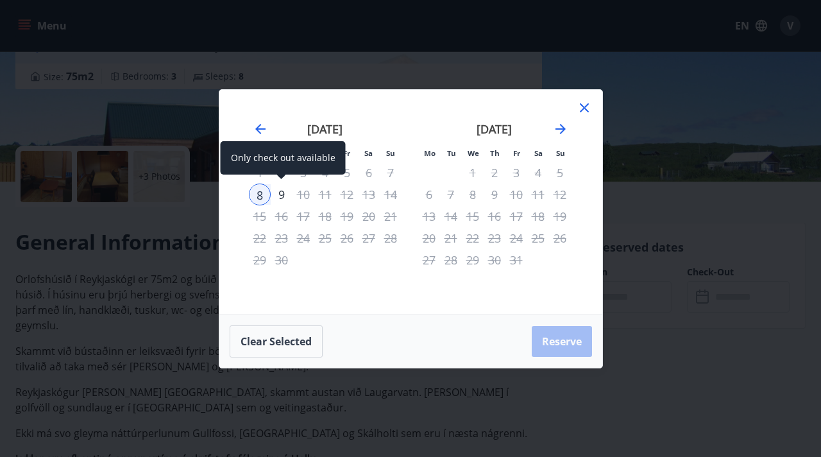
click at [286, 196] on div "9" at bounding box center [282, 195] width 22 height 22
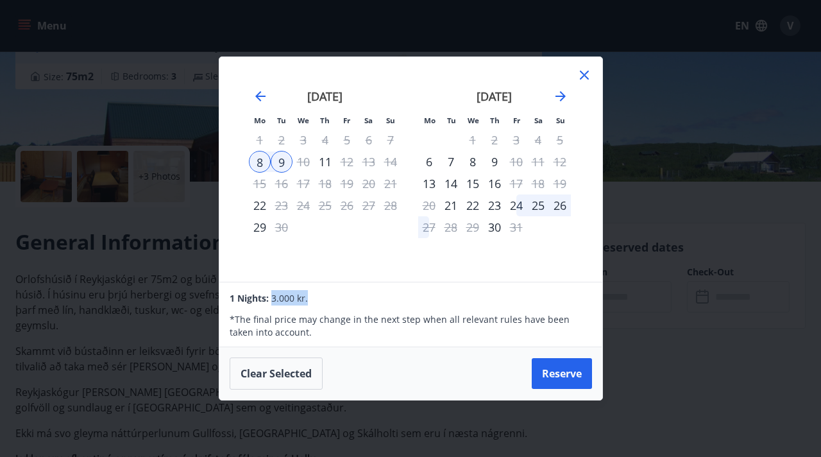
drag, startPoint x: 273, startPoint y: 296, endPoint x: 311, endPoint y: 294, distance: 38.6
click at [311, 294] on div "1 Nights: 3.000 kr." at bounding box center [411, 297] width 362 height 15
click at [577, 73] on icon at bounding box center [584, 74] width 15 height 15
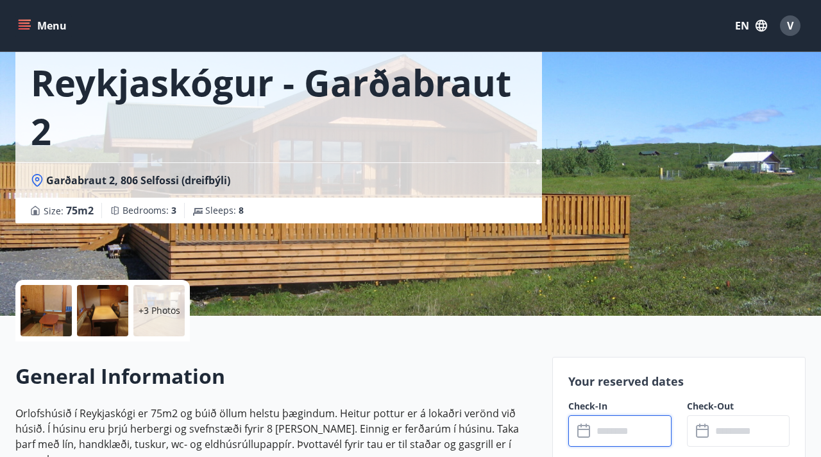
scroll to position [67, 0]
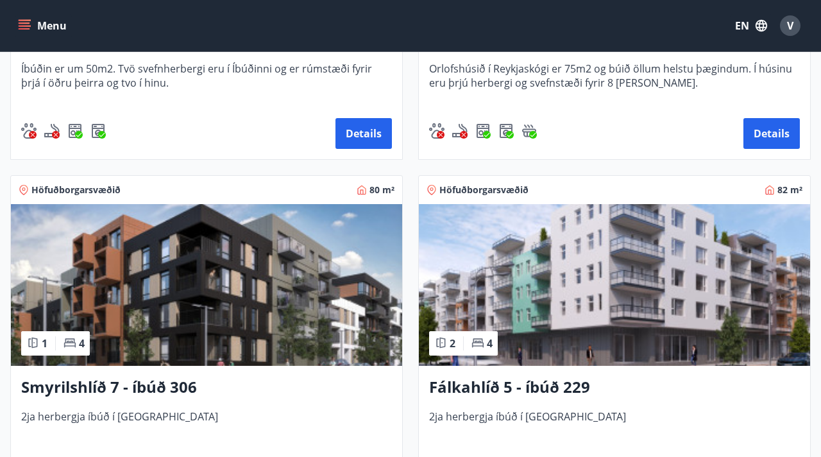
scroll to position [455, 0]
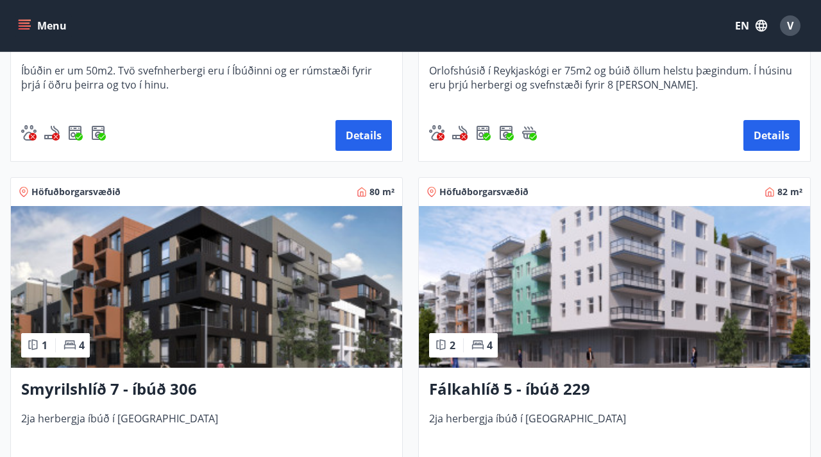
click at [291, 298] on img at bounding box center [206, 287] width 391 height 162
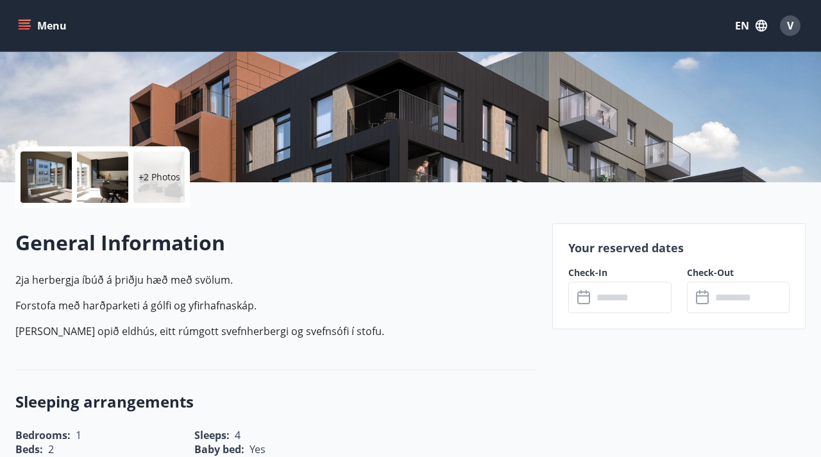
scroll to position [203, 0]
click at [592, 302] on icon at bounding box center [585, 296] width 15 height 15
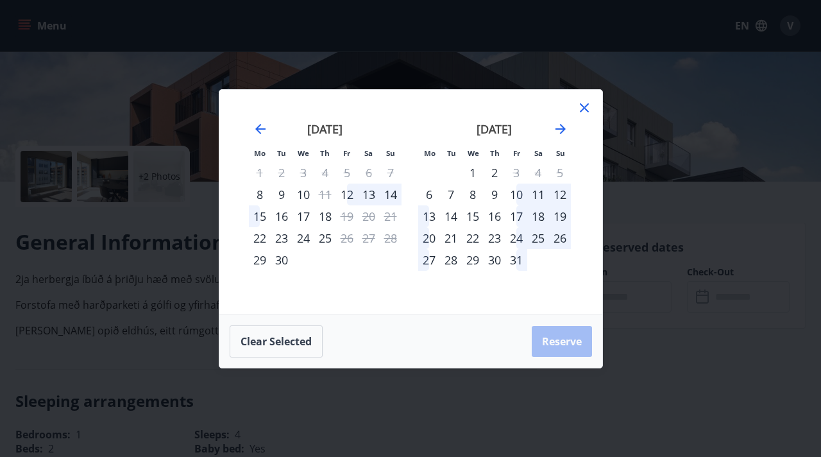
click at [519, 198] on div "10" at bounding box center [517, 195] width 22 height 22
click at [352, 196] on div "12" at bounding box center [347, 195] width 22 height 22
click at [583, 107] on icon at bounding box center [584, 108] width 2 height 2
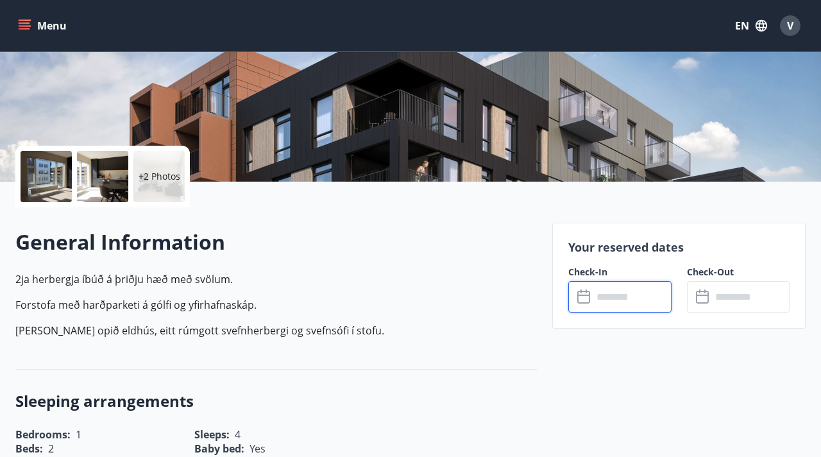
click at [614, 303] on input "text" at bounding box center [632, 296] width 78 height 31
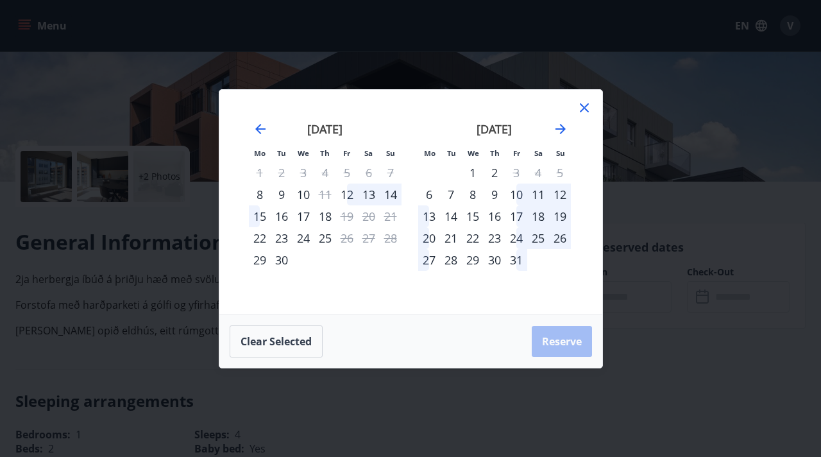
click at [519, 190] on div "10" at bounding box center [517, 195] width 22 height 22
click at [429, 219] on div "13" at bounding box center [429, 216] width 22 height 22
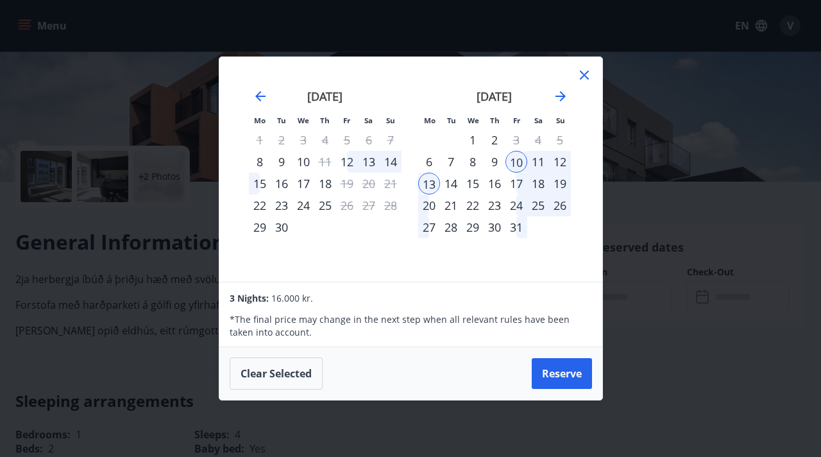
click at [588, 68] on icon at bounding box center [584, 74] width 15 height 15
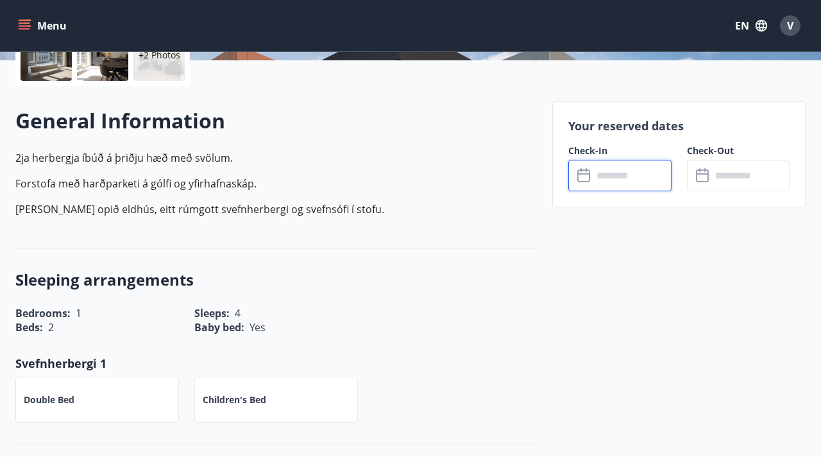
scroll to position [331, 0]
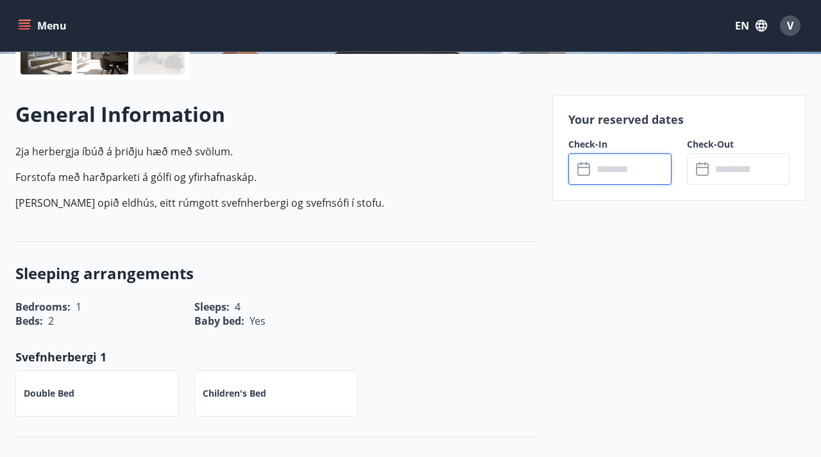
click at [590, 171] on icon at bounding box center [585, 169] width 15 height 15
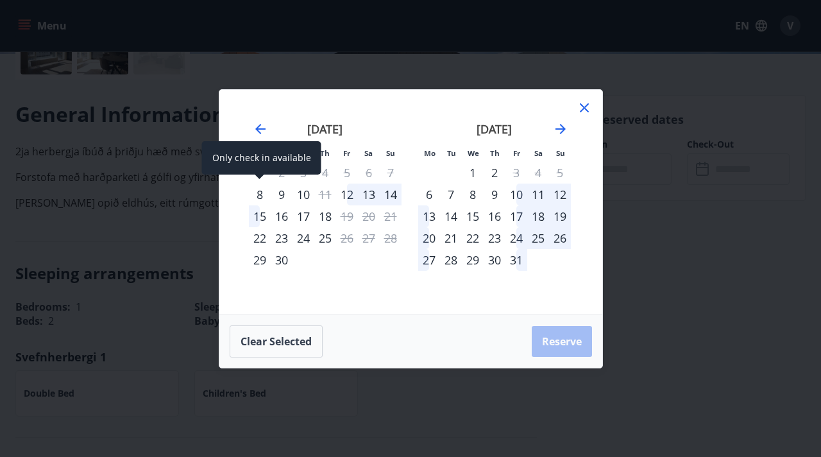
click at [262, 195] on div "8" at bounding box center [260, 195] width 22 height 22
click at [261, 197] on div "8" at bounding box center [260, 195] width 22 height 22
click at [581, 114] on icon at bounding box center [584, 107] width 15 height 15
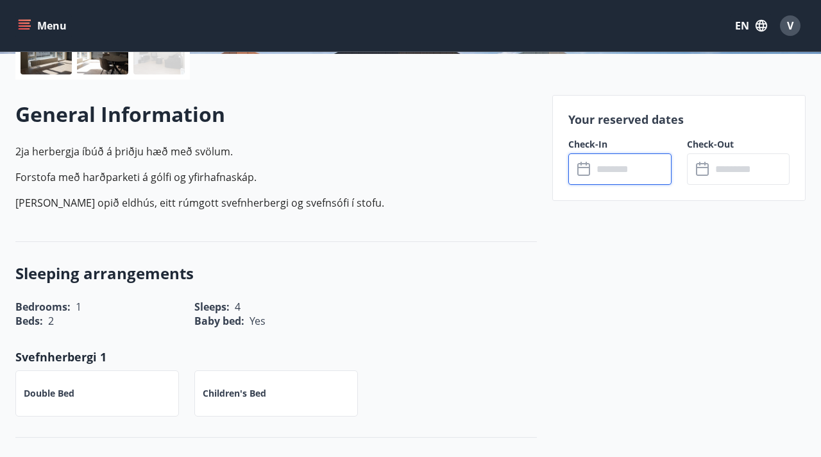
click at [601, 177] on input "text" at bounding box center [632, 168] width 78 height 31
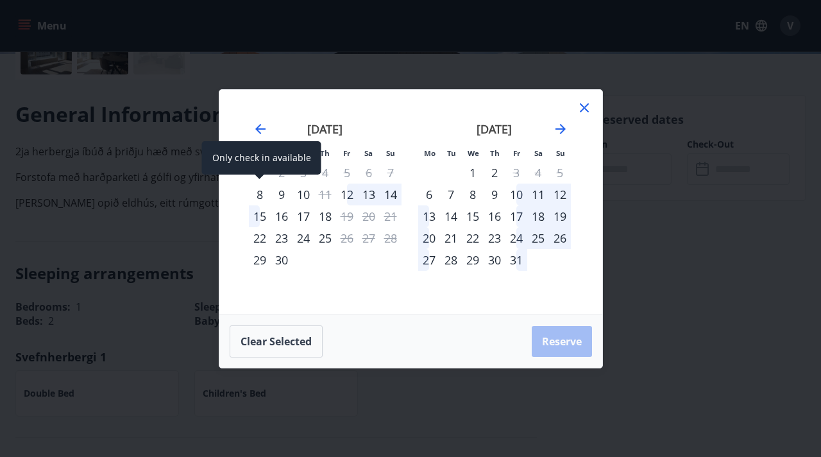
click at [262, 191] on div "8" at bounding box center [260, 195] width 22 height 22
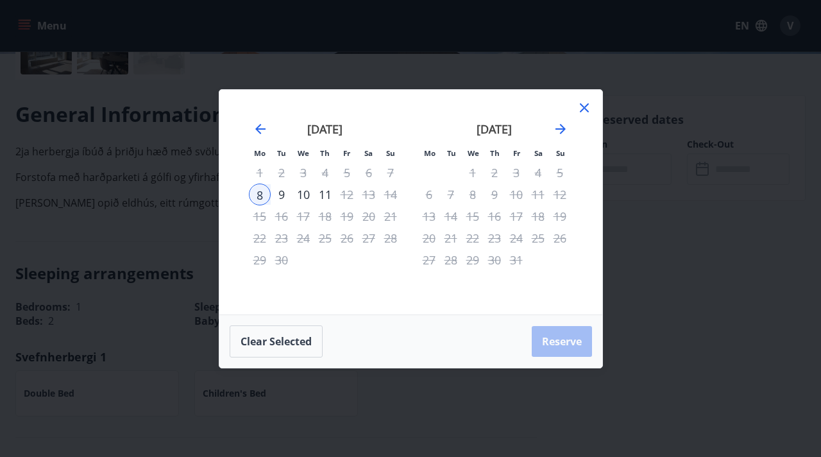
click at [281, 194] on div "9" at bounding box center [282, 195] width 22 height 22
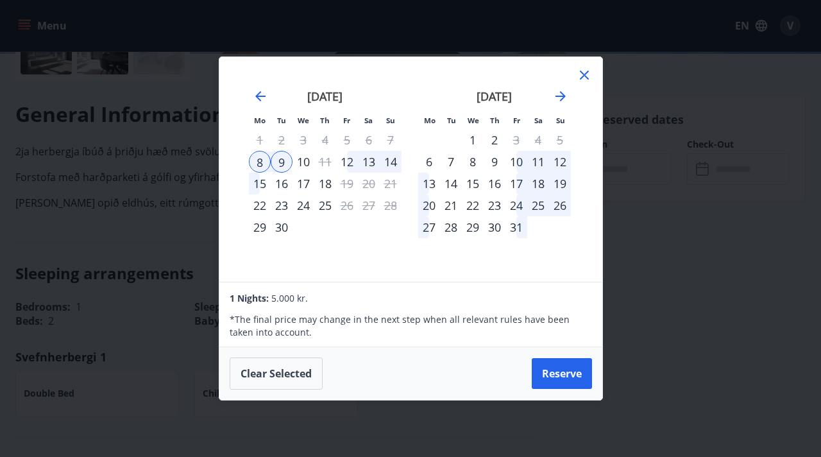
click at [581, 73] on icon at bounding box center [584, 75] width 9 height 9
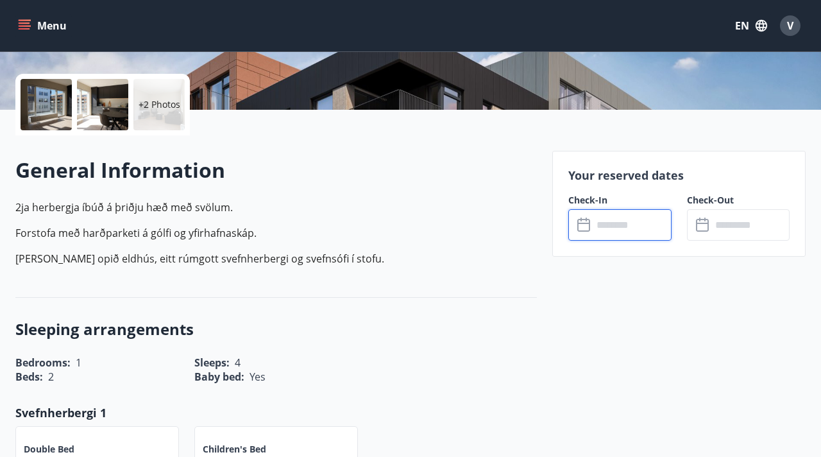
scroll to position [284, 0]
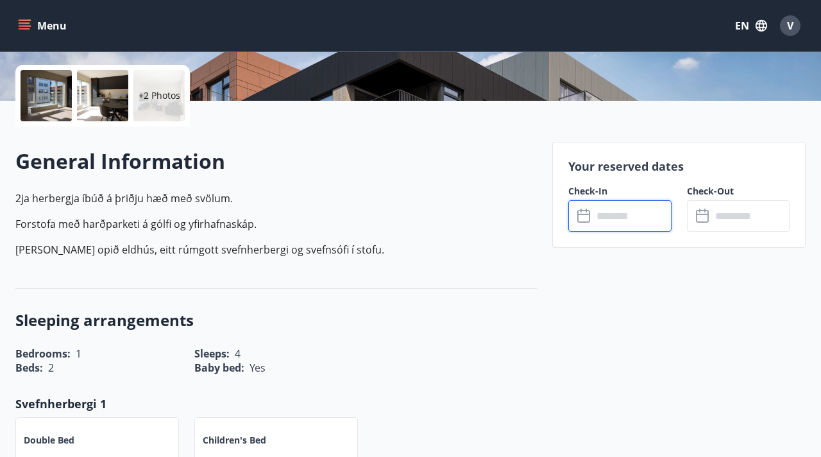
click at [615, 222] on input "text" at bounding box center [632, 215] width 78 height 31
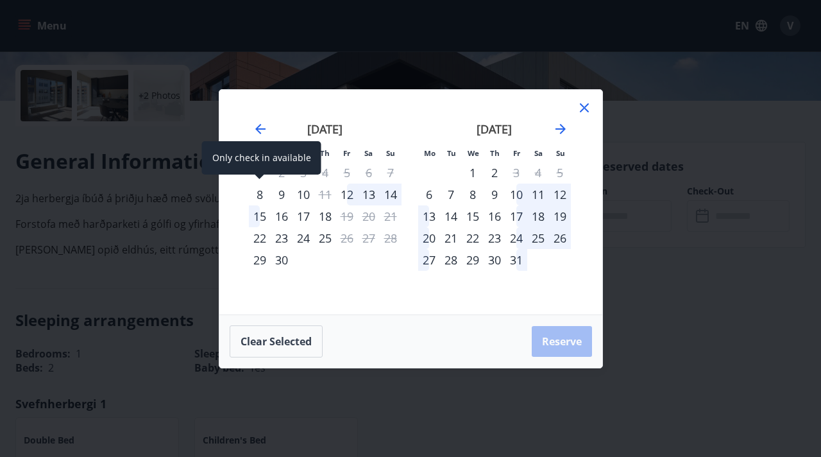
click at [263, 198] on div "8" at bounding box center [260, 195] width 22 height 22
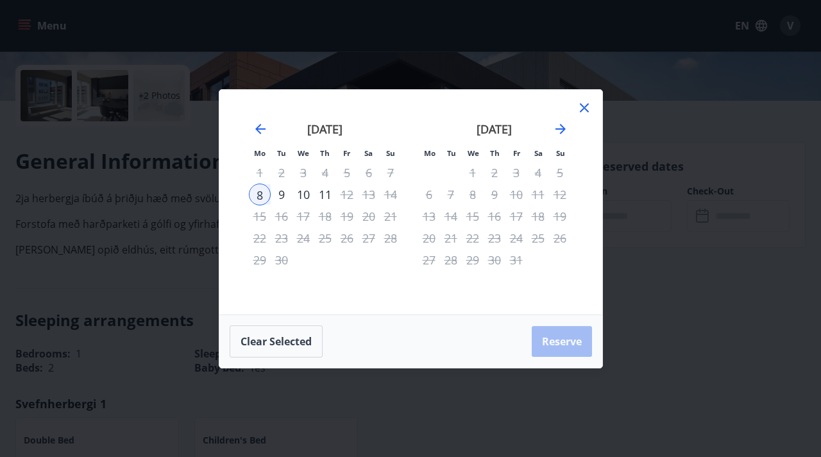
click at [282, 196] on div "9" at bounding box center [282, 195] width 22 height 22
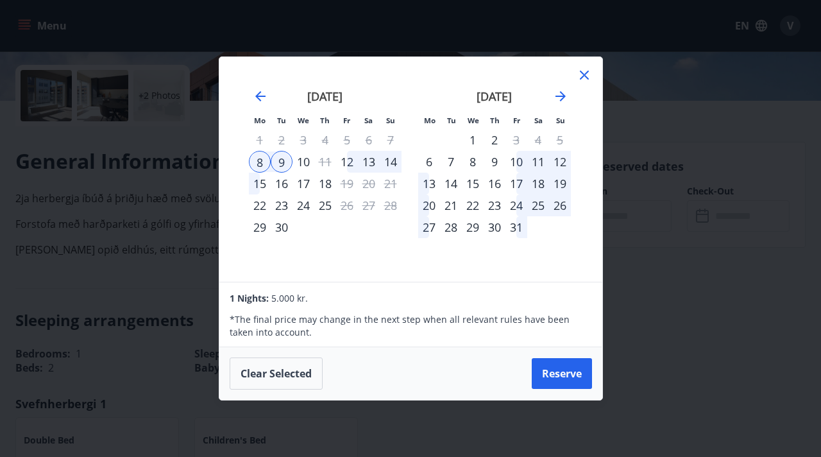
click at [583, 76] on icon at bounding box center [584, 75] width 9 height 9
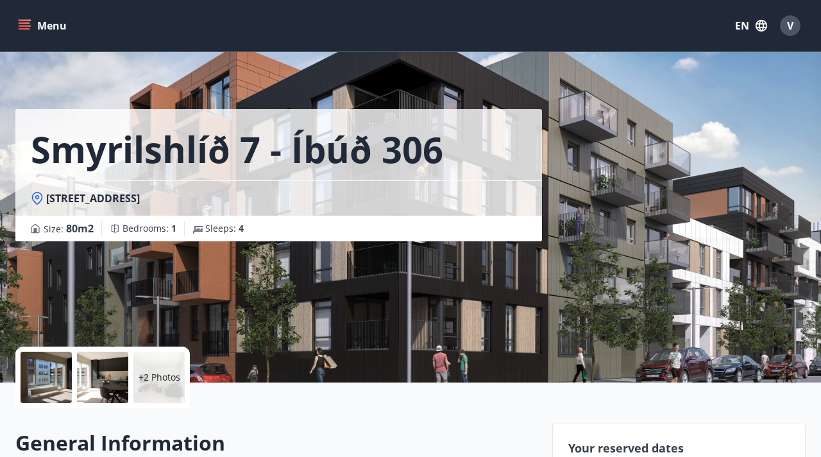
scroll to position [0, 0]
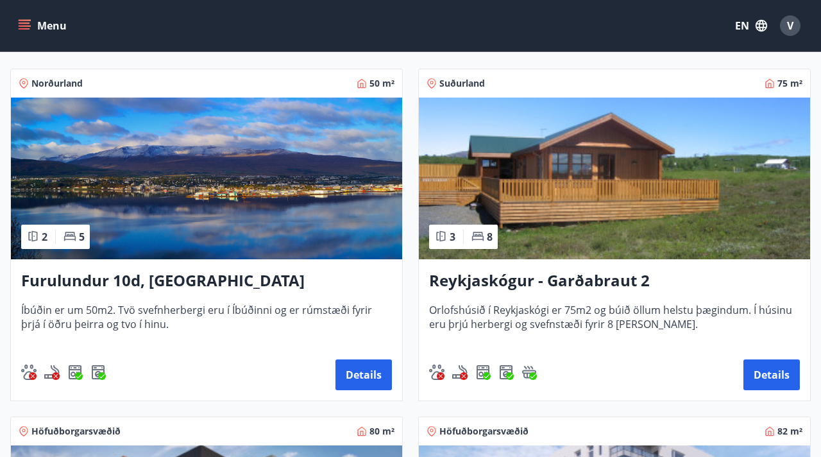
scroll to position [219, 0]
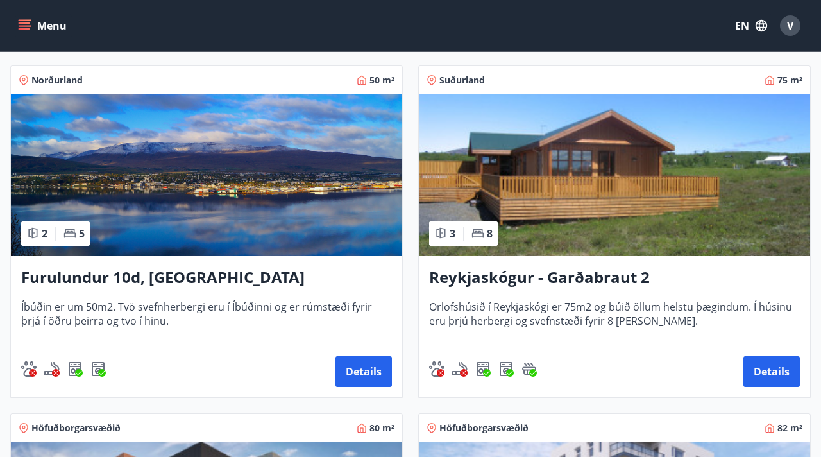
click at [462, 278] on h3 "Reykjaskógur - Garðabraut 2" at bounding box center [614, 277] width 371 height 23
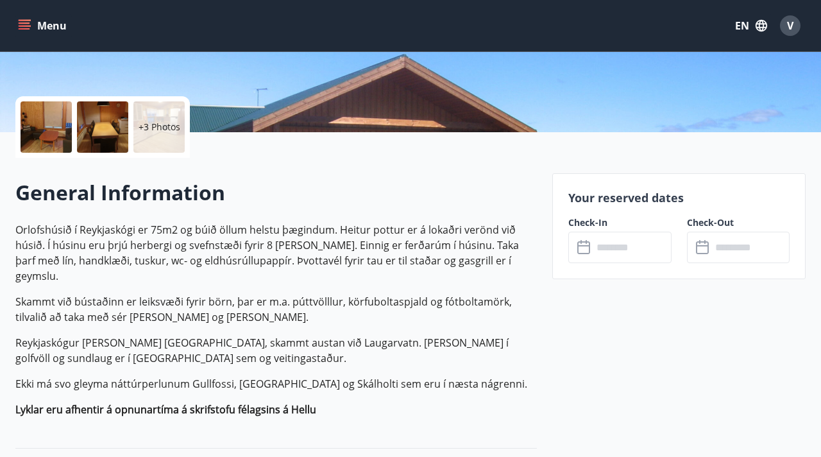
scroll to position [254, 0]
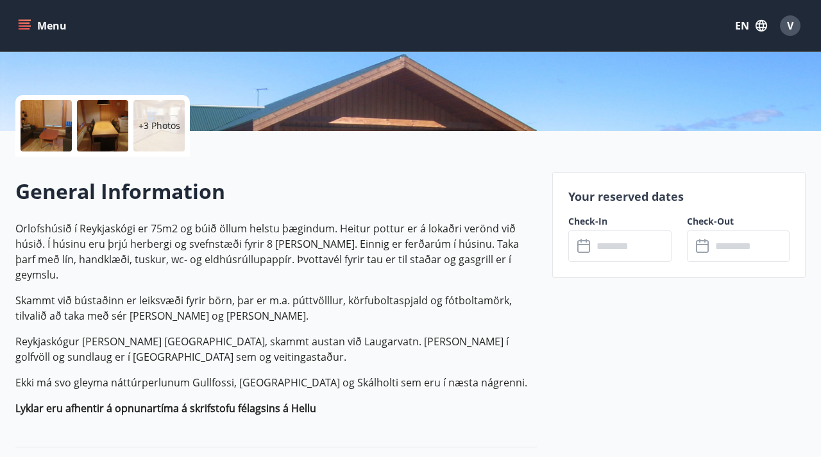
click at [590, 248] on icon at bounding box center [585, 246] width 15 height 15
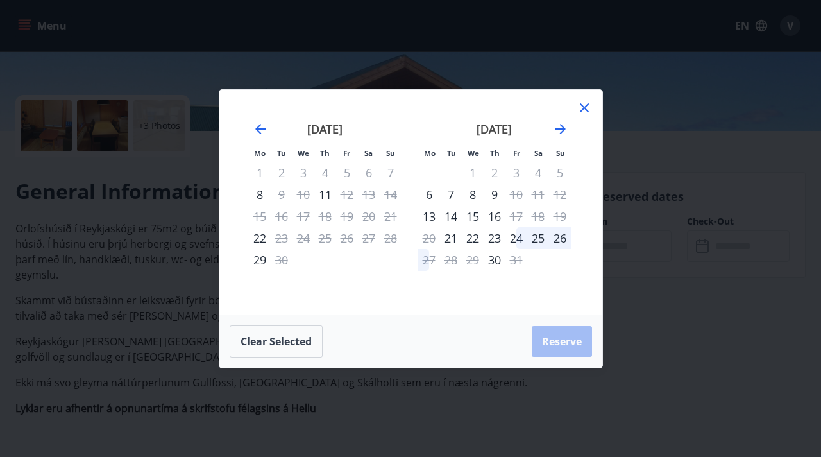
click at [390, 171] on div "7" at bounding box center [391, 173] width 22 height 22
click at [583, 107] on icon at bounding box center [584, 108] width 2 height 2
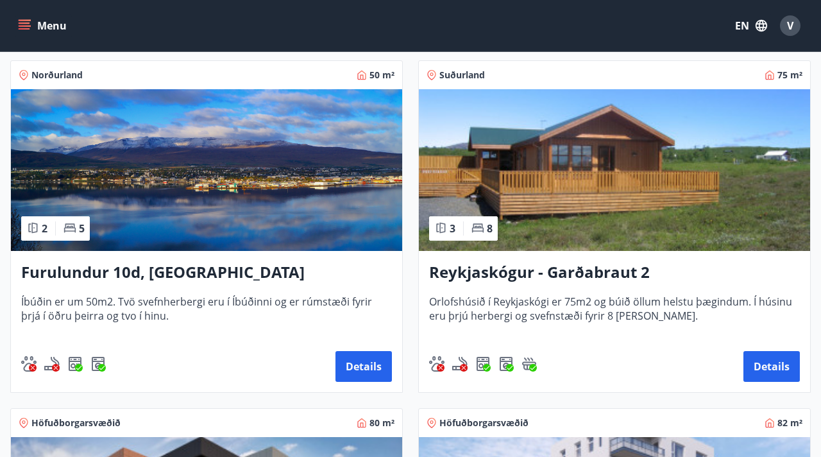
scroll to position [222, 0]
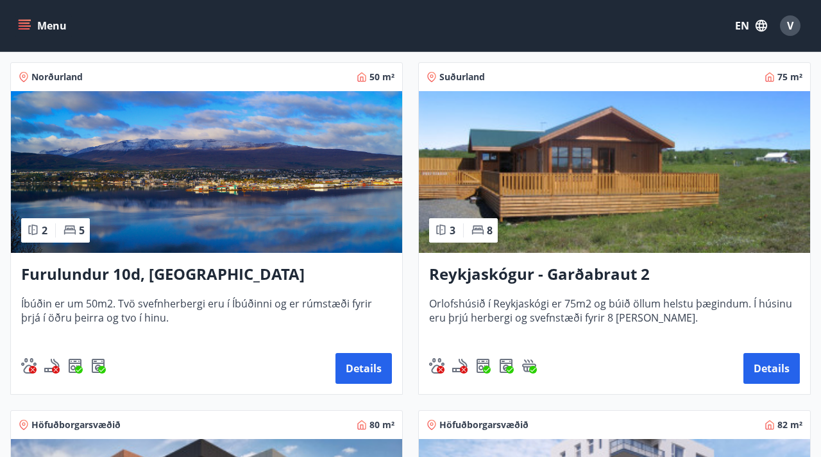
click at [448, 279] on h3 "Reykjaskógur - Garðabraut 2" at bounding box center [614, 274] width 371 height 23
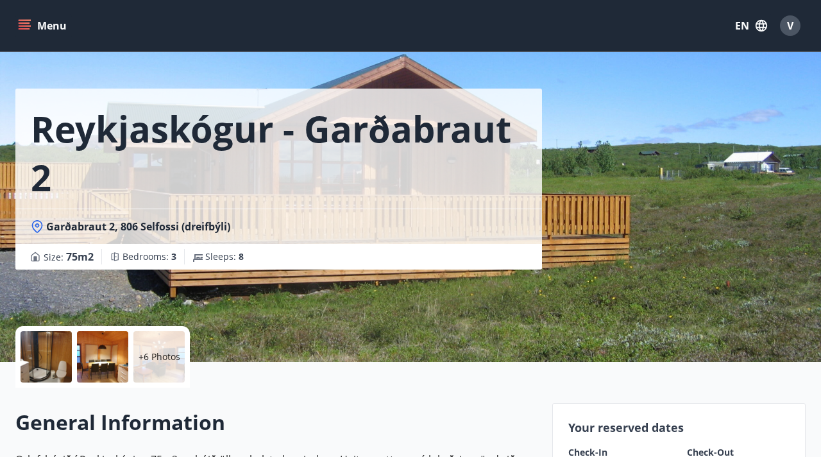
scroll to position [24, 0]
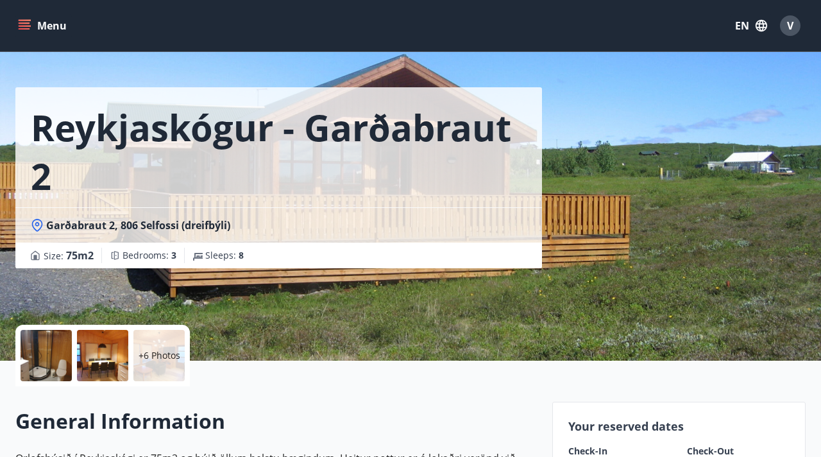
click at [39, 230] on icon at bounding box center [37, 225] width 13 height 13
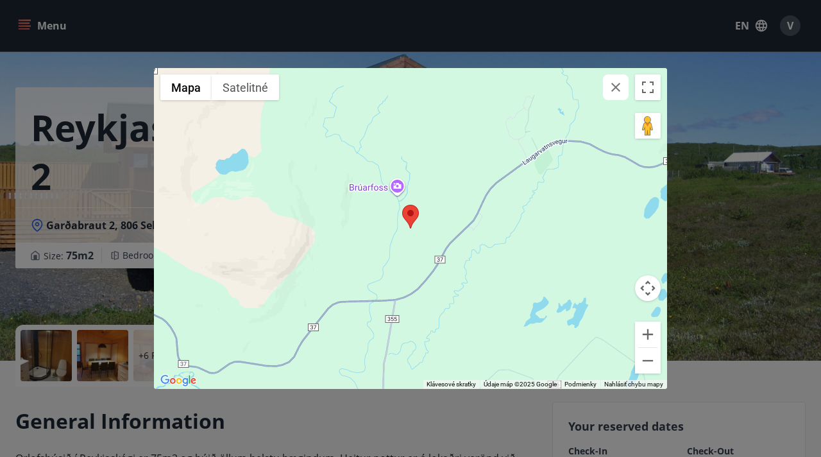
click at [396, 189] on div at bounding box center [410, 228] width 513 height 321
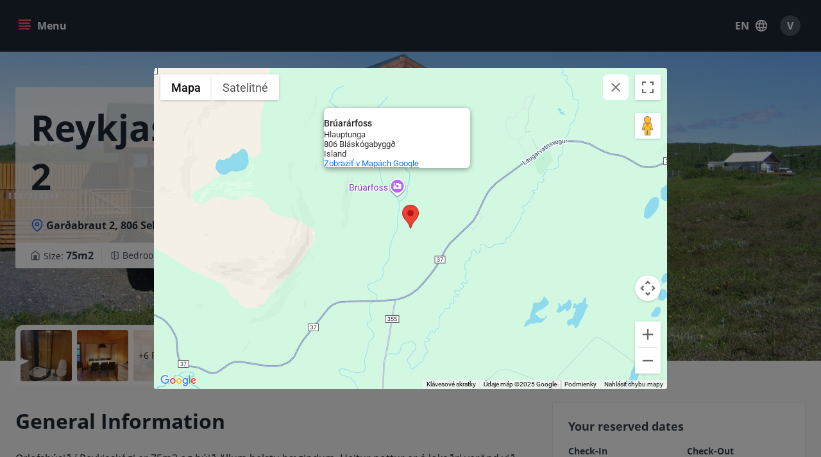
click at [384, 163] on span "Zobraziť v Mapách Google" at bounding box center [371, 164] width 95 height 10
click at [618, 85] on icon "button" at bounding box center [616, 87] width 9 height 9
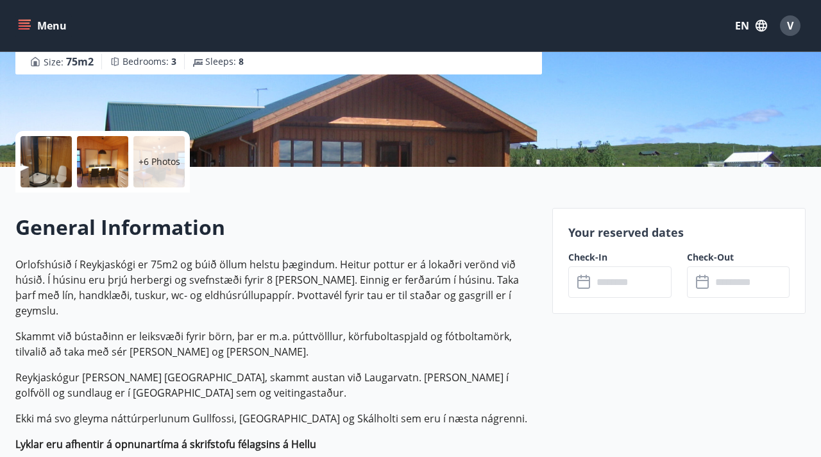
scroll to position [0, 0]
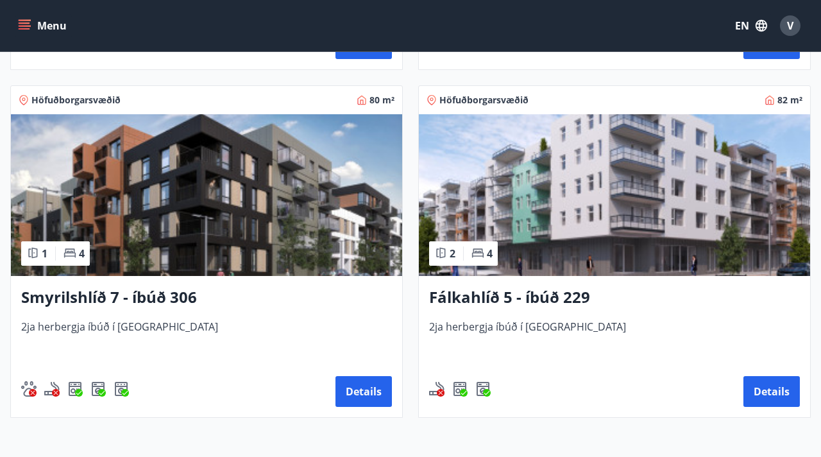
click at [325, 315] on div "Smyrilshlíð 7 - íbúð 306 2ja herbergja íbúð í [GEOGRAPHIC_DATA] Details" at bounding box center [206, 346] width 391 height 141
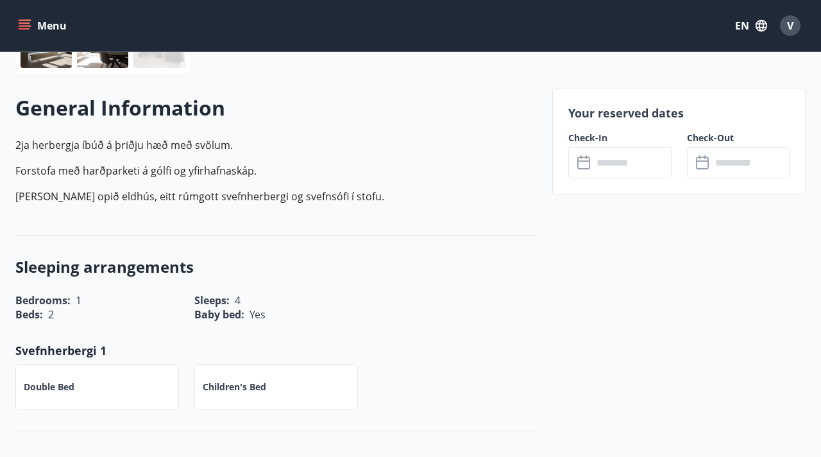
scroll to position [329, 0]
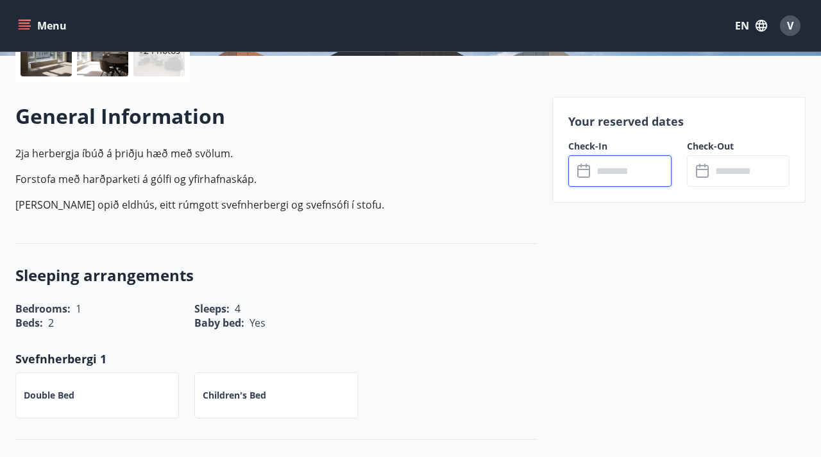
click at [615, 180] on input "text" at bounding box center [632, 170] width 78 height 31
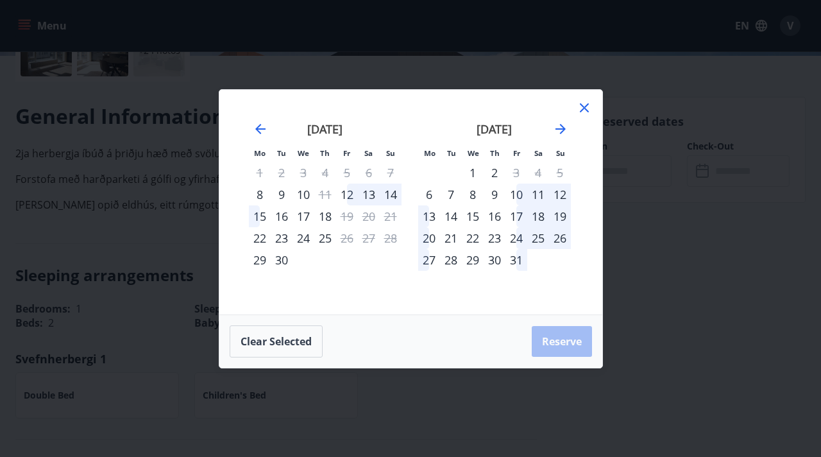
click at [585, 108] on icon at bounding box center [584, 107] width 9 height 9
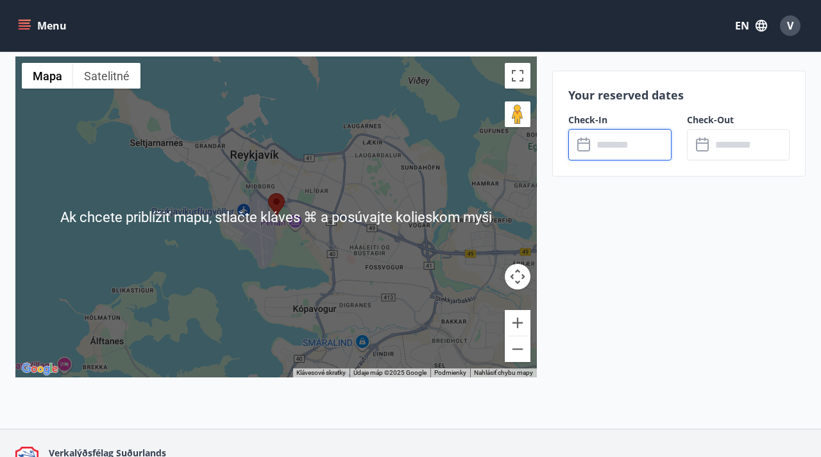
scroll to position [1734, 0]
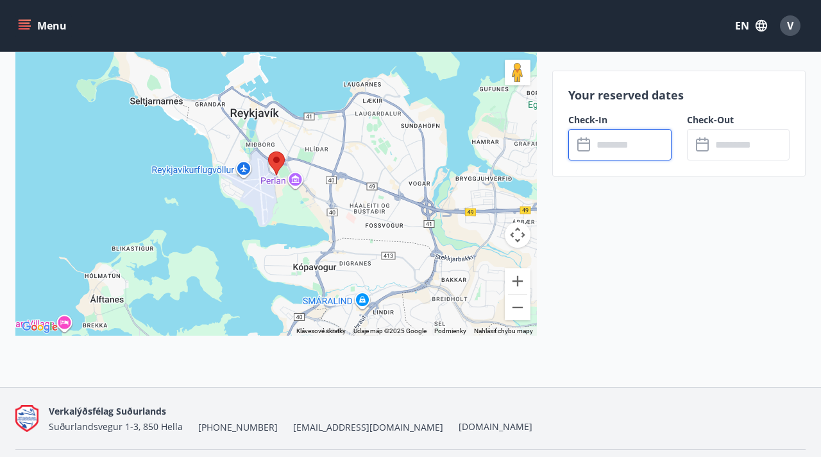
click at [652, 148] on input "text" at bounding box center [632, 144] width 78 height 31
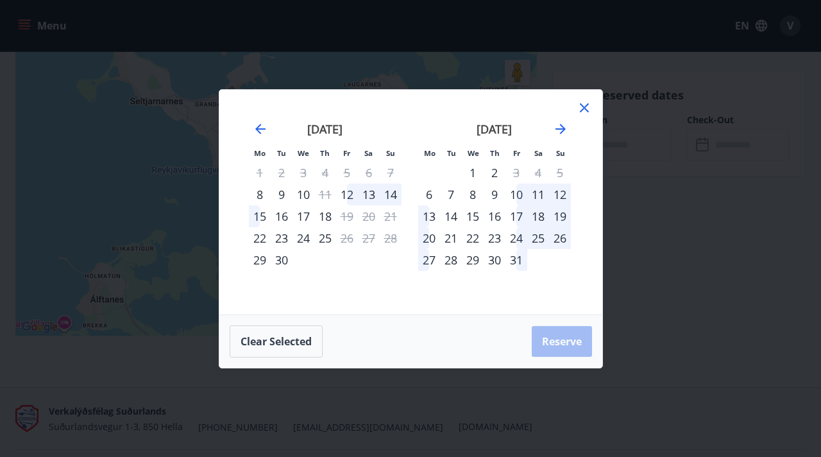
click at [588, 110] on icon at bounding box center [584, 107] width 15 height 15
